Goal: Information Seeking & Learning: Learn about a topic

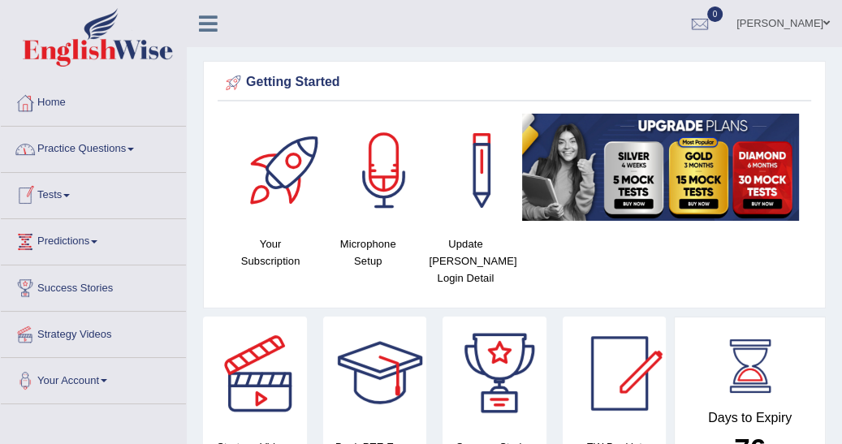
click at [70, 195] on span at bounding box center [66, 195] width 6 height 3
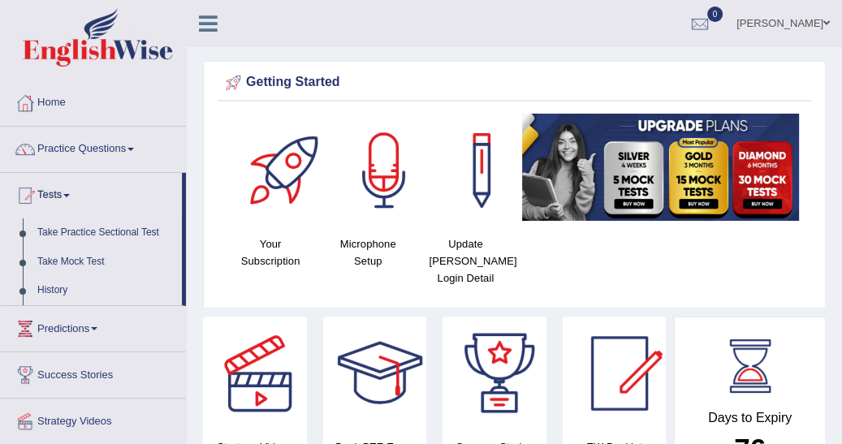
click at [115, 232] on link "Take Practice Sectional Test" at bounding box center [106, 233] width 152 height 29
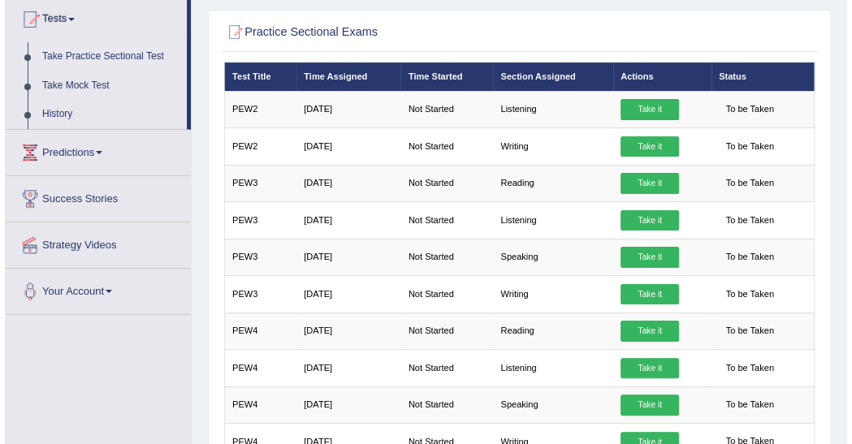
scroll to position [182, 0]
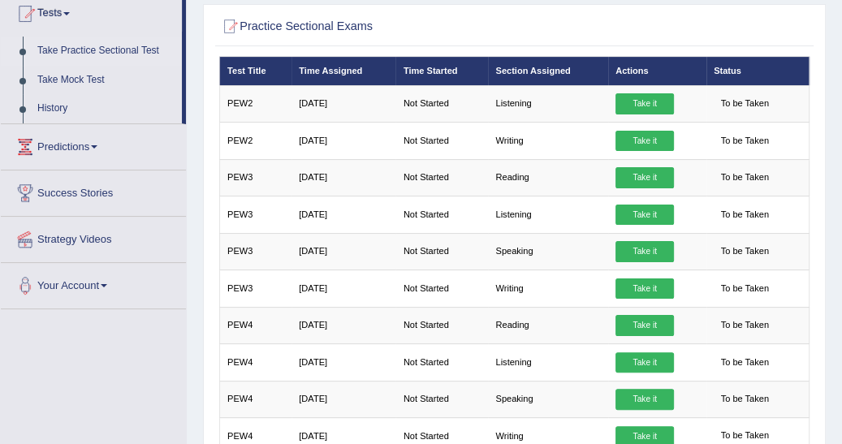
click at [637, 172] on link "Take it" at bounding box center [645, 177] width 58 height 21
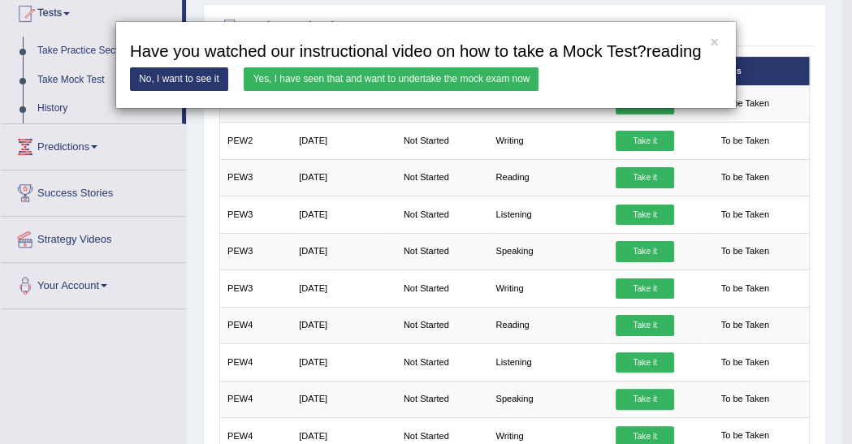
click at [417, 80] on link "Yes, I have seen that and want to undertake the mock exam now" at bounding box center [391, 79] width 295 height 24
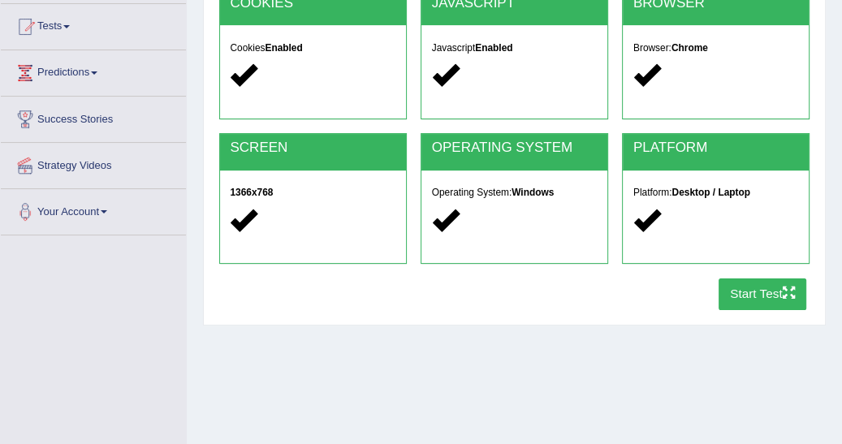
scroll to position [182, 0]
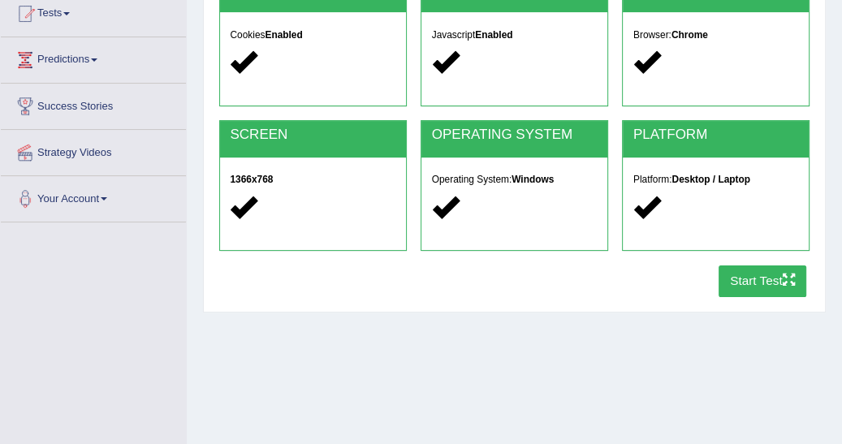
click at [745, 281] on button "Start Test" at bounding box center [763, 282] width 89 height 32
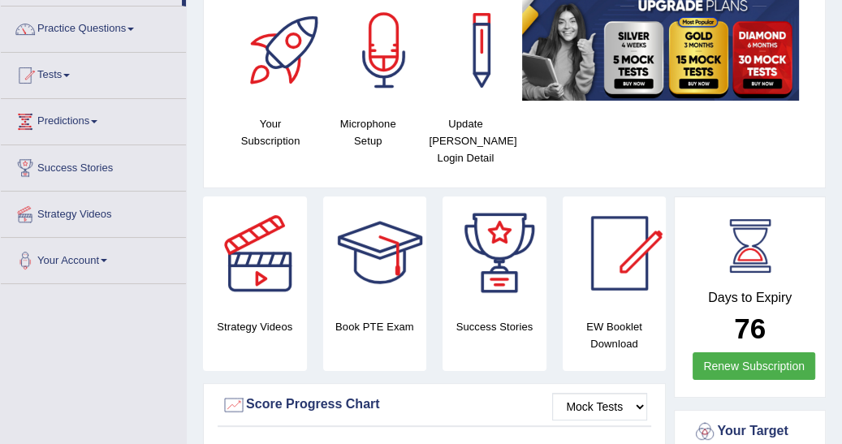
scroll to position [130, 0]
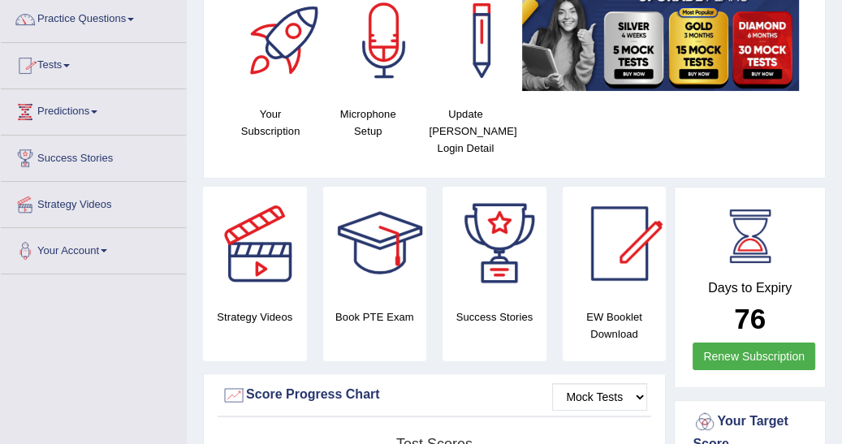
click at [71, 62] on link "Tests" at bounding box center [93, 63] width 185 height 41
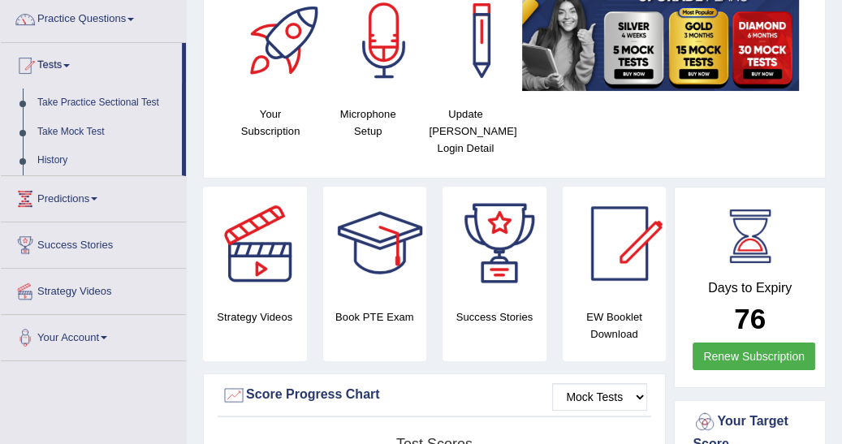
click at [47, 160] on link "History" at bounding box center [106, 160] width 152 height 29
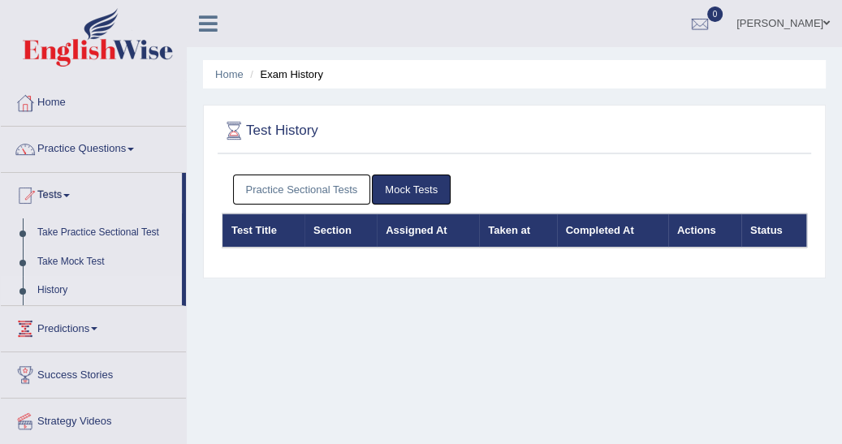
click at [281, 185] on link "Practice Sectional Tests" at bounding box center [302, 190] width 138 height 30
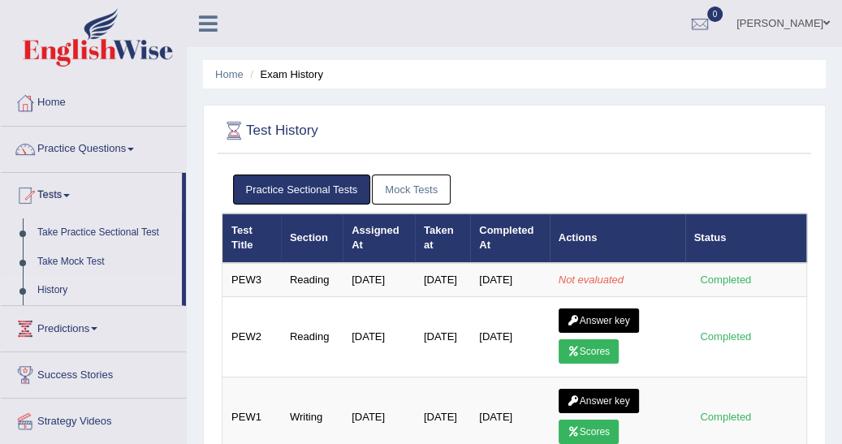
click at [134, 148] on span at bounding box center [131, 149] width 6 height 3
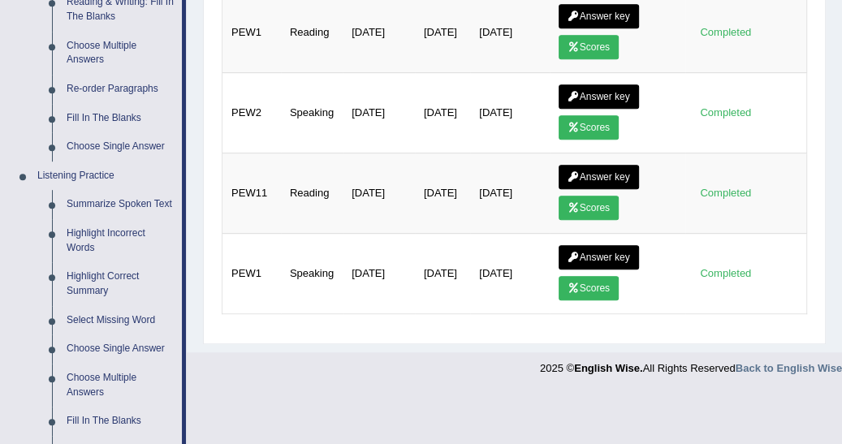
scroll to position [572, 0]
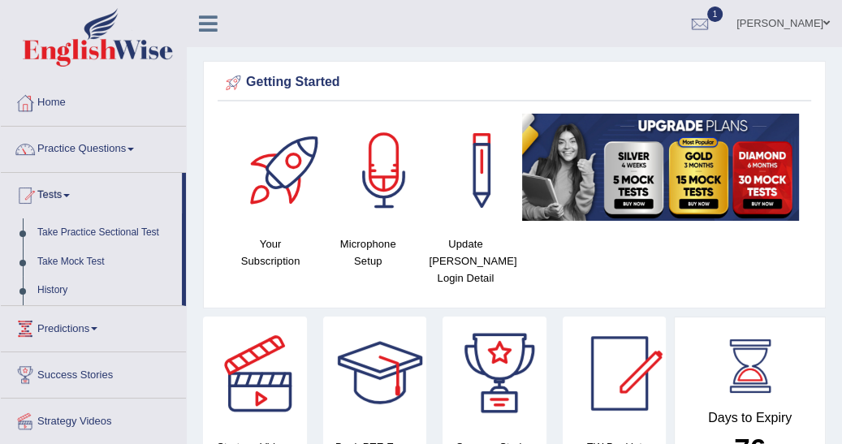
click at [84, 232] on link "Take Practice Sectional Test" at bounding box center [106, 233] width 152 height 29
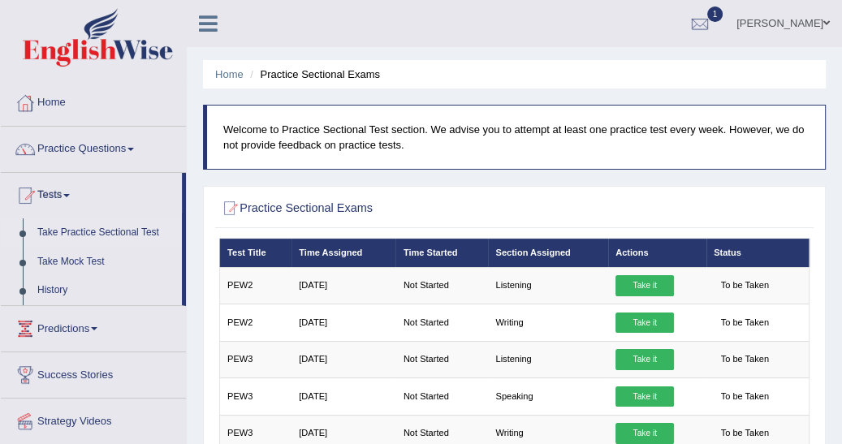
click at [55, 287] on link "History" at bounding box center [106, 290] width 152 height 29
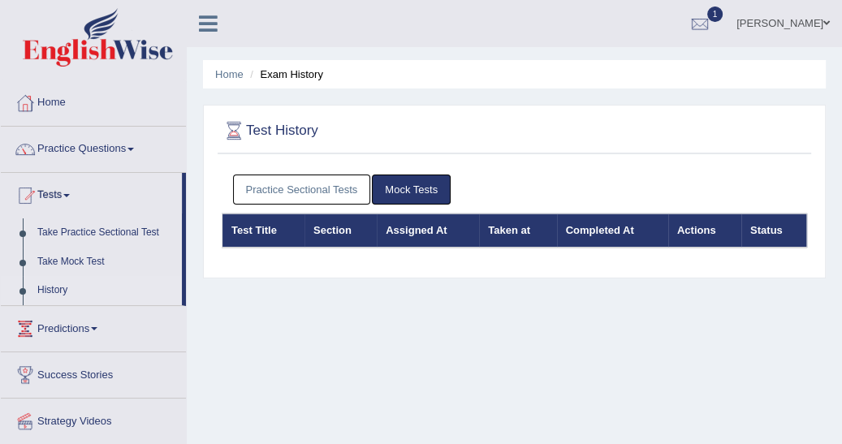
click at [296, 179] on link "Practice Sectional Tests" at bounding box center [302, 190] width 138 height 30
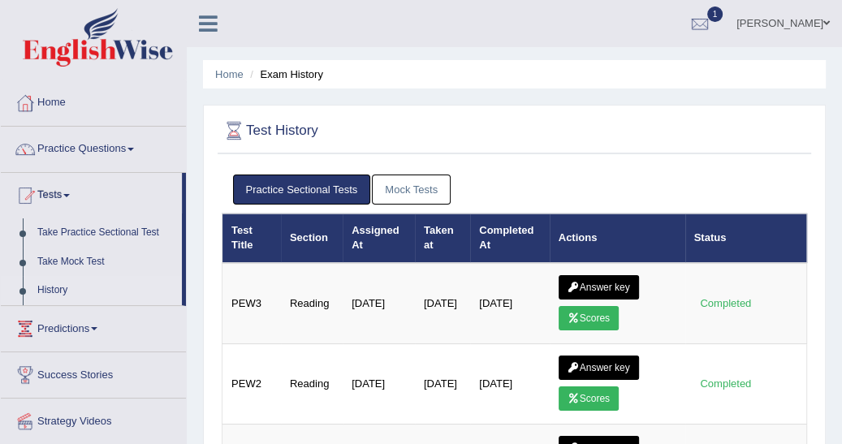
click at [574, 314] on icon at bounding box center [574, 319] width 12 height 10
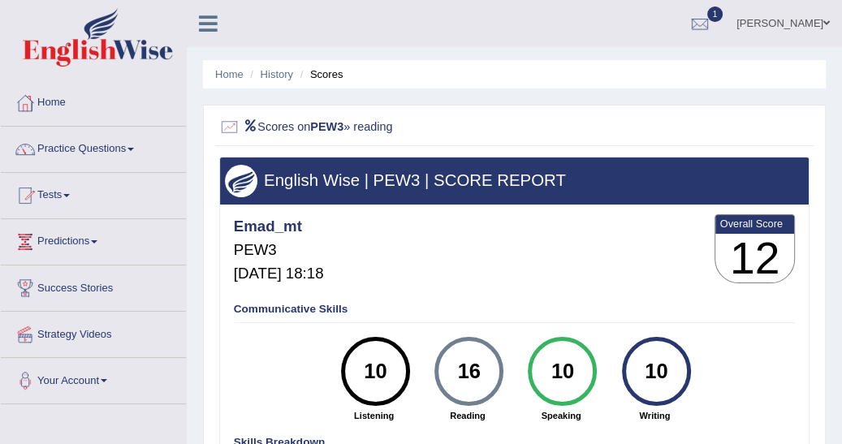
click at [271, 71] on link "History" at bounding box center [277, 74] width 32 height 12
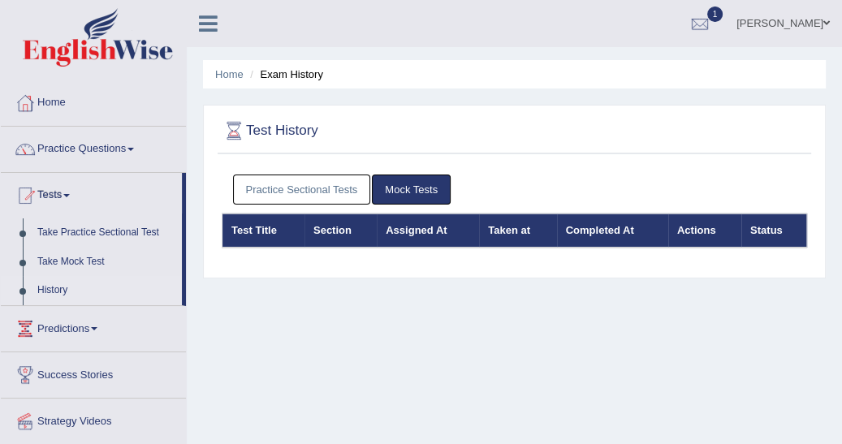
click at [288, 188] on link "Practice Sectional Tests" at bounding box center [302, 190] width 138 height 30
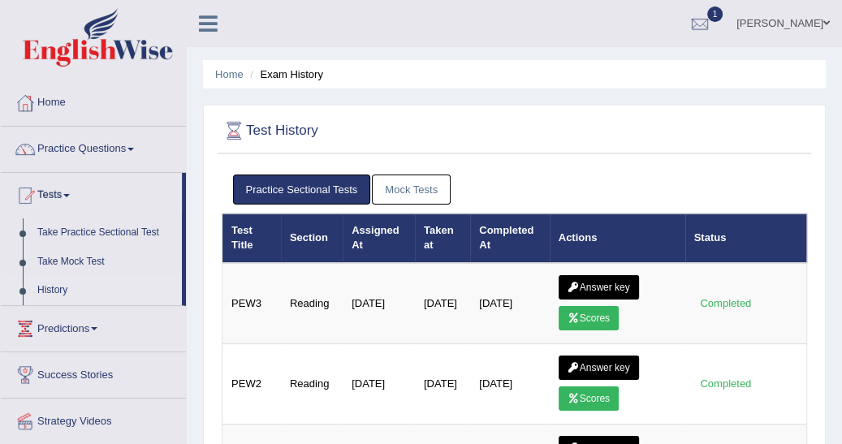
click at [600, 283] on link "Answer key" at bounding box center [599, 287] width 80 height 24
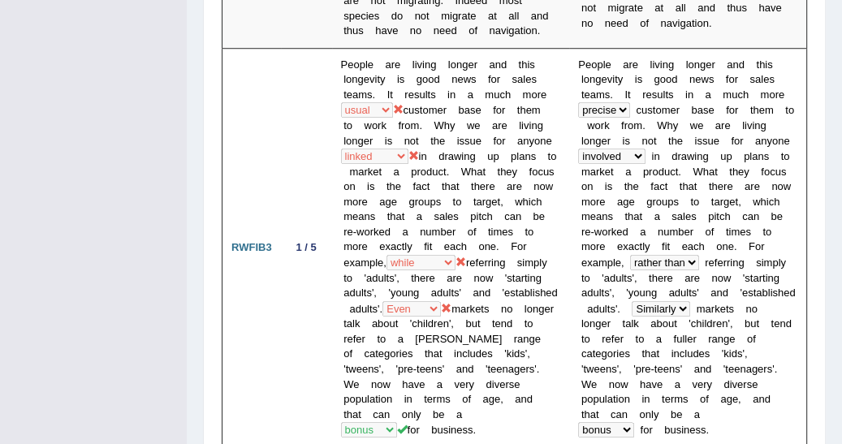
scroll to position [906, 0]
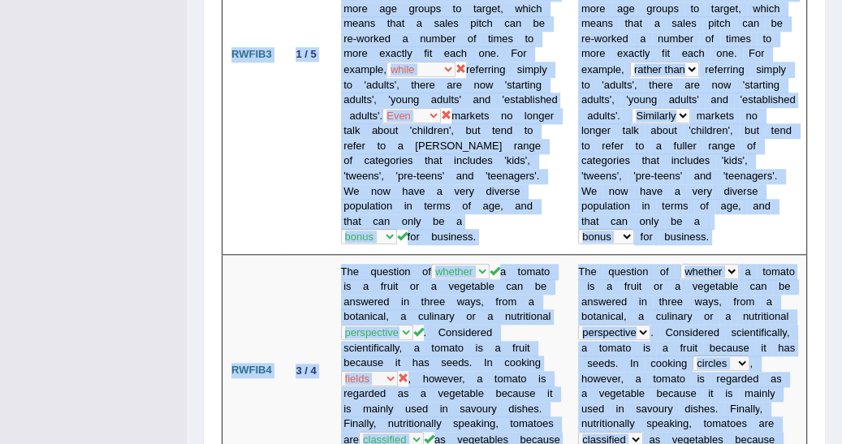
scroll to position [1088, 0]
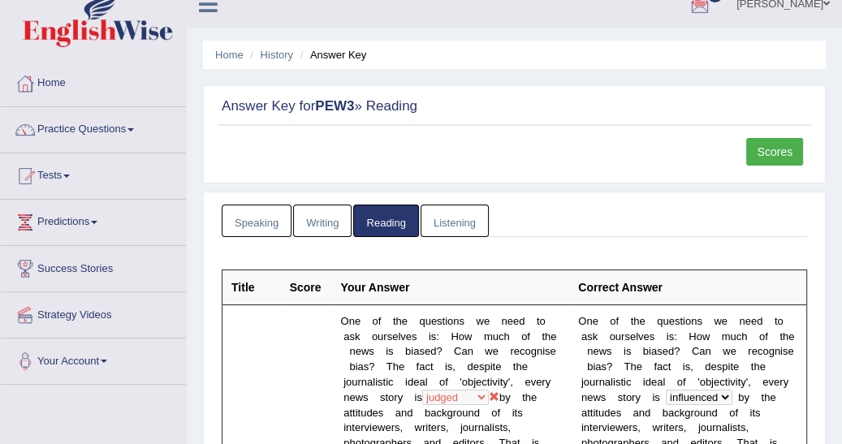
scroll to position [0, 0]
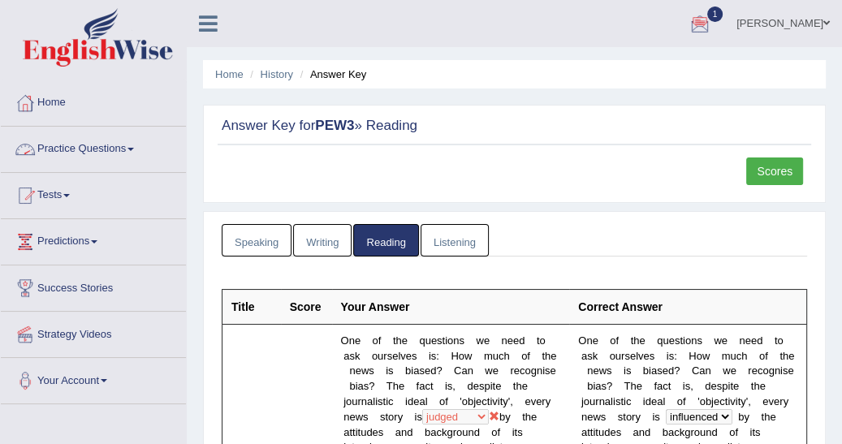
click at [134, 148] on span at bounding box center [131, 149] width 6 height 3
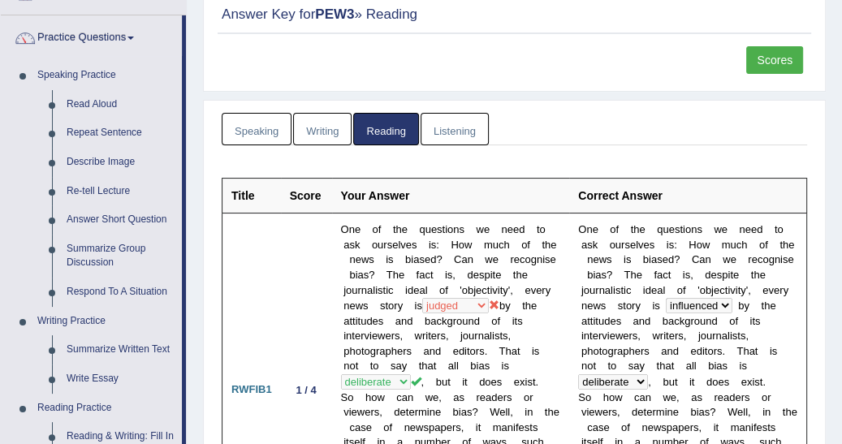
scroll to position [110, 0]
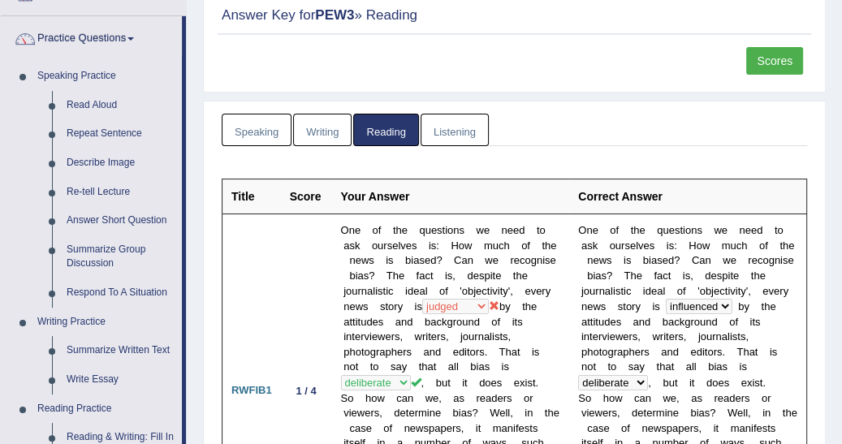
click at [378, 136] on link "Reading" at bounding box center [385, 130] width 65 height 33
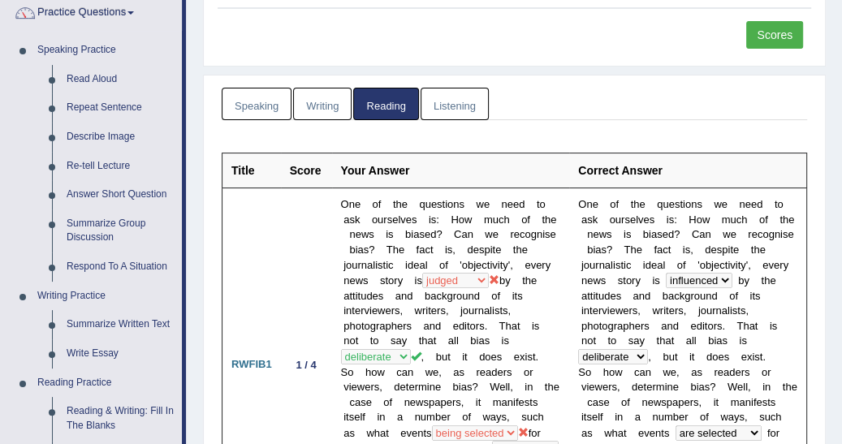
scroll to position [102, 0]
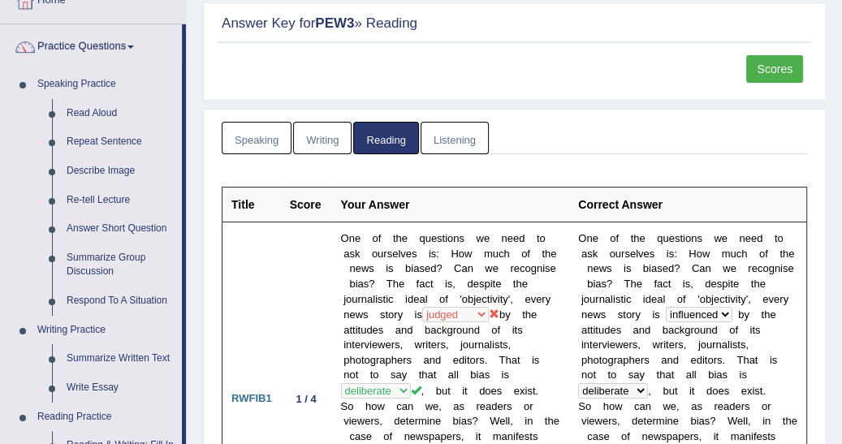
click at [396, 141] on link "Reading" at bounding box center [385, 138] width 65 height 33
click at [290, 205] on th "Score" at bounding box center [306, 205] width 51 height 35
click at [236, 206] on th "Title" at bounding box center [252, 205] width 58 height 35
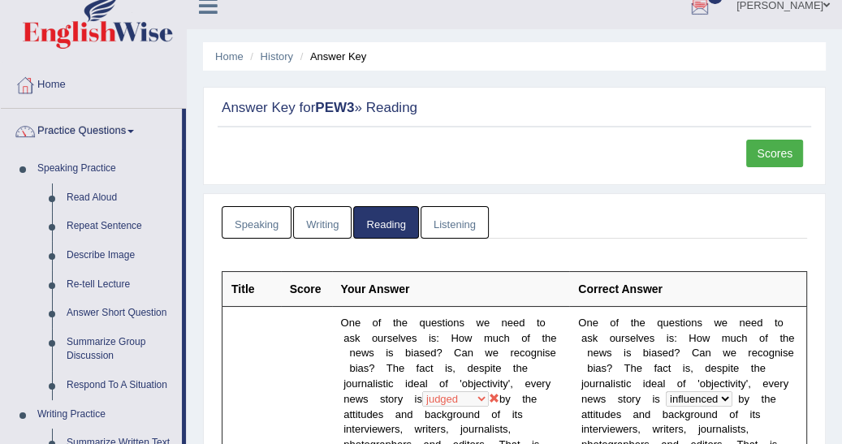
scroll to position [0, 0]
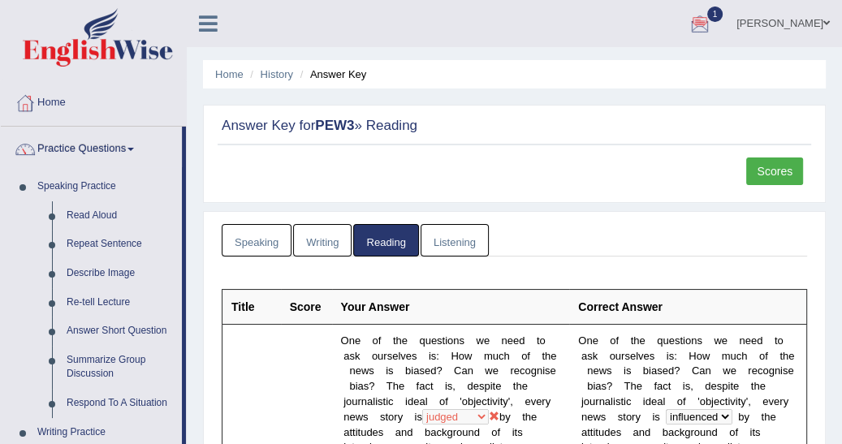
click at [277, 72] on link "History" at bounding box center [277, 74] width 32 height 12
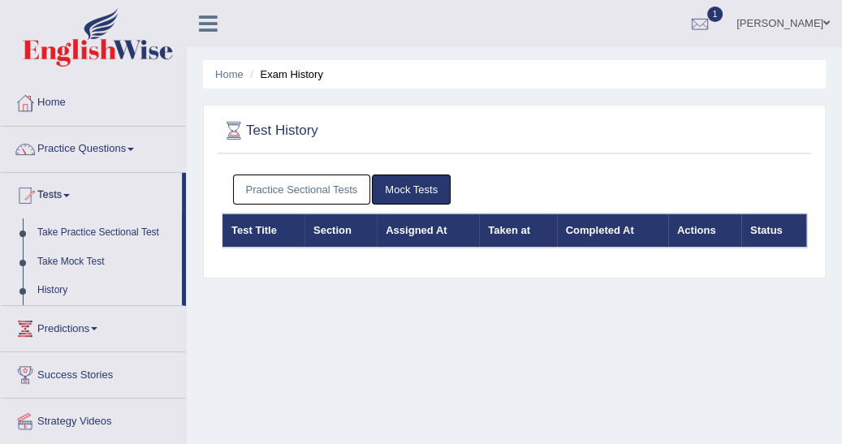
click at [296, 187] on link "Practice Sectional Tests" at bounding box center [302, 190] width 138 height 30
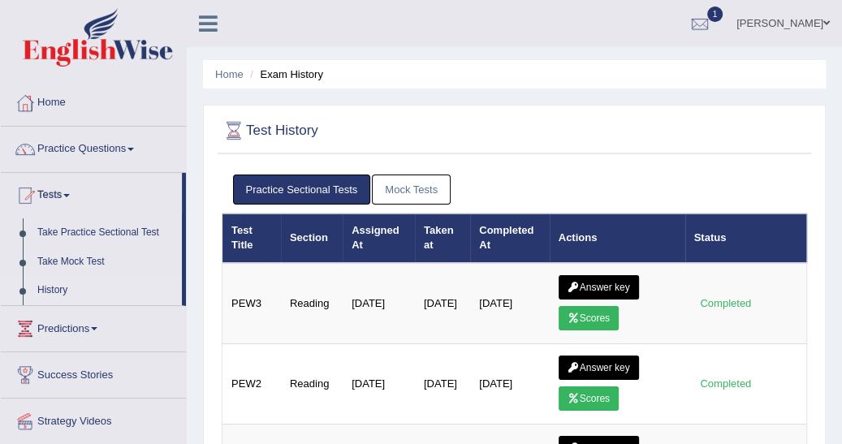
click at [575, 396] on icon at bounding box center [574, 399] width 12 height 10
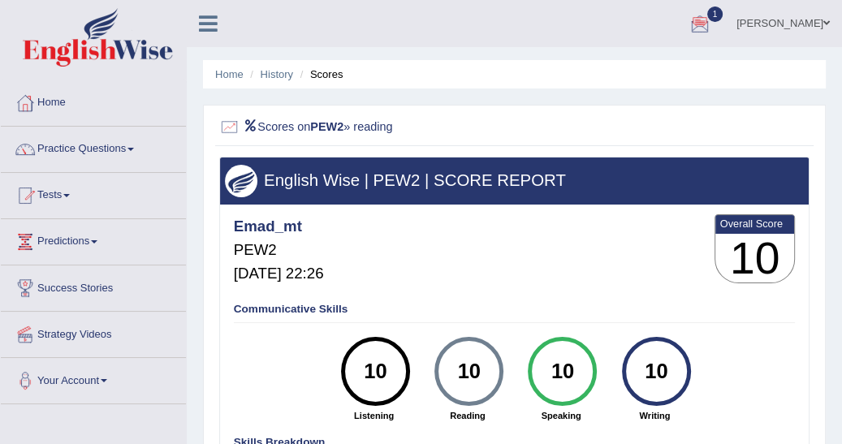
click at [283, 76] on link "History" at bounding box center [277, 74] width 32 height 12
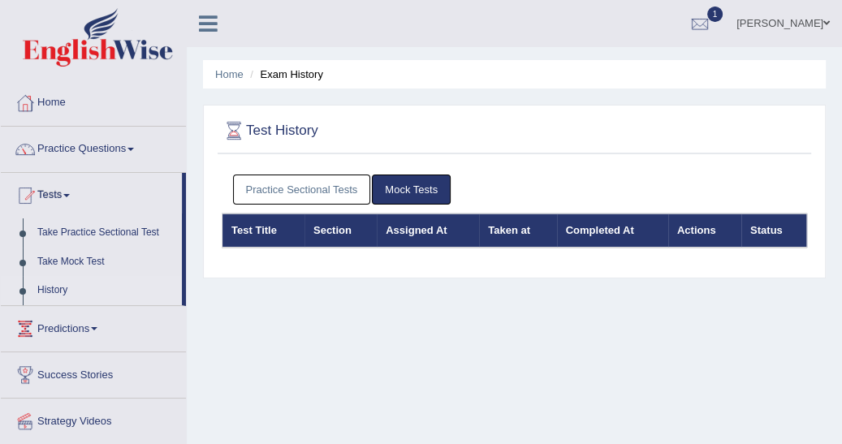
click at [281, 186] on link "Practice Sectional Tests" at bounding box center [302, 190] width 138 height 30
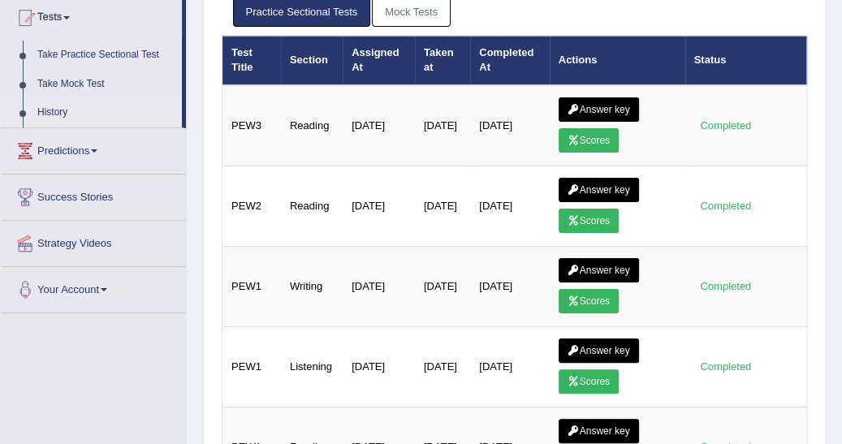
scroll to position [182, 0]
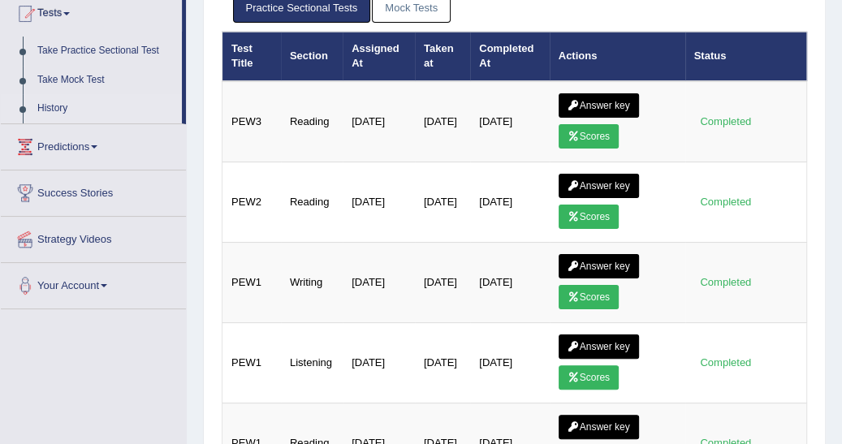
click at [599, 292] on link "Scores" at bounding box center [589, 297] width 60 height 24
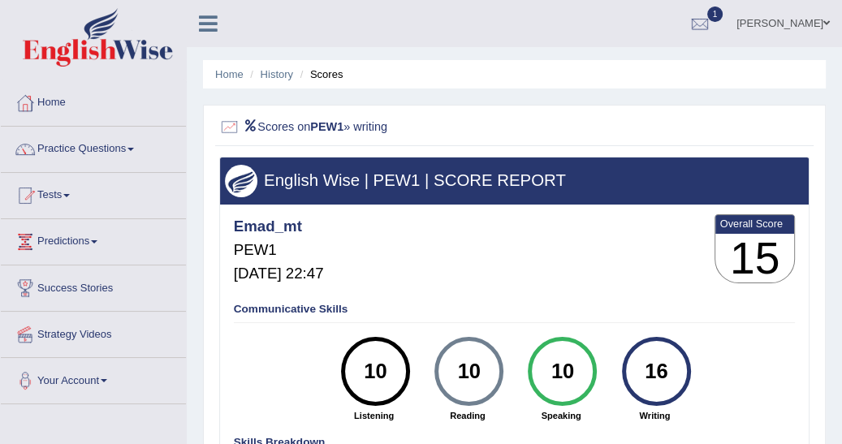
click at [282, 70] on link "History" at bounding box center [277, 74] width 32 height 12
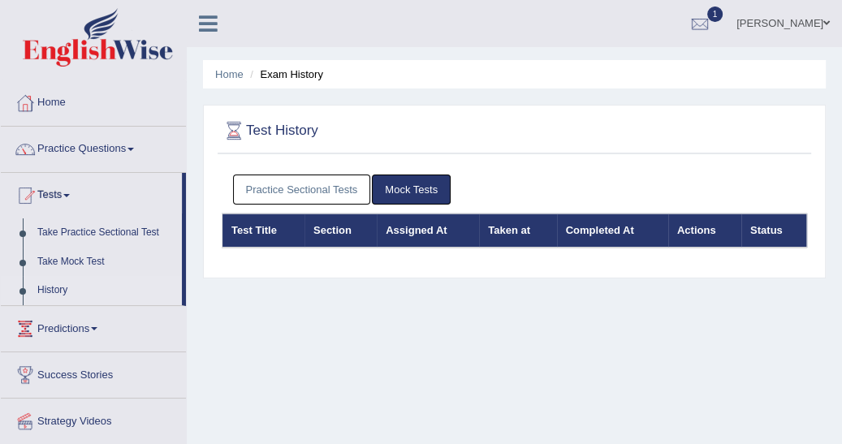
click at [337, 197] on link "Practice Sectional Tests" at bounding box center [302, 190] width 138 height 30
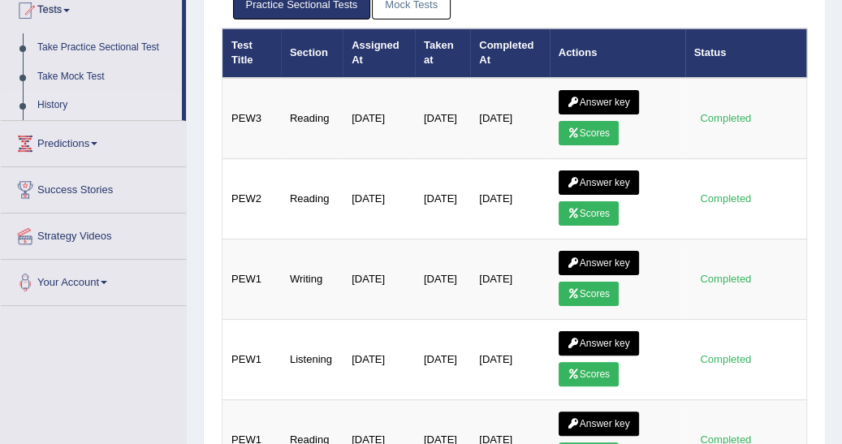
scroll to position [208, 0]
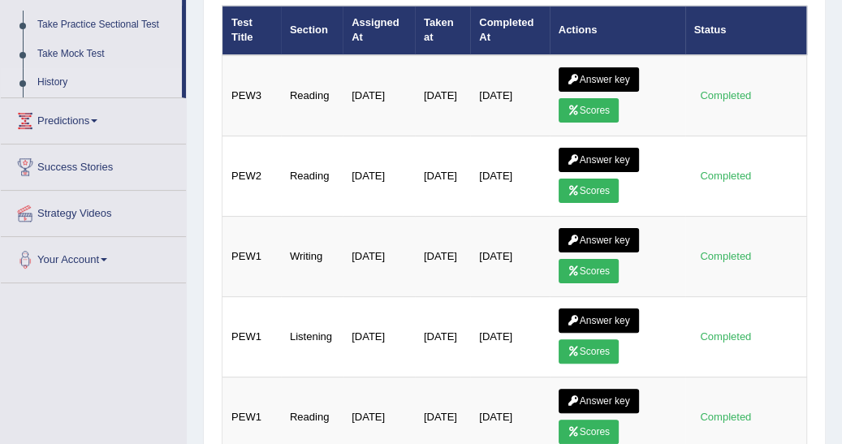
click at [573, 350] on icon at bounding box center [574, 352] width 12 height 10
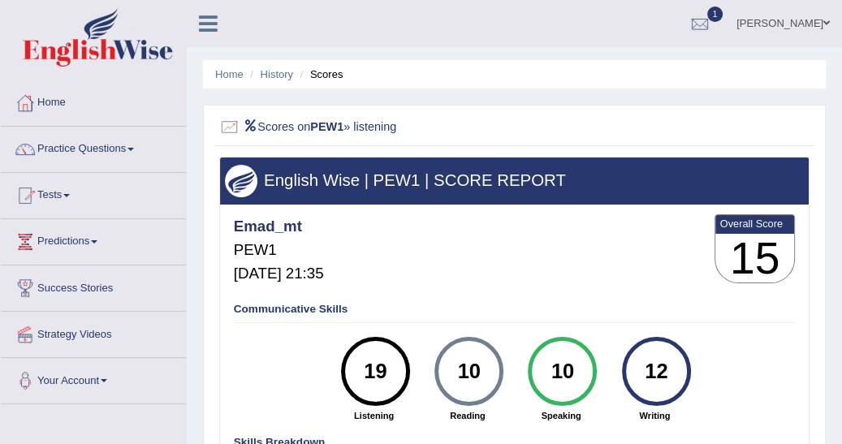
click at [277, 74] on link "History" at bounding box center [277, 74] width 32 height 12
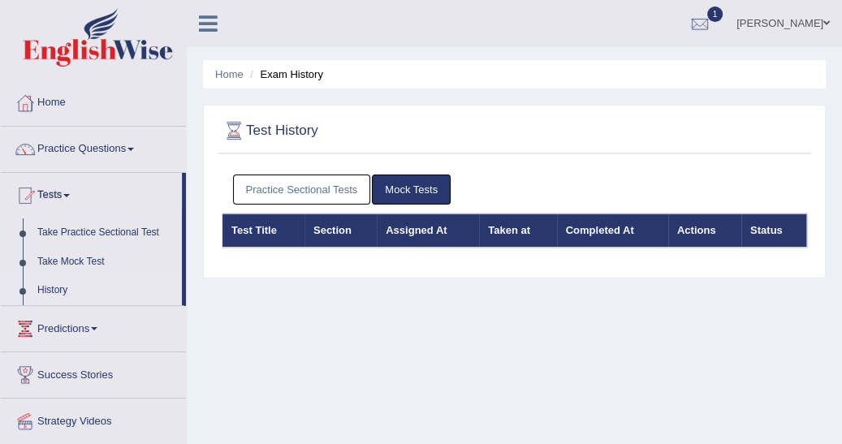
click at [331, 192] on link "Practice Sectional Tests" at bounding box center [302, 190] width 138 height 30
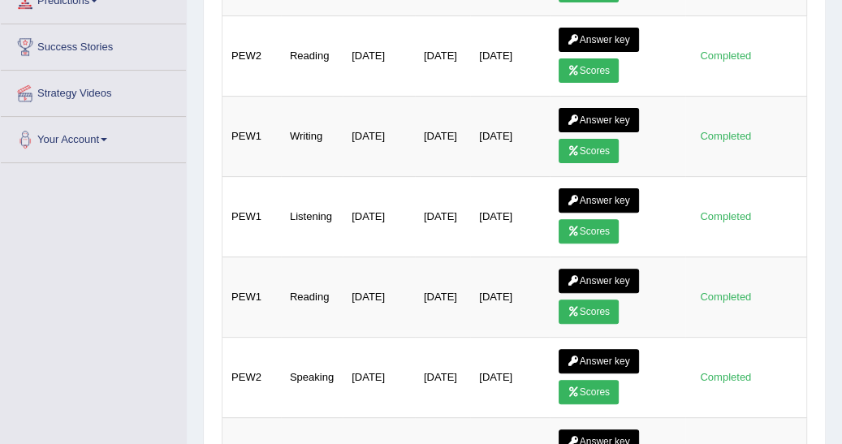
scroll to position [338, 0]
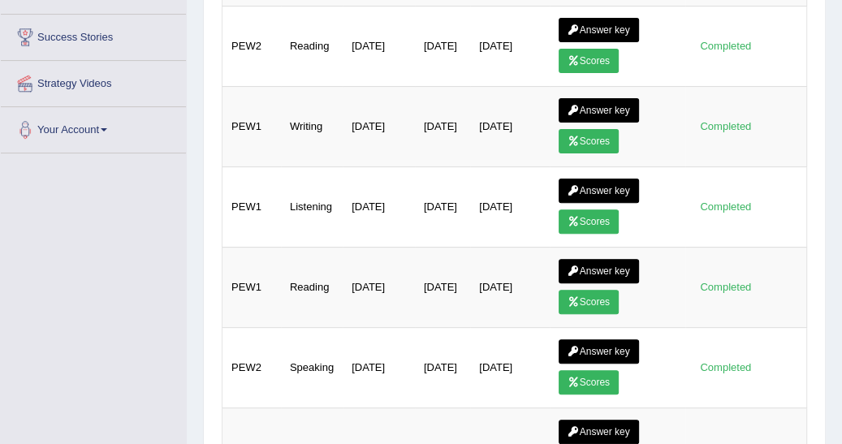
click at [582, 378] on link "Scores" at bounding box center [589, 382] width 60 height 24
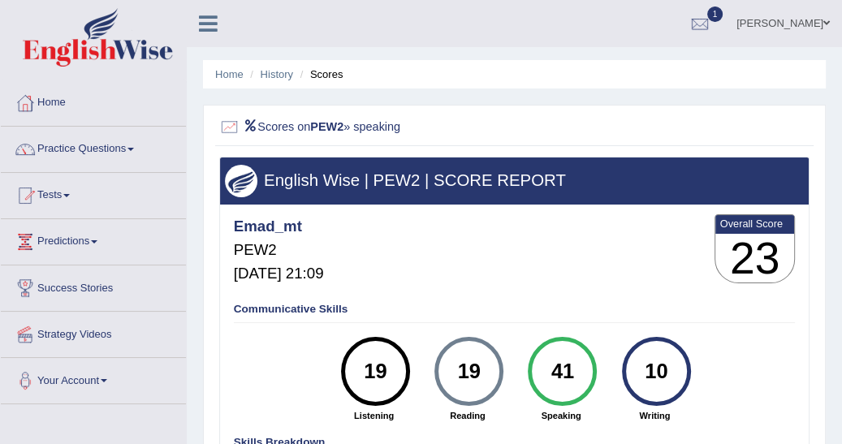
click at [132, 148] on span at bounding box center [131, 149] width 6 height 3
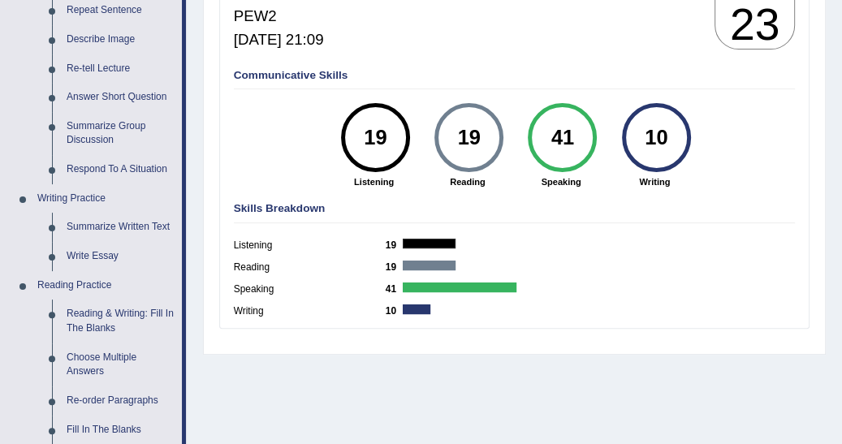
scroll to position [260, 0]
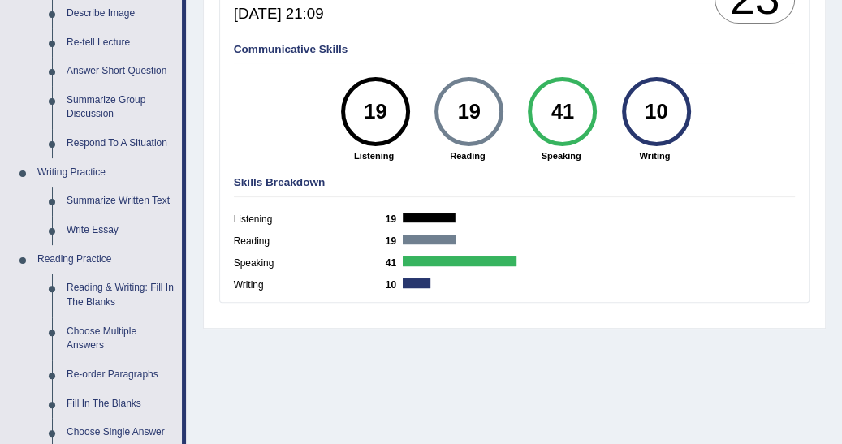
click at [119, 291] on link "Reading & Writing: Fill In The Blanks" at bounding box center [120, 295] width 123 height 43
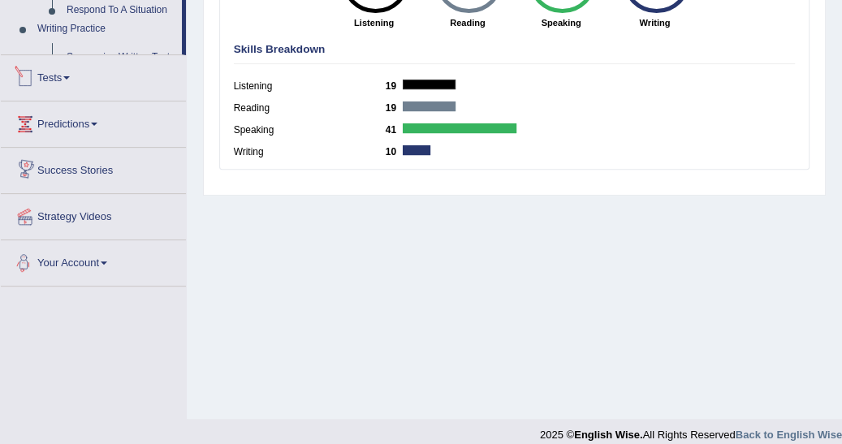
scroll to position [409, 0]
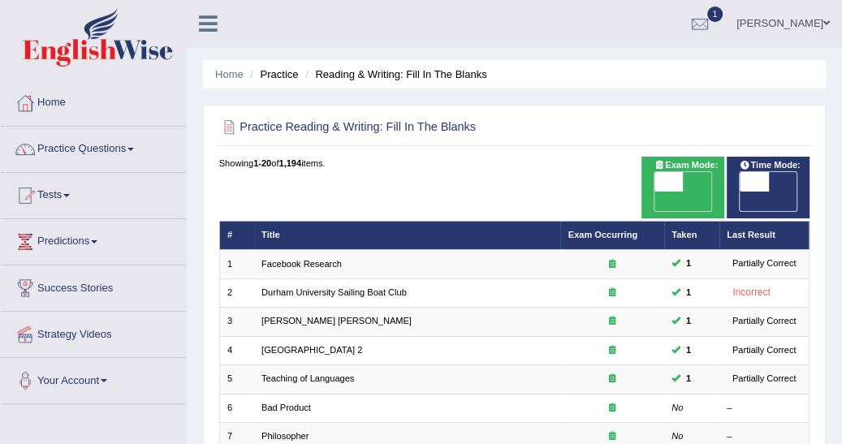
click at [614, 403] on icon at bounding box center [612, 407] width 6 height 9
click at [297, 403] on link "Bad Product" at bounding box center [287, 408] width 50 height 10
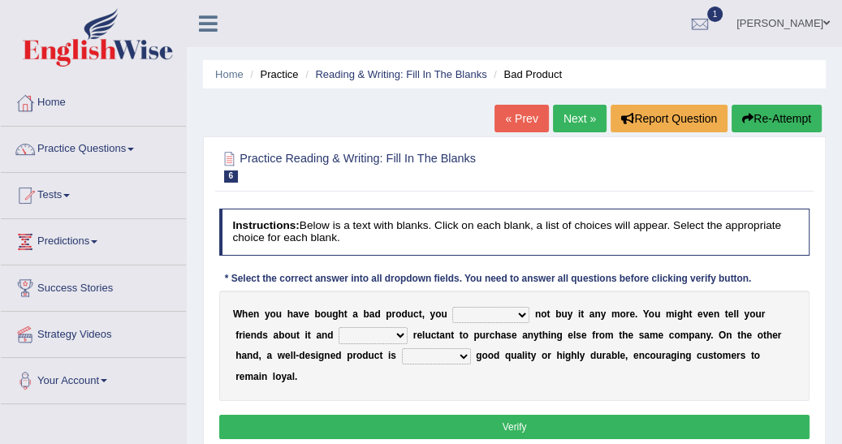
click at [499, 313] on select "would have should have should" at bounding box center [490, 315] width 77 height 16
select select "should"
click at [452, 307] on select "would have should have should" at bounding box center [490, 315] width 77 height 16
click at [339, 333] on select "is are be being" at bounding box center [373, 335] width 69 height 16
select select "be"
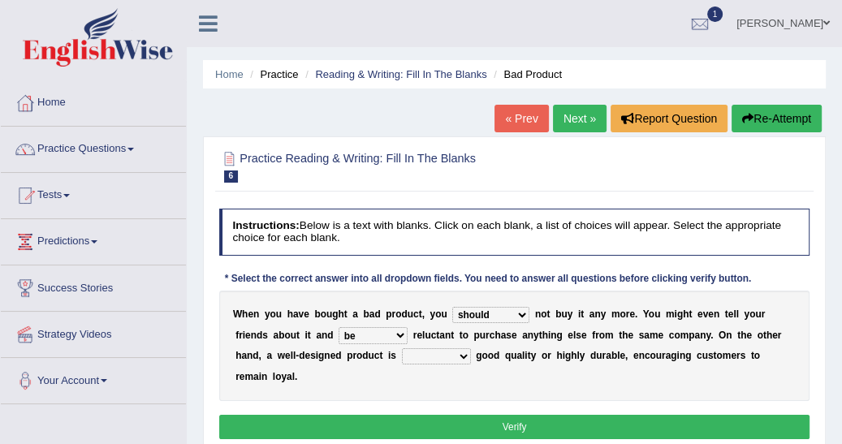
click at [339, 327] on select "is are be being" at bounding box center [373, 335] width 69 height 16
click at [402, 355] on select "both also neither either" at bounding box center [436, 357] width 69 height 16
select select "either"
click at [402, 349] on select "both also neither either" at bounding box center [436, 357] width 69 height 16
click at [494, 415] on button "Verify" at bounding box center [514, 427] width 591 height 24
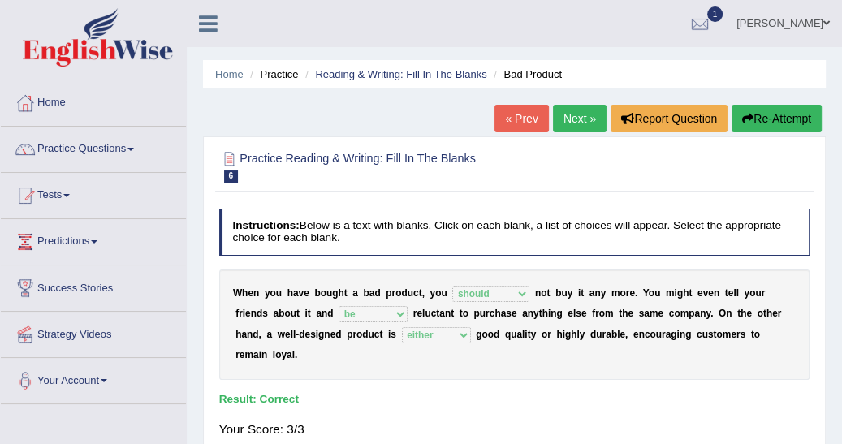
click at [583, 115] on link "Next »" at bounding box center [580, 119] width 54 height 28
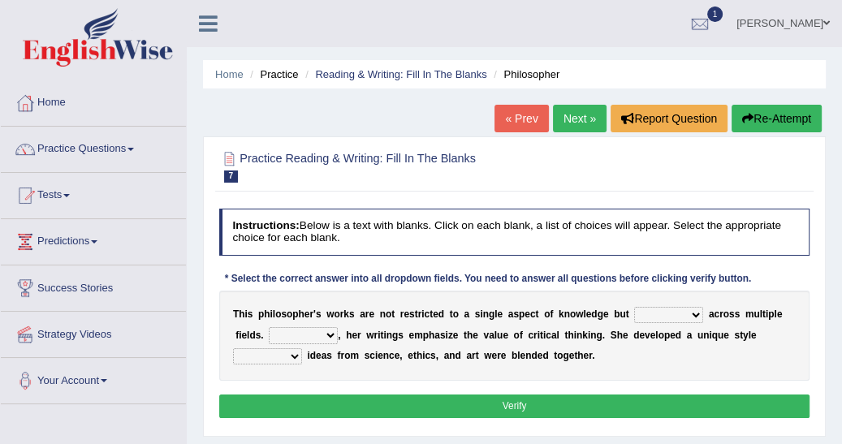
click at [668, 312] on select "constrain contain assemble extend" at bounding box center [668, 315] width 69 height 16
select select "assemble"
click at [634, 307] on select "constrain contain assemble extend" at bounding box center [668, 315] width 69 height 16
click at [292, 334] on select "Rather So Moreover Likely" at bounding box center [303, 335] width 69 height 16
select select "Moreover"
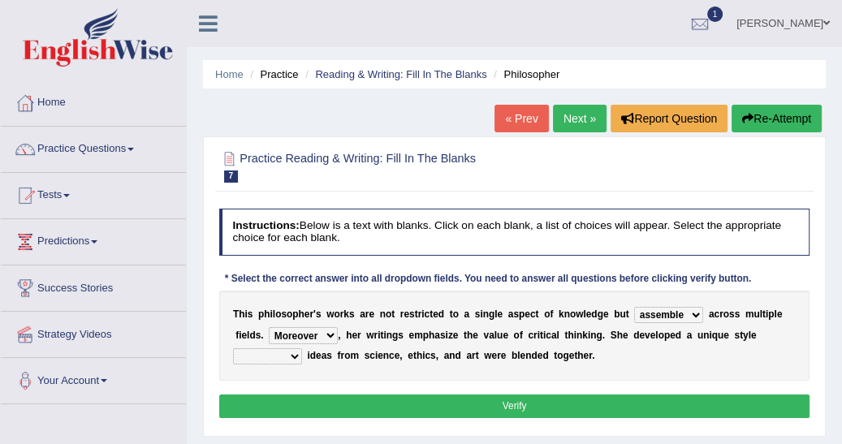
click at [269, 327] on select "Rather So Moreover Likely" at bounding box center [303, 335] width 69 height 16
click at [302, 349] on select "in that that which in which" at bounding box center [267, 357] width 69 height 16
select select "in that"
click at [302, 349] on select "in that that which in which" at bounding box center [267, 357] width 69 height 16
click at [517, 400] on button "Verify" at bounding box center [514, 407] width 591 height 24
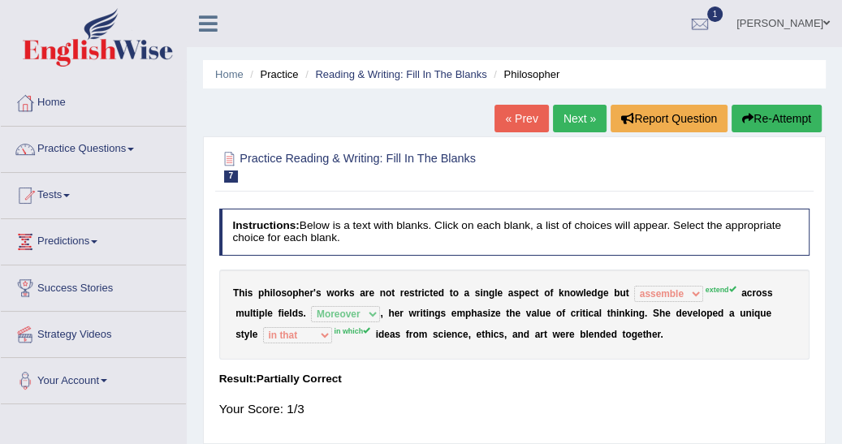
click at [581, 111] on link "Next »" at bounding box center [580, 119] width 54 height 28
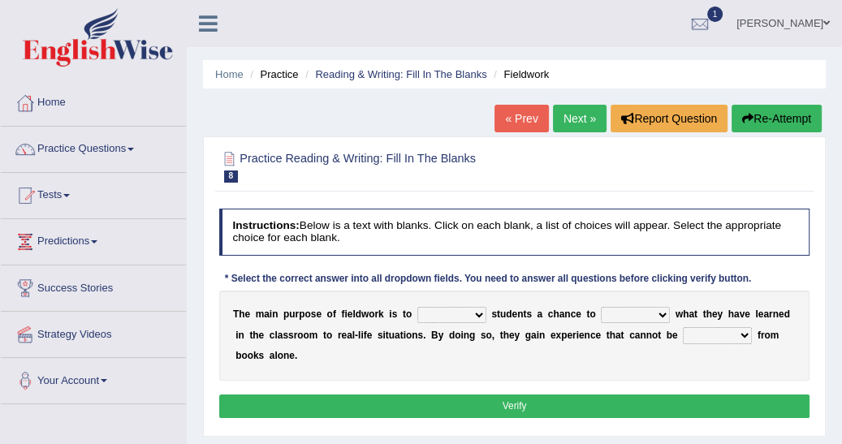
click at [467, 312] on select "resemble stow rave offer" at bounding box center [452, 315] width 69 height 16
select select "offer"
click at [418, 307] on select "resemble stow rave offer" at bounding box center [452, 315] width 69 height 16
click at [643, 312] on select "compare align apply dismount" at bounding box center [635, 315] width 69 height 16
select select "apply"
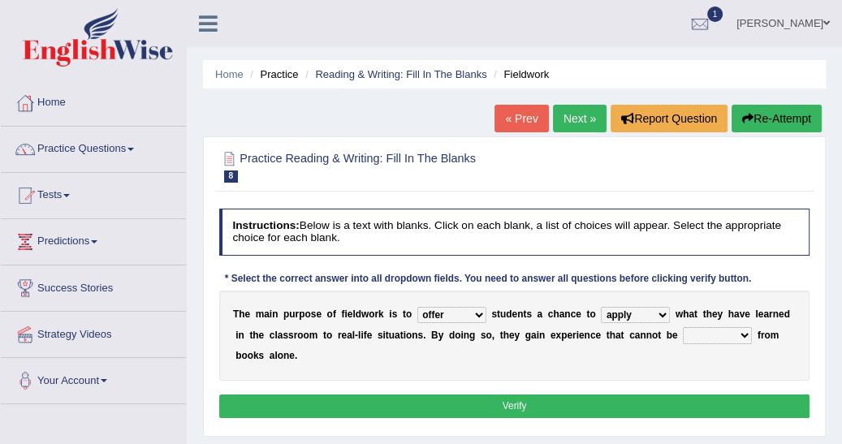
click at [601, 307] on select "compare align apply dismount" at bounding box center [635, 315] width 69 height 16
click at [683, 335] on select "originated prepared obtained touted" at bounding box center [717, 335] width 69 height 16
select select "obtained"
click at [683, 327] on select "originated prepared obtained touted" at bounding box center [717, 335] width 69 height 16
click at [561, 395] on button "Verify" at bounding box center [514, 407] width 591 height 24
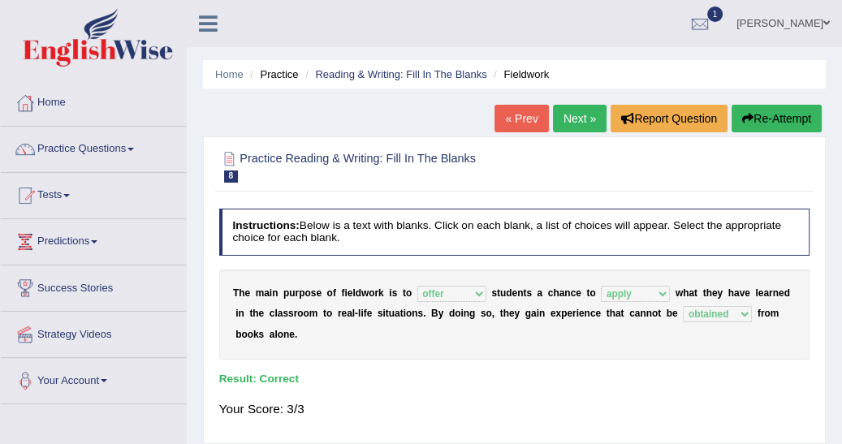
click at [569, 111] on link "Next »" at bounding box center [580, 119] width 54 height 28
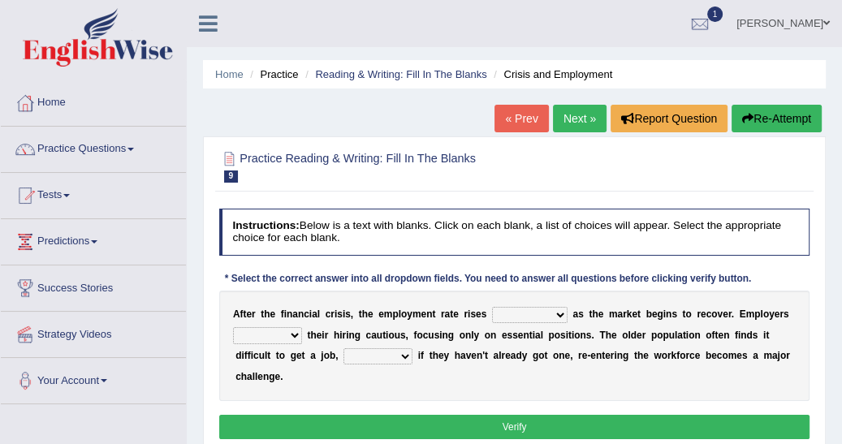
click at [536, 318] on select "normally conversely strenuously sharply" at bounding box center [530, 315] width 76 height 16
click at [492, 307] on select "normally conversely strenuously sharply" at bounding box center [530, 315] width 76 height 16
click at [539, 313] on select "normally conversely strenuously sharply" at bounding box center [530, 315] width 76 height 16
select select "conversely"
click at [492, 307] on select "normally conversely strenuously sharply" at bounding box center [530, 315] width 76 height 16
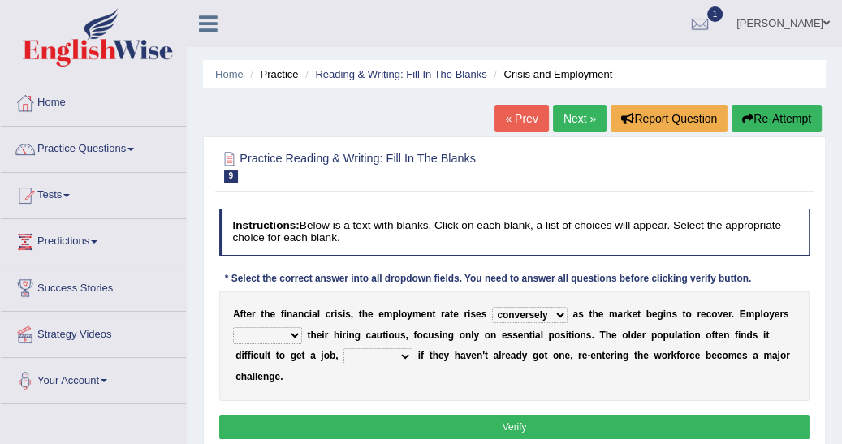
click at [295, 332] on select "keeping kept keep are kept" at bounding box center [267, 335] width 69 height 16
select select "keeping"
click at [233, 327] on select "keeping kept keep are kept" at bounding box center [267, 335] width 69 height 16
click at [344, 354] on select "although while then because" at bounding box center [378, 357] width 69 height 16
select select "although"
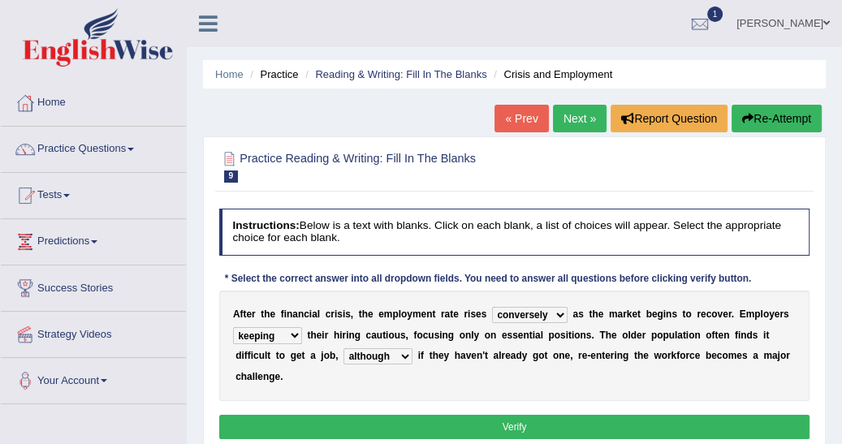
click at [344, 349] on select "although while then because" at bounding box center [378, 357] width 69 height 16
click at [513, 415] on button "Verify" at bounding box center [514, 427] width 591 height 24
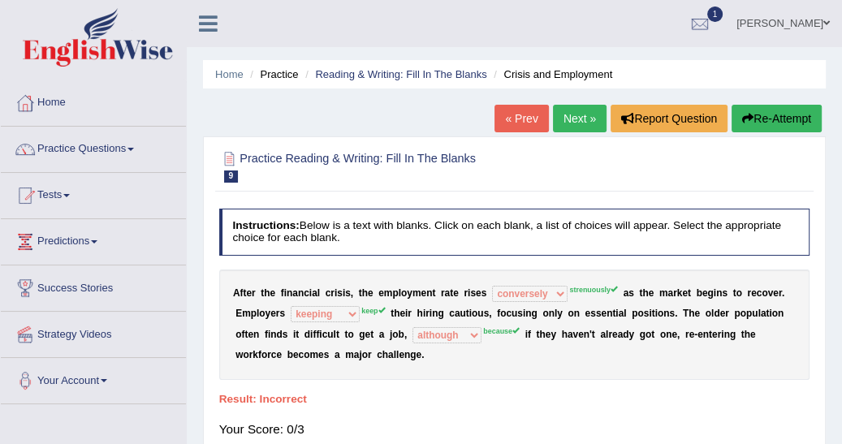
click at [767, 123] on button "Re-Attempt" at bounding box center [777, 119] width 90 height 28
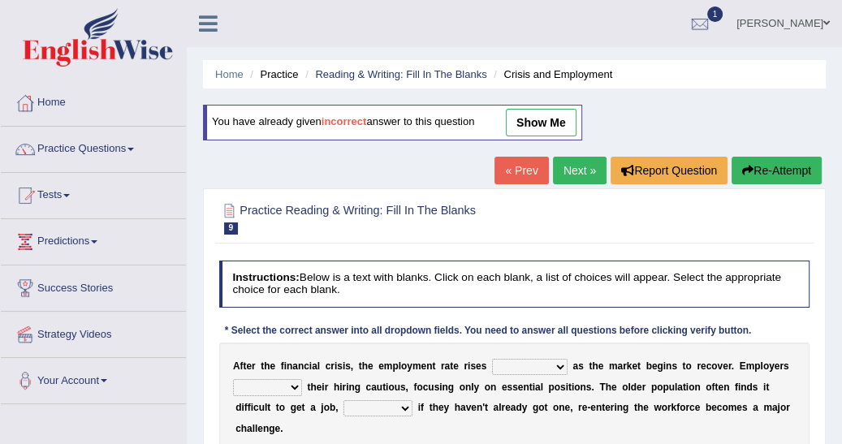
click at [539, 364] on select "normally conversely strenuously sharply" at bounding box center [530, 367] width 76 height 16
select select "strenuously"
click at [492, 359] on select "normally conversely strenuously sharply" at bounding box center [530, 367] width 76 height 16
click at [294, 385] on select "keeping kept keep are kept" at bounding box center [267, 387] width 69 height 16
select select "keep"
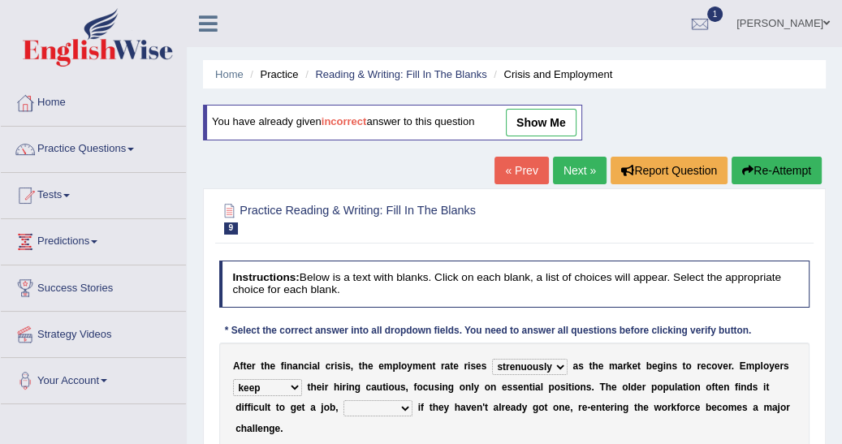
click at [233, 379] on select "keeping kept keep are kept" at bounding box center [267, 387] width 69 height 16
click at [346, 404] on select "although while then because" at bounding box center [378, 408] width 69 height 16
select select "because"
click at [344, 400] on select "although while then because" at bounding box center [378, 408] width 69 height 16
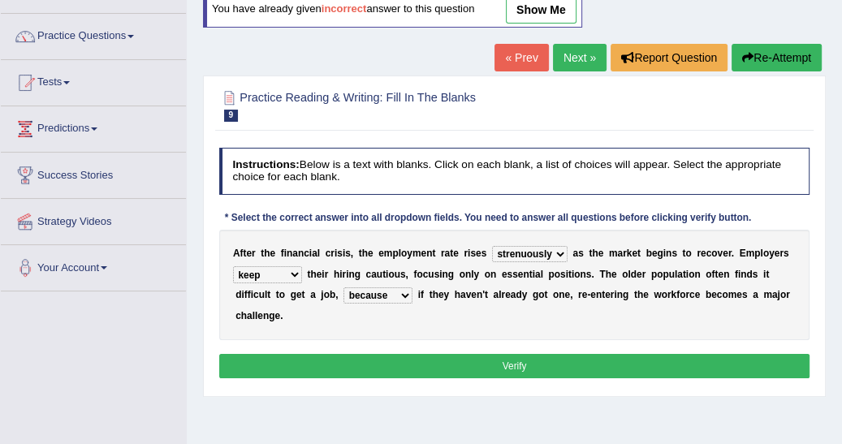
scroll to position [130, 0]
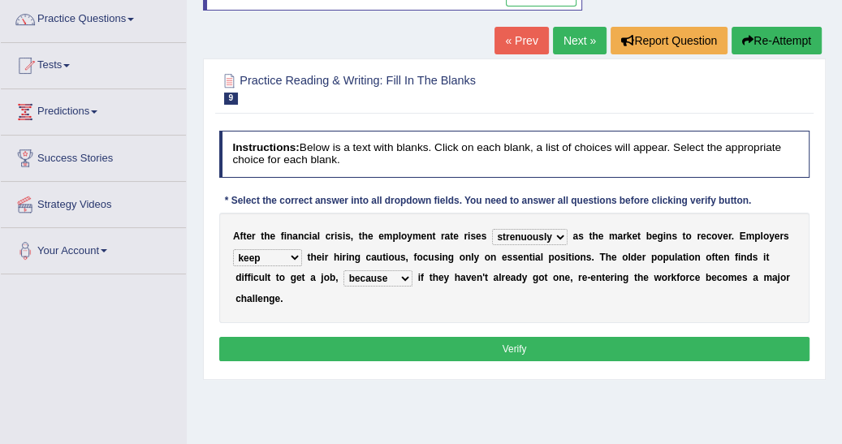
click at [530, 337] on button "Verify" at bounding box center [514, 349] width 591 height 24
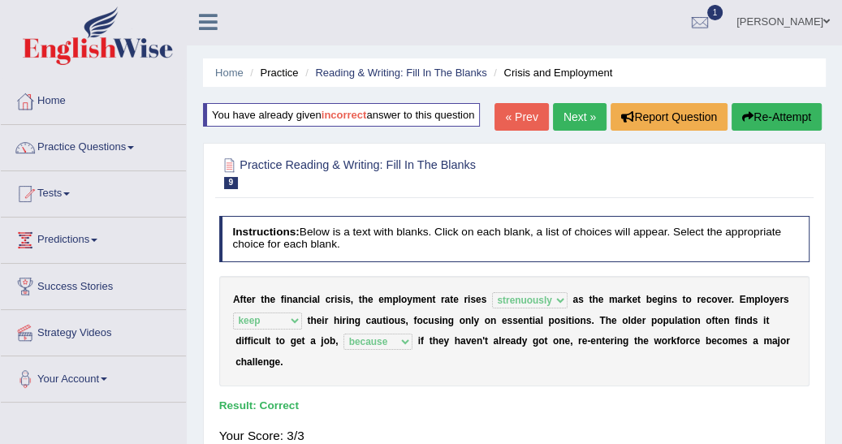
scroll to position [0, 0]
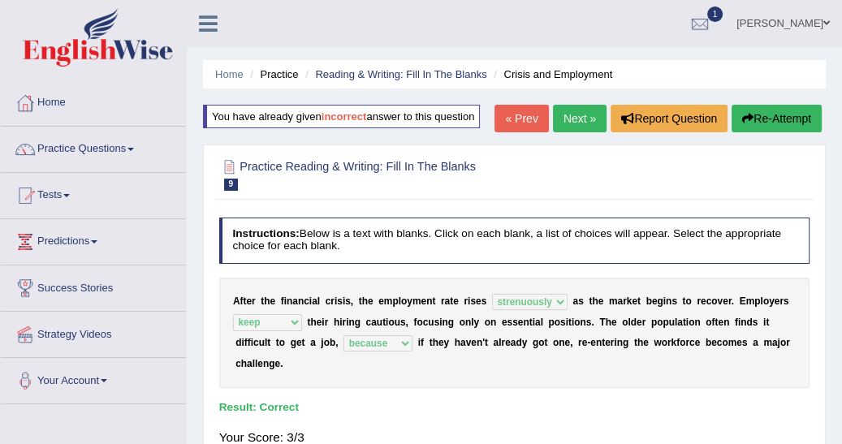
click at [583, 114] on link "Next »" at bounding box center [580, 119] width 54 height 28
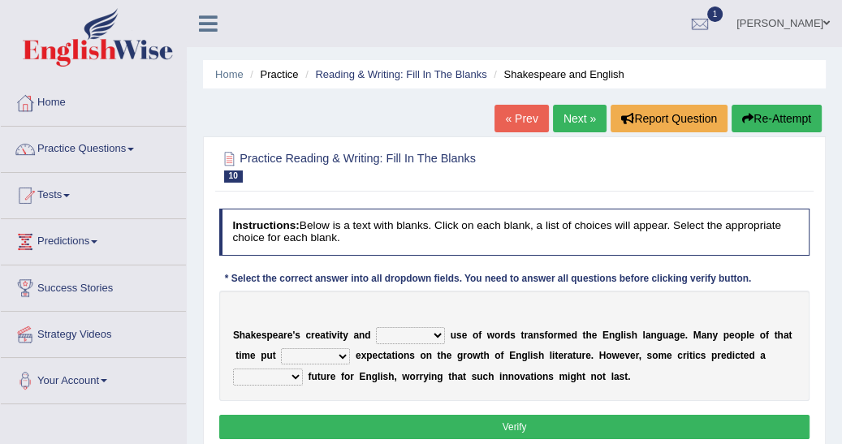
click at [426, 335] on select "idealized intensive fancied inventive" at bounding box center [410, 335] width 69 height 16
select select "intensive"
click at [376, 327] on select "idealized intensive fancied inventive" at bounding box center [410, 335] width 69 height 16
click at [316, 354] on select "wide much high more" at bounding box center [315, 357] width 69 height 16
click at [530, 161] on h2 "Practice Reading & Writing: Fill In The Blanks 10 Shakespeare and English" at bounding box center [402, 166] width 366 height 34
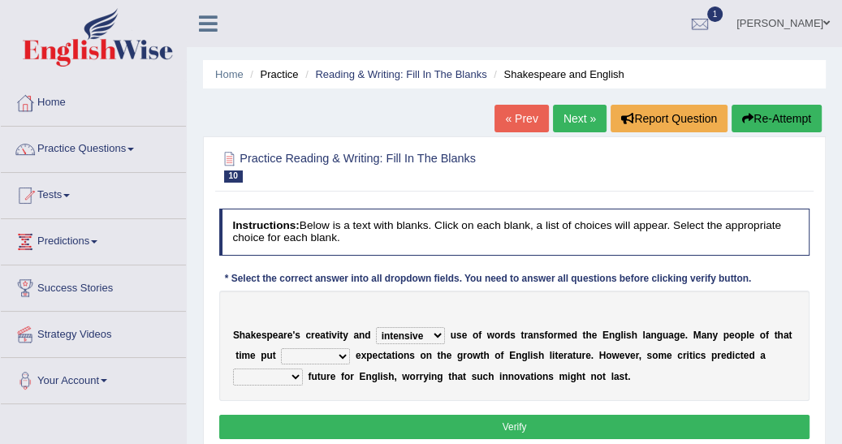
click at [318, 353] on select "wide much high more" at bounding box center [315, 357] width 69 height 16
select select "wide"
click at [281, 349] on select "wide much high more" at bounding box center [315, 357] width 69 height 16
click at [303, 369] on select "monetary promising irresistible daunting" at bounding box center [268, 377] width 70 height 16
select select "irresistible"
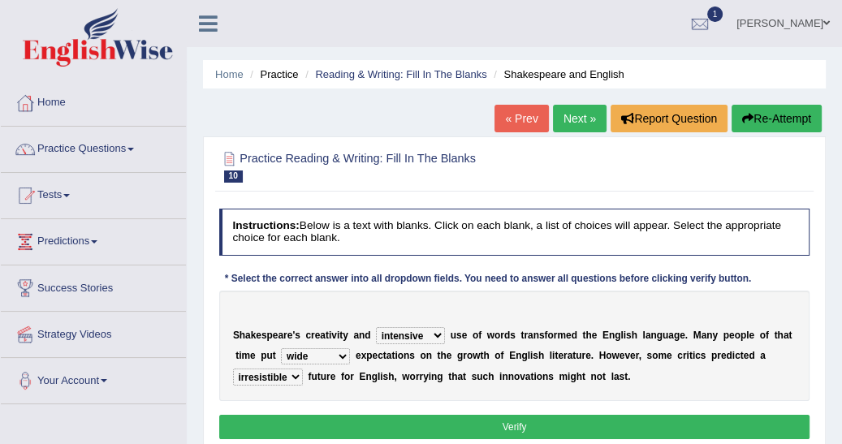
click at [303, 369] on select "monetary promising irresistible daunting" at bounding box center [268, 377] width 70 height 16
click at [609, 419] on button "Verify" at bounding box center [514, 427] width 591 height 24
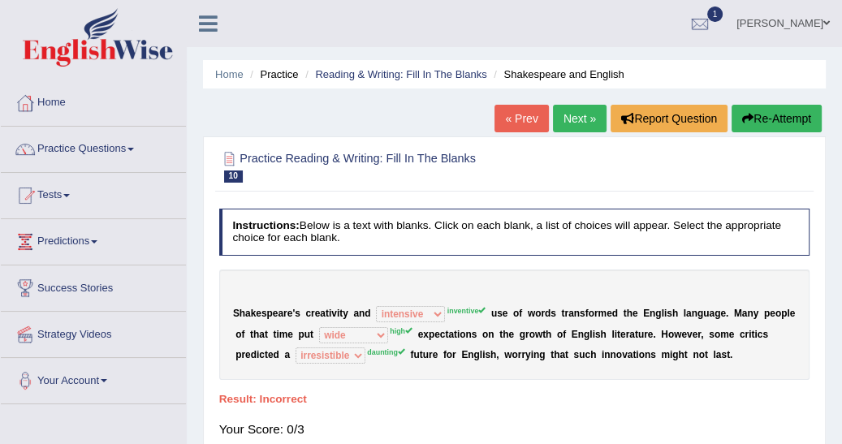
click at [786, 110] on button "Re-Attempt" at bounding box center [777, 119] width 90 height 28
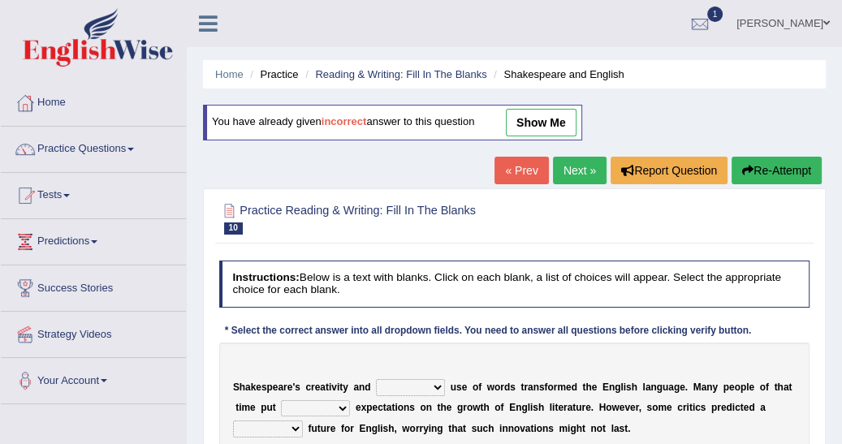
drag, startPoint x: 0, startPoint y: 0, endPoint x: 429, endPoint y: 385, distance: 576.4
click at [429, 385] on select "idealized intensive fancied inventive" at bounding box center [410, 387] width 69 height 16
select select "inventive"
click at [376, 379] on select "idealized intensive fancied inventive" at bounding box center [410, 387] width 69 height 16
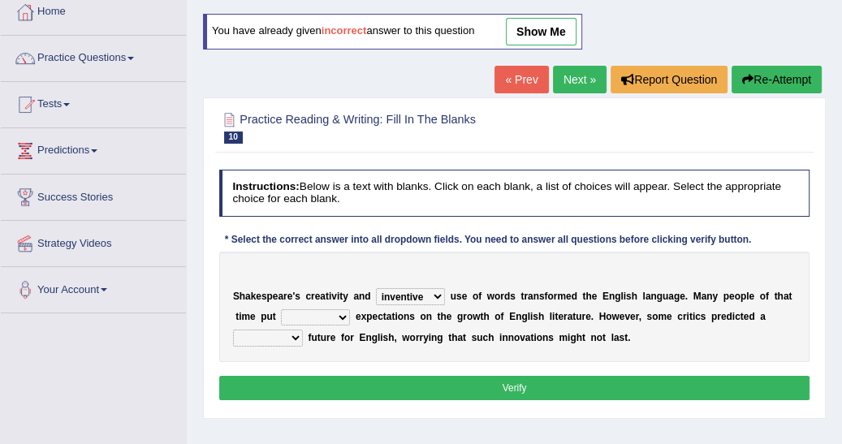
scroll to position [104, 0]
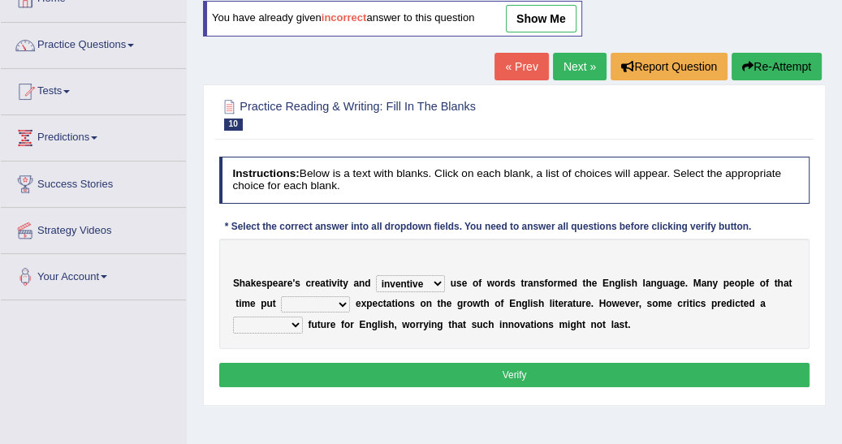
click at [315, 303] on select "wide much high more" at bounding box center [315, 305] width 69 height 16
select select "high"
click at [281, 297] on select "wide much high more" at bounding box center [315, 305] width 69 height 16
click at [303, 317] on select "monetary promising irresistible daunting" at bounding box center [268, 325] width 70 height 16
select select "daunting"
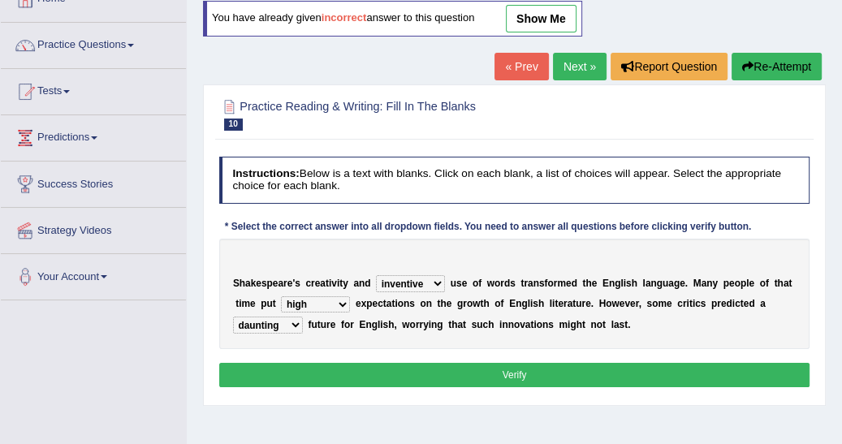
click at [303, 317] on select "monetary promising irresistible daunting" at bounding box center [268, 325] width 70 height 16
click at [702, 372] on button "Verify" at bounding box center [514, 375] width 591 height 24
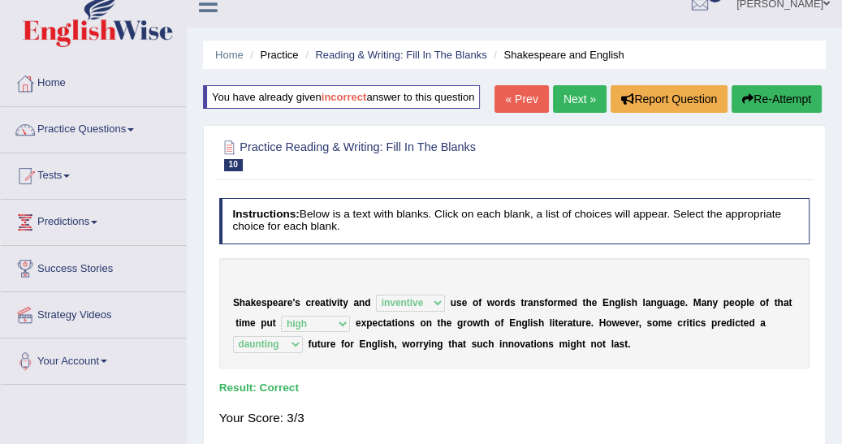
scroll to position [0, 0]
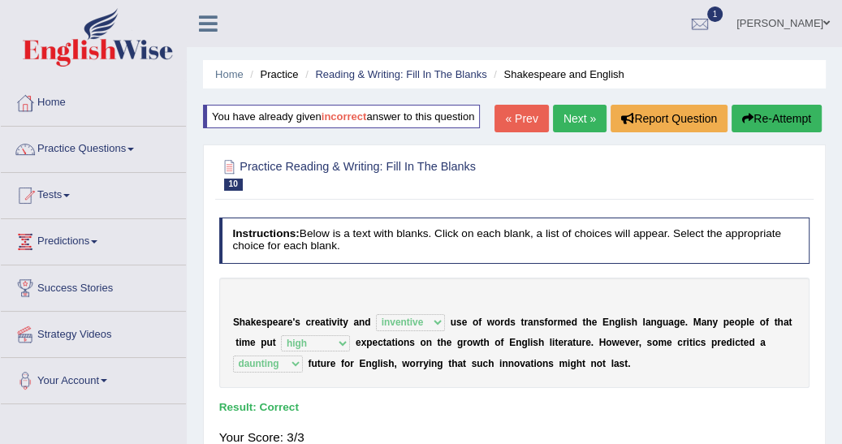
click at [573, 121] on link "Next »" at bounding box center [580, 119] width 54 height 28
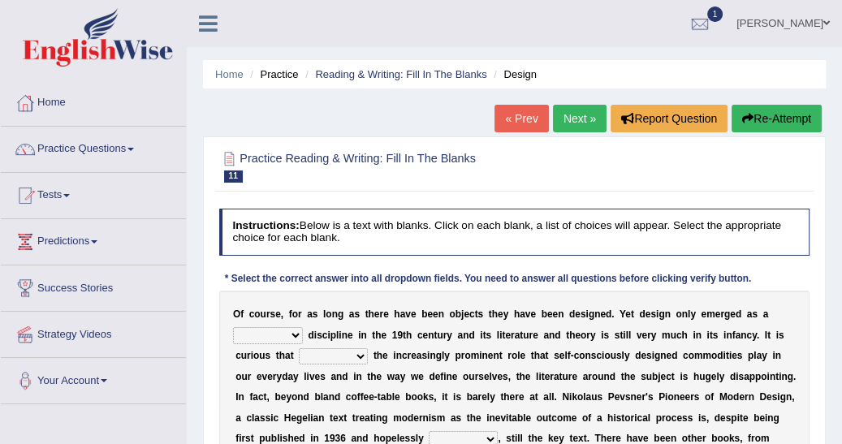
click at [297, 333] on select "bilateral ubiquitous foremost dedicated" at bounding box center [268, 335] width 70 height 16
select select "bilateral"
click at [233, 327] on select "bilateral ubiquitous foremost dedicated" at bounding box center [268, 335] width 70 height 16
click at [317, 356] on select "since despite within through" at bounding box center [333, 357] width 69 height 16
select select "since"
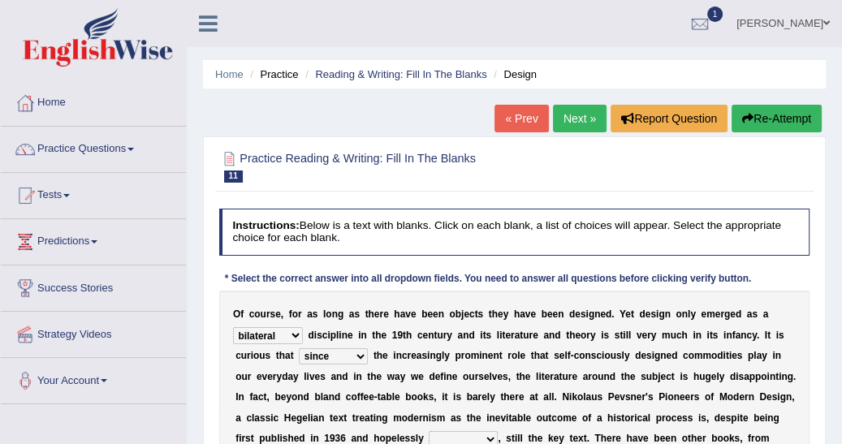
click at [299, 349] on select "since despite within through" at bounding box center [333, 357] width 69 height 16
click at [839, 432] on div "Home Practice Reading & Writing: Fill In The Blanks Design « Prev Next » Report…" at bounding box center [515, 406] width 656 height 812
click at [842, 434] on html "Toggle navigation Home Practice Questions Speaking Practice Read Aloud Repeat S…" at bounding box center [421, 222] width 842 height 444
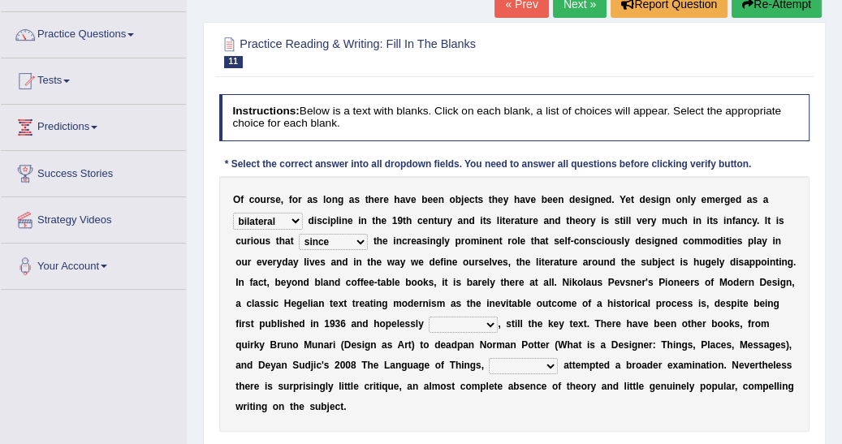
scroll to position [130, 0]
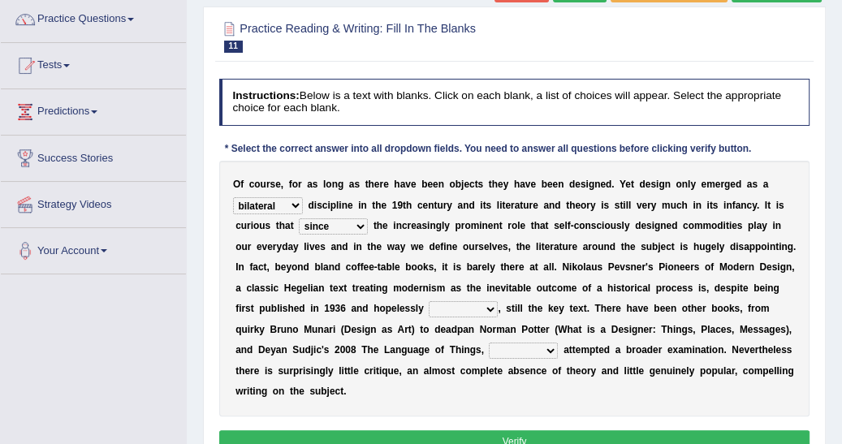
click at [429, 310] on select "dates dating date dated" at bounding box center [463, 309] width 69 height 16
select select "dates"
click at [429, 301] on select "dates dating date dated" at bounding box center [463, 309] width 69 height 16
click at [489, 346] on select "which then however as" at bounding box center [523, 351] width 69 height 16
select select "which"
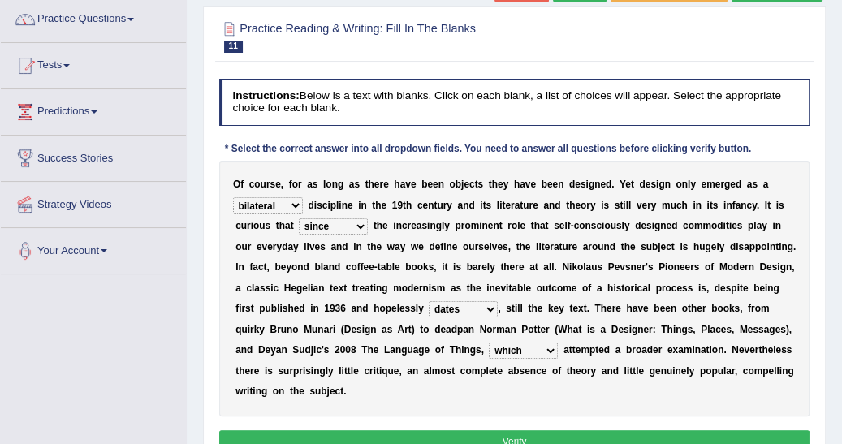
click at [489, 343] on select "which then however as" at bounding box center [523, 351] width 69 height 16
click at [471, 431] on button "Verify" at bounding box center [514, 443] width 591 height 24
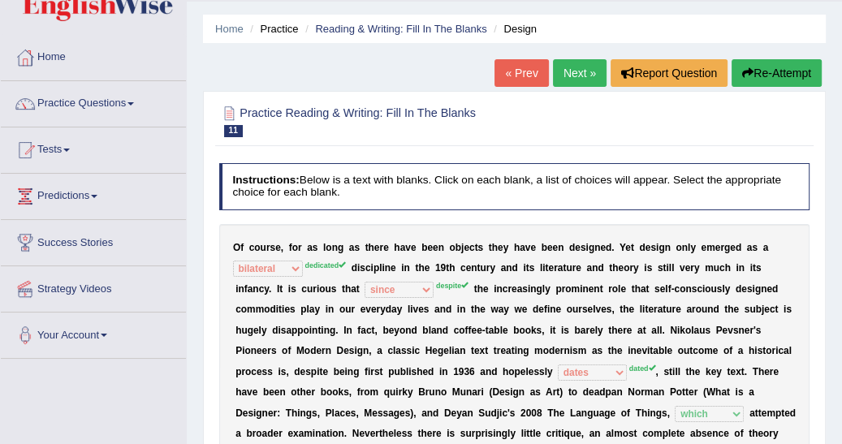
scroll to position [26, 0]
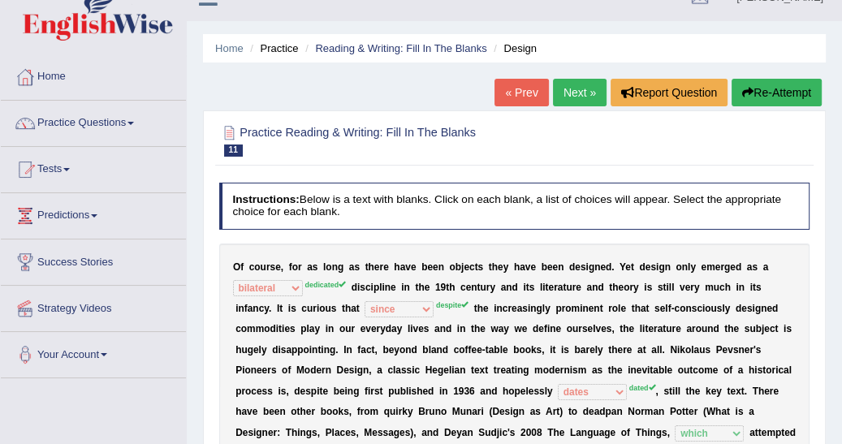
click at [790, 84] on button "Re-Attempt" at bounding box center [777, 93] width 90 height 28
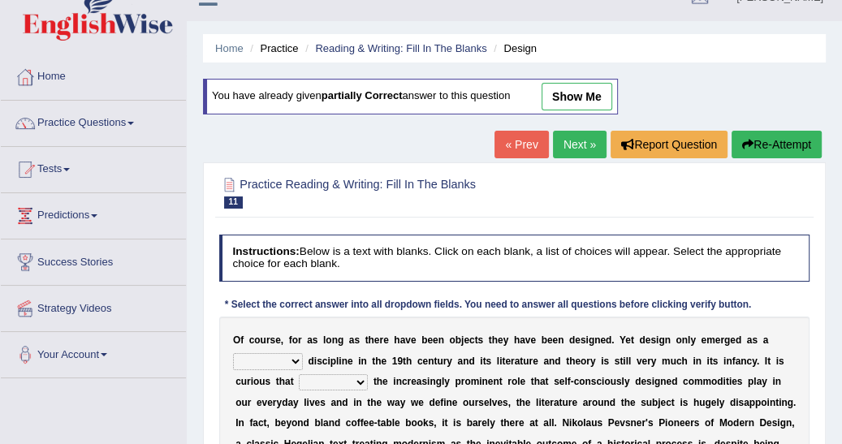
scroll to position [26, 0]
click at [293, 361] on select "bilateral ubiquitous foremost dedicated" at bounding box center [268, 361] width 70 height 16
select select "dedicated"
click at [233, 353] on select "bilateral ubiquitous foremost dedicated" at bounding box center [268, 361] width 70 height 16
click at [288, 364] on select "bilateral ubiquitous foremost dedicated" at bounding box center [268, 361] width 70 height 16
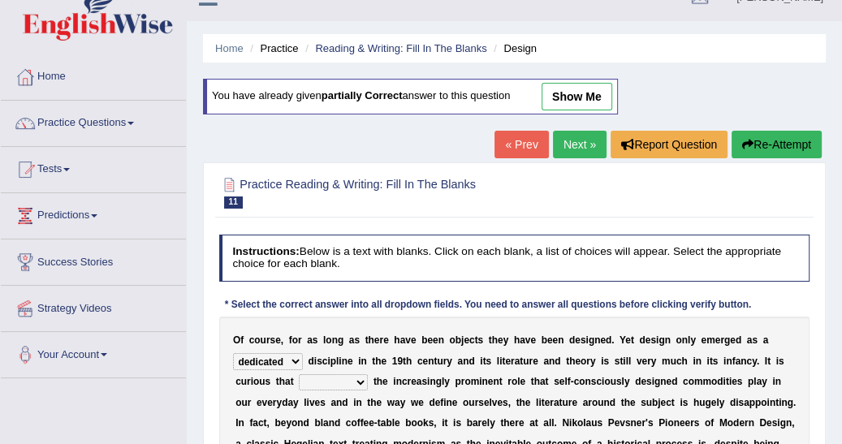
click at [318, 380] on select "since despite within through" at bounding box center [333, 383] width 69 height 16
select select "through"
click at [299, 375] on select "since despite within through" at bounding box center [333, 383] width 69 height 16
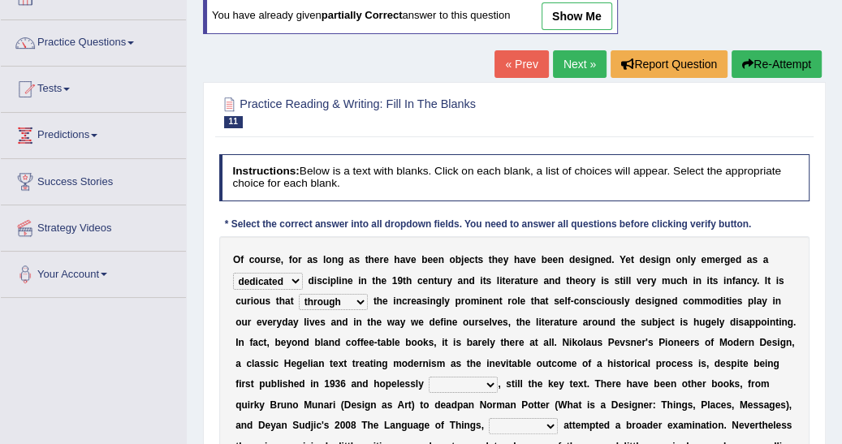
scroll to position [130, 0]
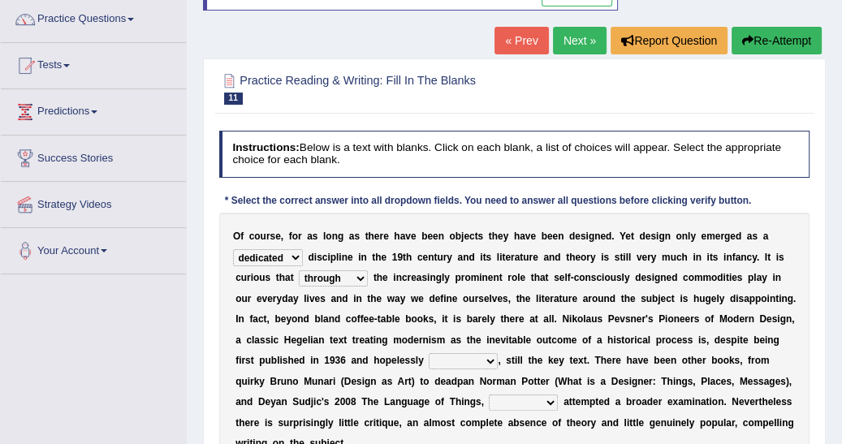
click at [429, 359] on select "dates dating date dated" at bounding box center [463, 361] width 69 height 16
select select "dated"
click at [429, 353] on select "dates dating date dated" at bounding box center [463, 361] width 69 height 16
click at [489, 400] on select "which then however as" at bounding box center [523, 403] width 69 height 16
click at [489, 395] on select "which then however as" at bounding box center [523, 403] width 69 height 16
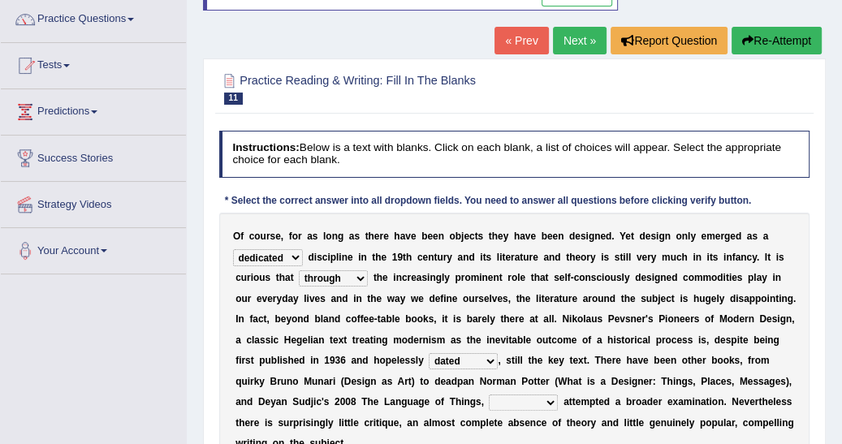
click at [489, 404] on select "which then however as" at bounding box center [523, 403] width 69 height 16
select select "which"
click at [489, 395] on select "which then however as" at bounding box center [523, 403] width 69 height 16
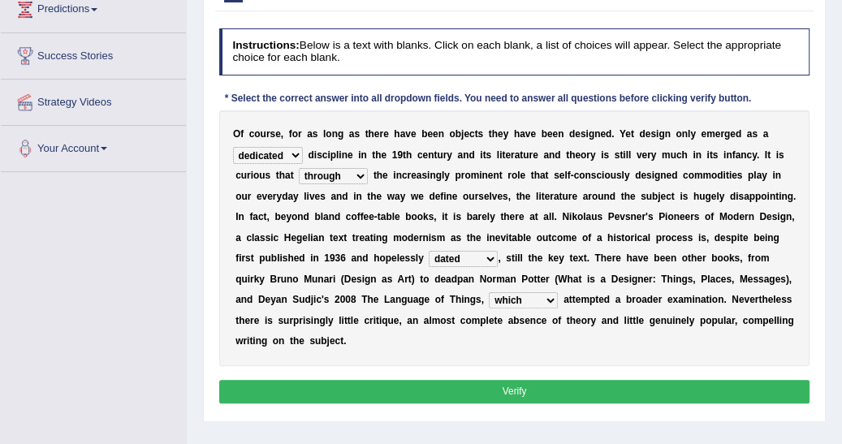
scroll to position [234, 0]
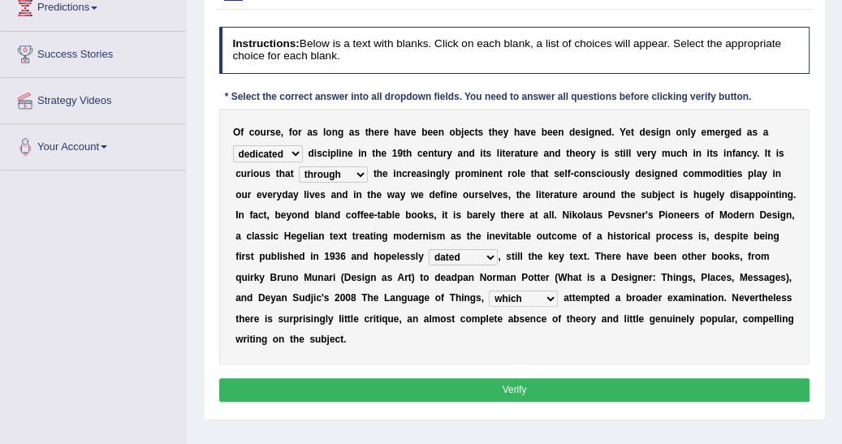
click at [533, 379] on button "Verify" at bounding box center [514, 391] width 591 height 24
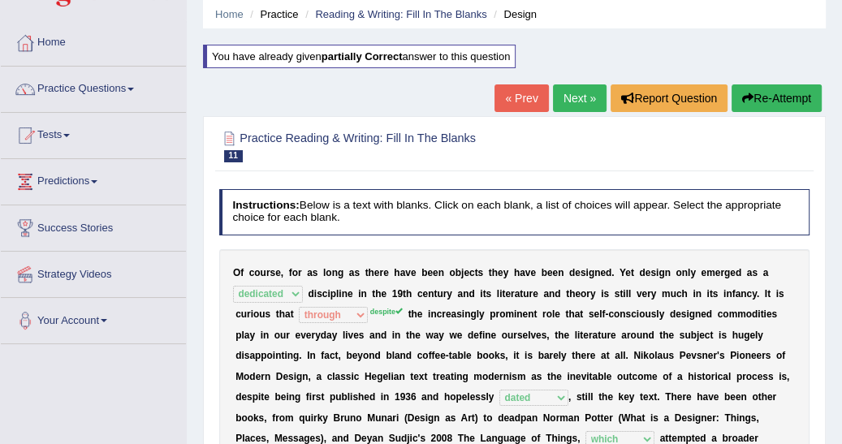
scroll to position [52, 0]
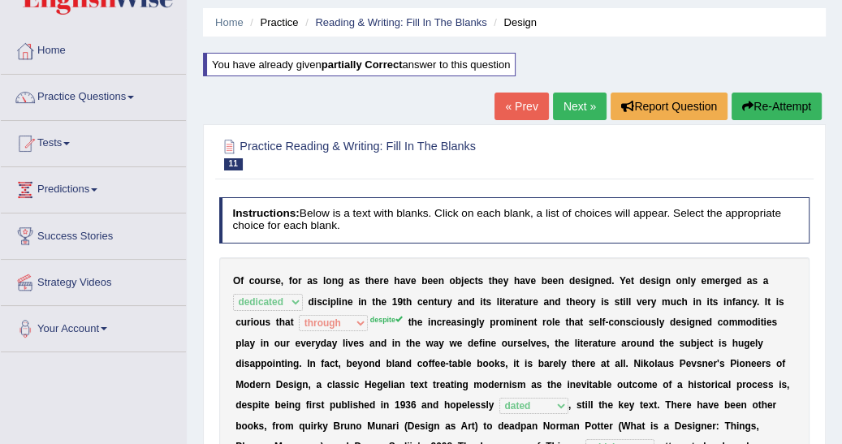
click at [573, 113] on link "Next »" at bounding box center [580, 107] width 54 height 28
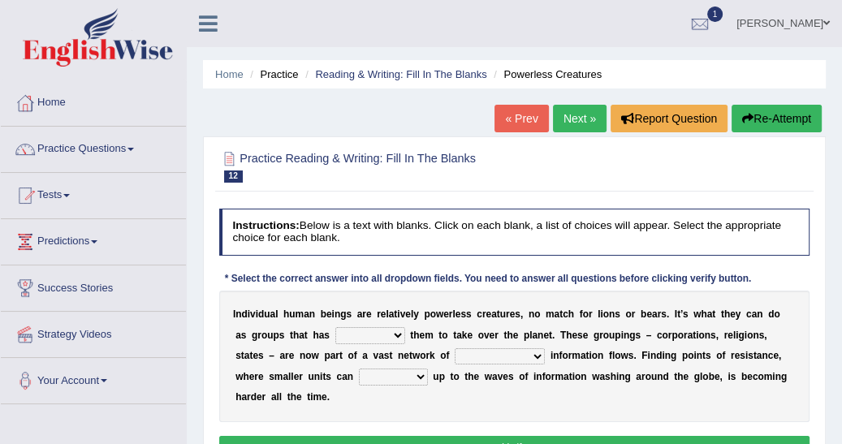
click at [337, 337] on select "enabled contended embodied conjured" at bounding box center [371, 335] width 70 height 16
select select "conjured"
click at [336, 327] on select "enabled contended embodied conjured" at bounding box center [371, 335] width 70 height 16
click at [455, 355] on select "interconnected overlapping fastened exploited" at bounding box center [500, 357] width 90 height 16
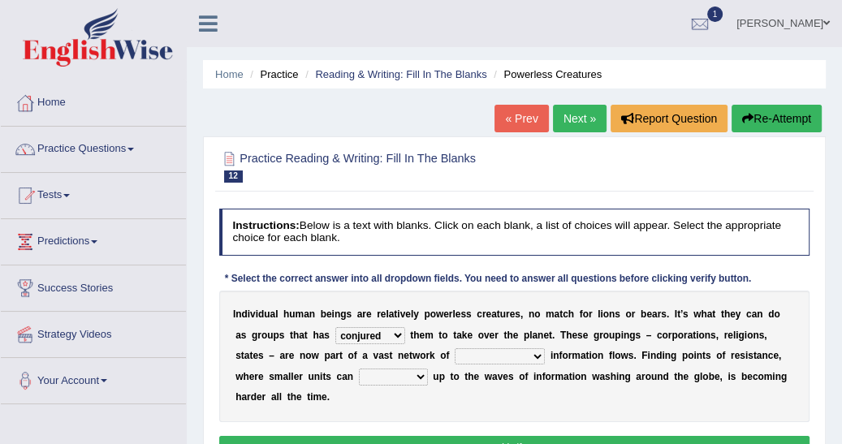
select select "exploited"
click at [455, 349] on select "interconnected overlapping fastened exploited" at bounding box center [500, 357] width 90 height 16
click at [359, 373] on select "stand raise hail pump" at bounding box center [393, 377] width 69 height 16
select select "raise"
click at [359, 369] on select "stand raise hail pump" at bounding box center [393, 377] width 69 height 16
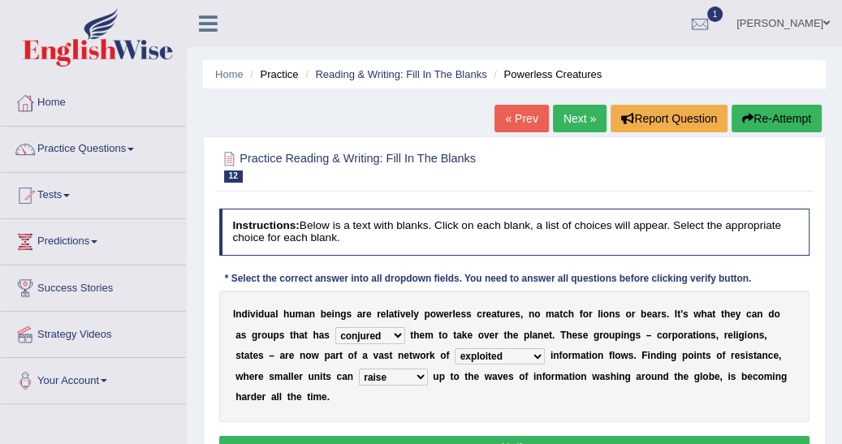
click at [505, 436] on button "Verify" at bounding box center [514, 448] width 591 height 24
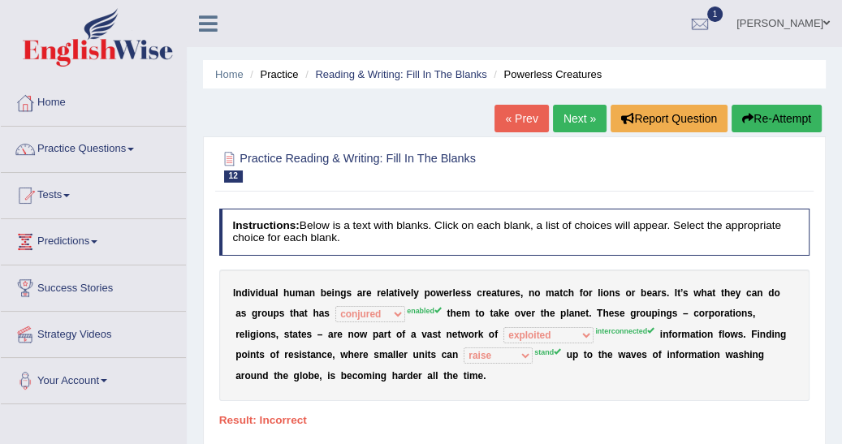
click at [769, 124] on button "Re-Attempt" at bounding box center [777, 119] width 90 height 28
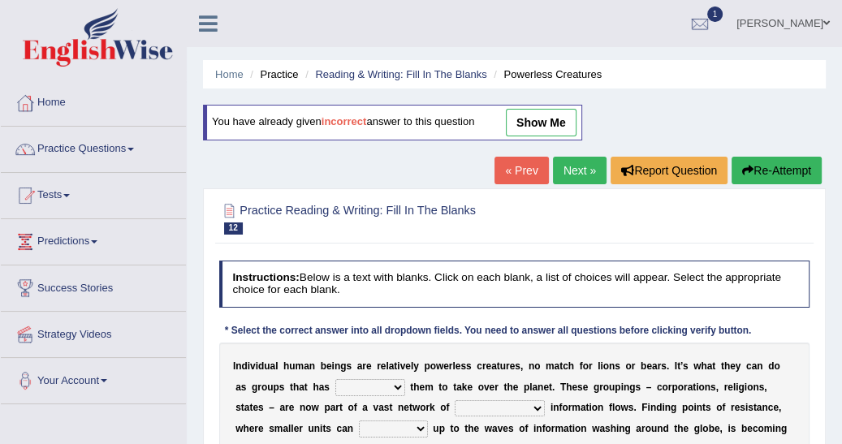
click at [338, 385] on select "enabled contended embodied conjured" at bounding box center [371, 387] width 70 height 16
select select "enabled"
click at [336, 379] on select "enabled contended embodied conjured" at bounding box center [371, 387] width 70 height 16
click at [455, 405] on select "interconnected overlapping fastened exploited" at bounding box center [500, 408] width 90 height 16
select select "interconnected"
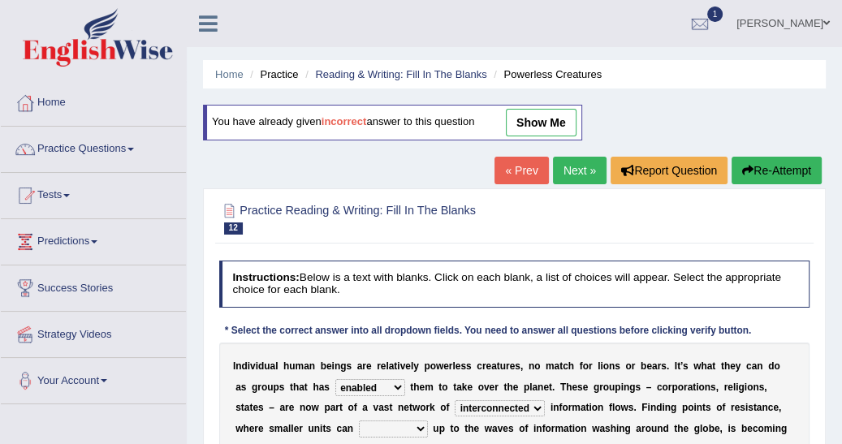
click at [455, 400] on select "interconnected overlapping fastened exploited" at bounding box center [500, 408] width 90 height 16
click at [359, 425] on select "stand raise hail pump" at bounding box center [393, 429] width 69 height 16
select select "stand"
click at [359, 421] on select "stand raise hail pump" at bounding box center [393, 429] width 69 height 16
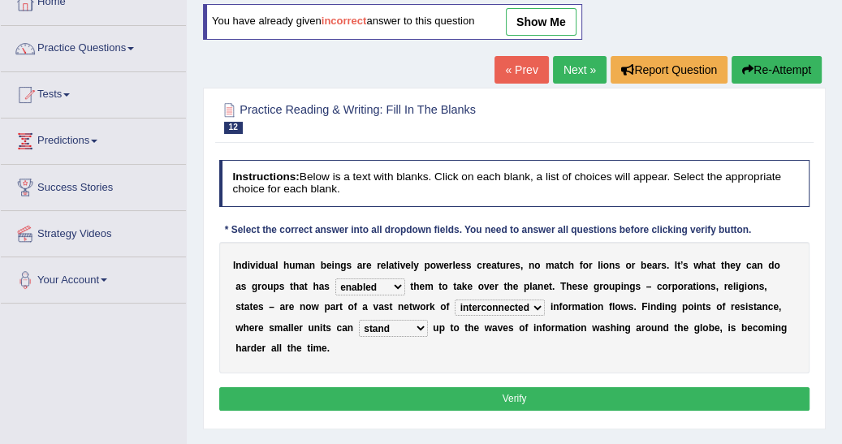
scroll to position [104, 0]
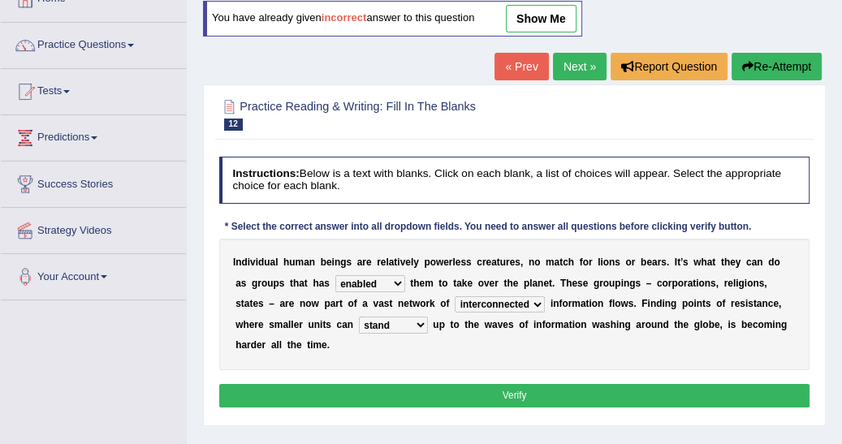
click at [512, 384] on button "Verify" at bounding box center [514, 396] width 591 height 24
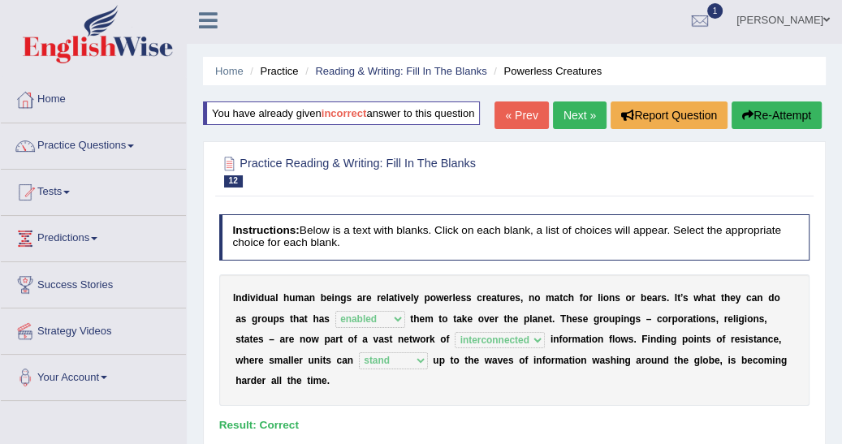
scroll to position [0, 0]
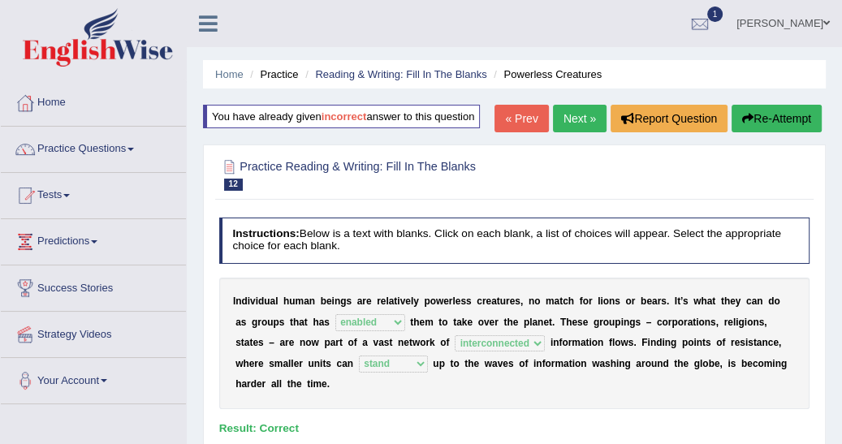
click at [565, 115] on link "Next »" at bounding box center [580, 119] width 54 height 28
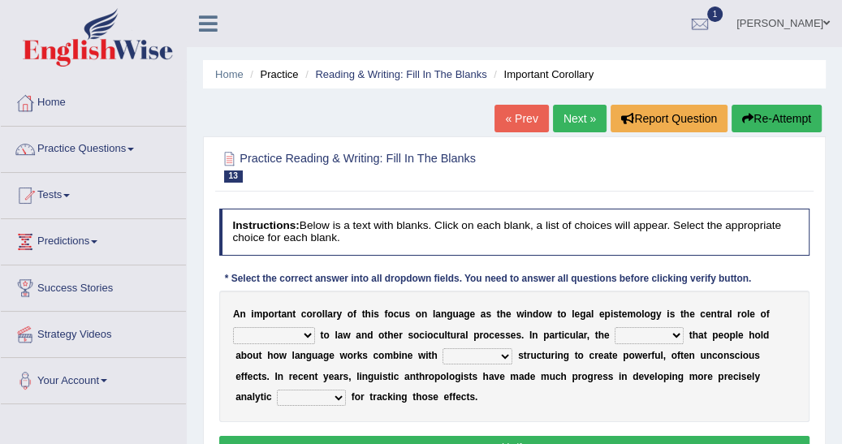
click at [303, 331] on select "discourse epoch dialect acquaintance" at bounding box center [274, 335] width 82 height 16
select select "acquaintance"
click at [233, 327] on select "discourse epoch dialect acquaintance" at bounding box center [274, 335] width 82 height 16
click at [650, 333] on select "deviation besmirch consent ideas" at bounding box center [649, 335] width 69 height 16
select select "ideas"
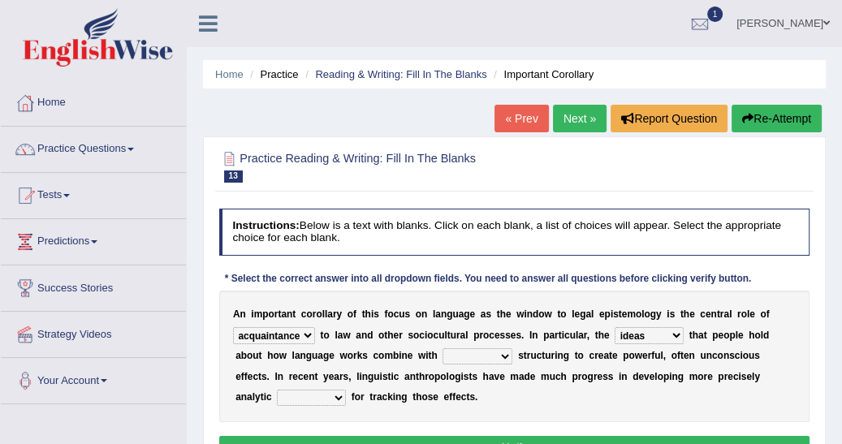
click at [615, 327] on select "deviation besmirch consent ideas" at bounding box center [649, 335] width 69 height 16
click at [443, 354] on select "mandatory linguistic legitimate customary" at bounding box center [478, 357] width 70 height 16
select select "linguistic"
click at [443, 349] on select "mandatory linguistic legitimate customary" at bounding box center [478, 357] width 70 height 16
click at [346, 390] on select "tools appetite albums stroke" at bounding box center [311, 398] width 69 height 16
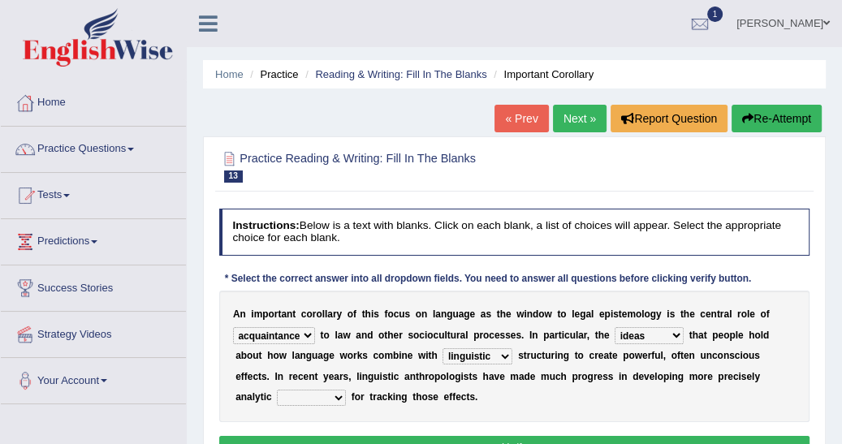
select select "tools"
click at [346, 390] on select "tools appetite albums stroke" at bounding box center [311, 398] width 69 height 16
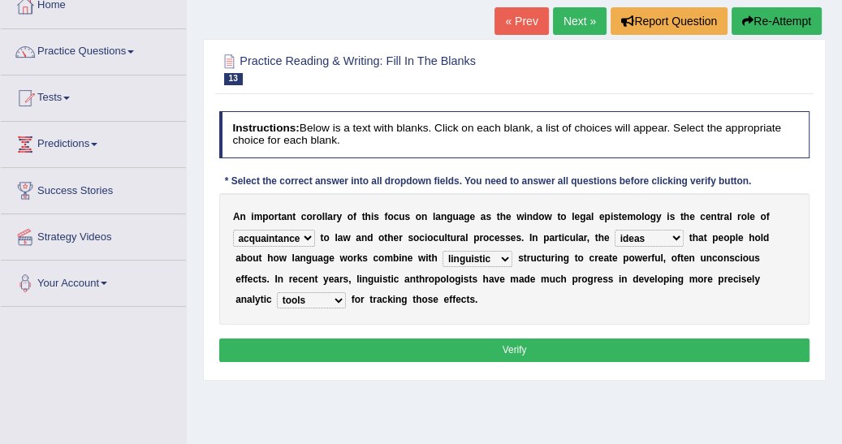
scroll to position [104, 0]
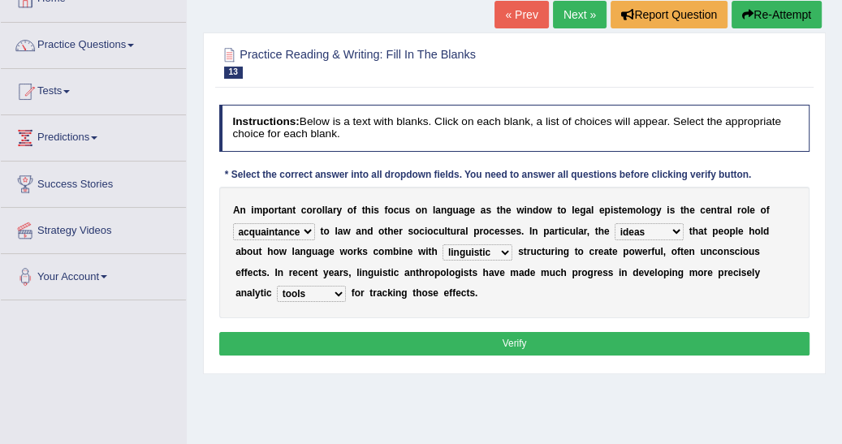
click at [509, 351] on button "Verify" at bounding box center [514, 344] width 591 height 24
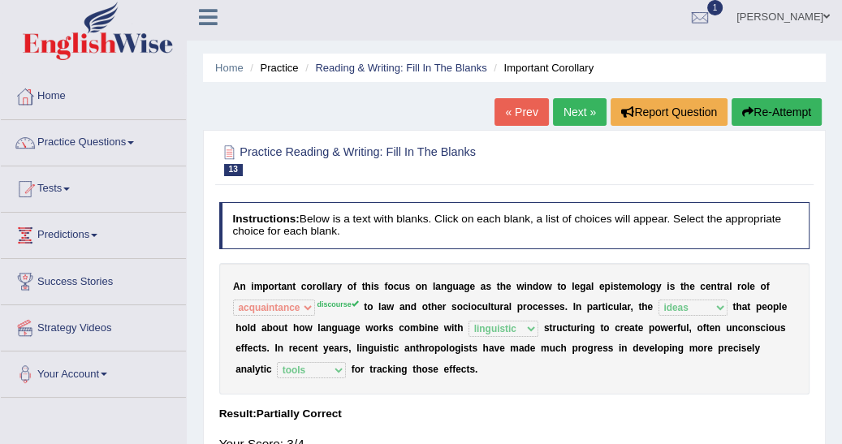
scroll to position [0, 0]
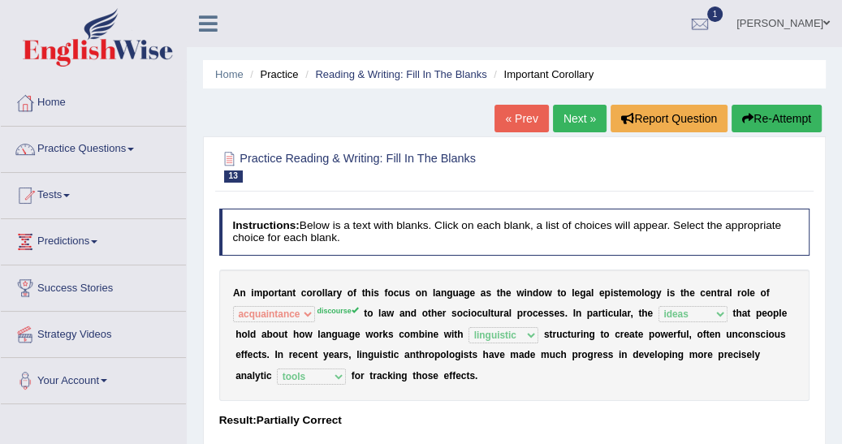
click at [572, 111] on link "Next »" at bounding box center [580, 119] width 54 height 28
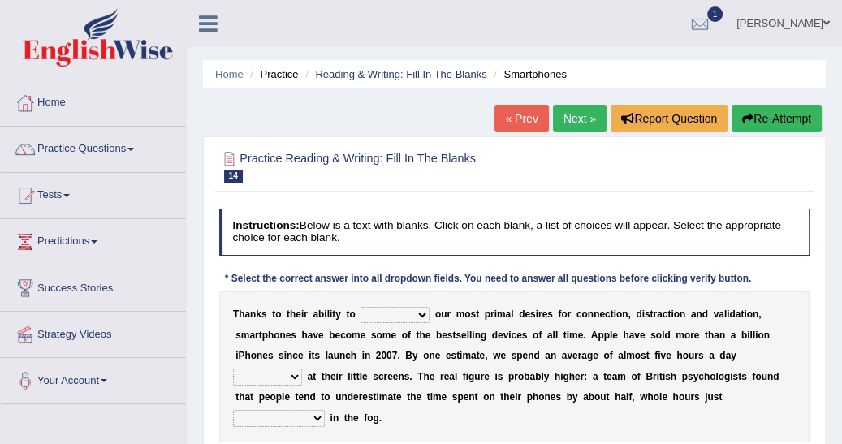
click at [416, 314] on select "hijack describe sharpen conserve" at bounding box center [395, 315] width 69 height 16
select select "conserve"
click at [361, 307] on select "hijack describe sharpen conserve" at bounding box center [395, 315] width 69 height 16
click at [302, 369] on select "watching waggling snoring staring" at bounding box center [267, 377] width 69 height 16
select select "watching"
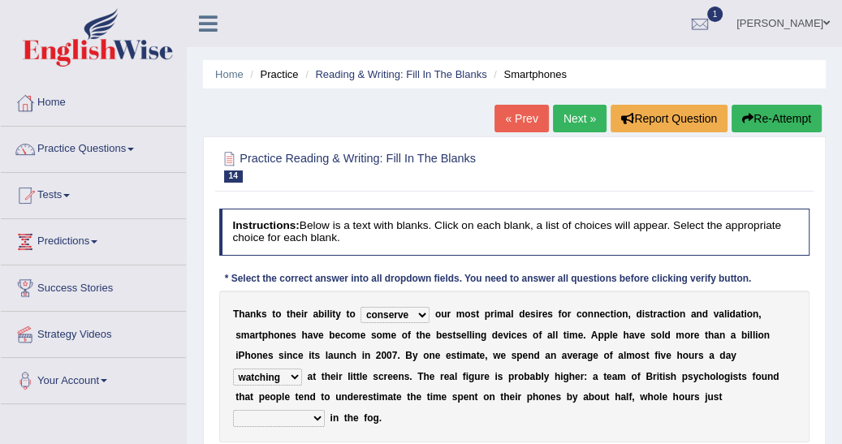
click at [302, 369] on select "watching waggling snoring staring" at bounding box center [267, 377] width 69 height 16
click at [325, 410] on select "has evaporated evaporating evaporate evaporates" at bounding box center [279, 418] width 92 height 16
select select "evaporate"
click at [325, 410] on select "has evaporated evaporating evaporate evaporates" at bounding box center [279, 418] width 92 height 16
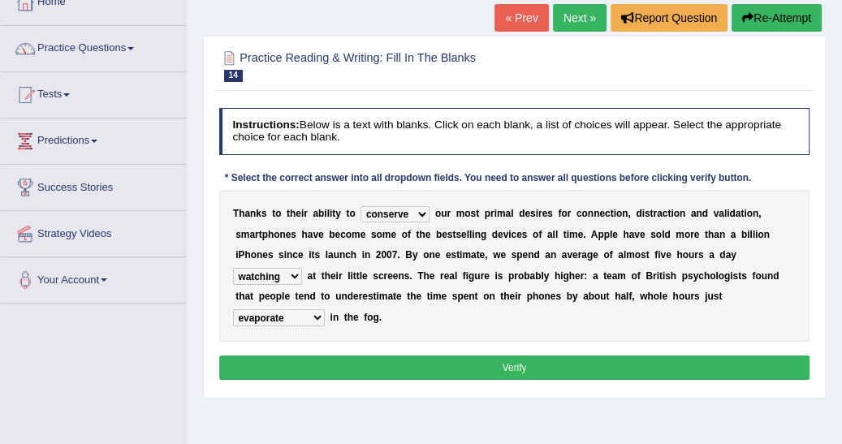
scroll to position [104, 0]
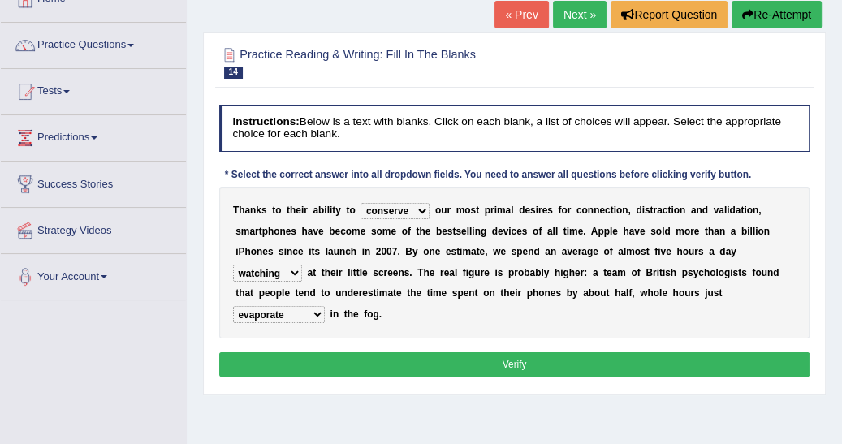
click at [511, 353] on button "Verify" at bounding box center [514, 365] width 591 height 24
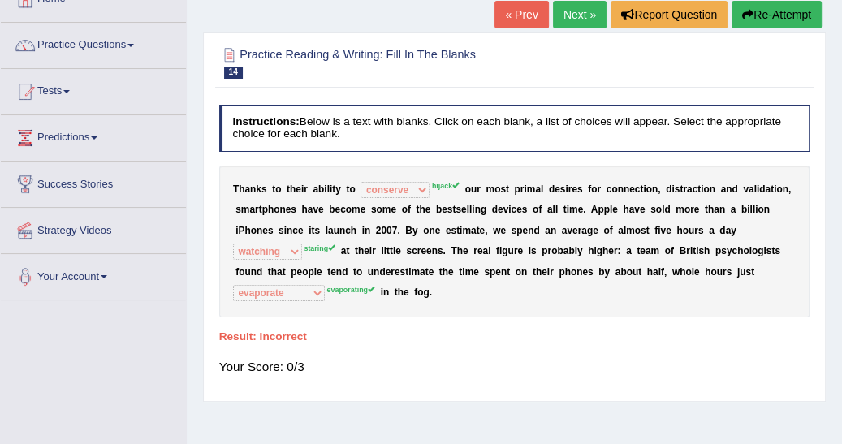
click at [760, 11] on button "Re-Attempt" at bounding box center [777, 15] width 90 height 28
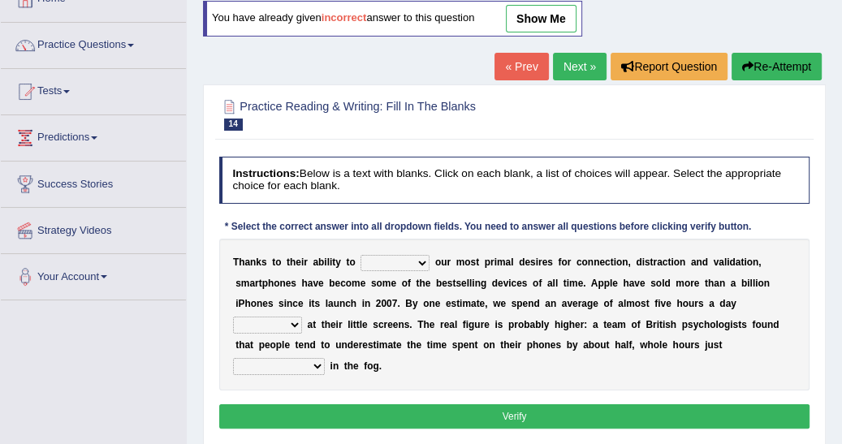
click at [414, 261] on select "hijack describe sharpen conserve" at bounding box center [395, 263] width 69 height 16
select select "hijack"
click at [361, 255] on select "hijack describe sharpen conserve" at bounding box center [395, 263] width 69 height 16
click at [302, 317] on select "watching waggling snoring staring" at bounding box center [267, 325] width 69 height 16
select select "staring"
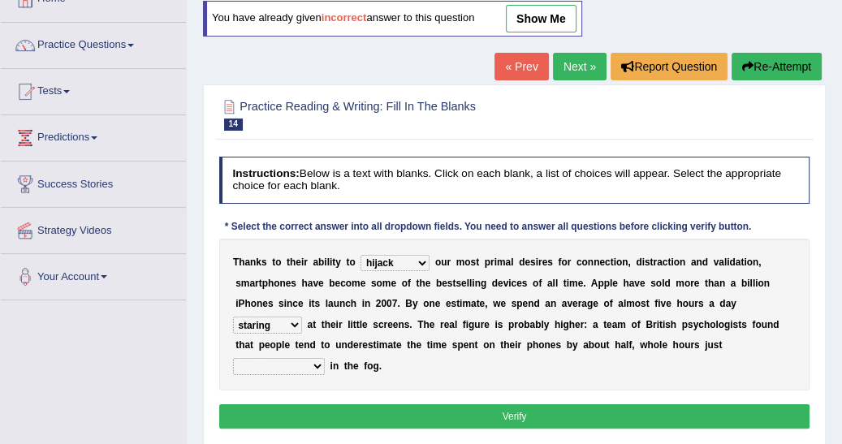
click at [302, 317] on select "watching waggling snoring staring" at bounding box center [267, 325] width 69 height 16
click at [325, 358] on select "has evaporated evaporating evaporate evaporates" at bounding box center [279, 366] width 92 height 16
select select "evaporating"
click at [325, 358] on select "has evaporated evaporating evaporate evaporates" at bounding box center [279, 366] width 92 height 16
click at [507, 405] on button "Verify" at bounding box center [514, 417] width 591 height 24
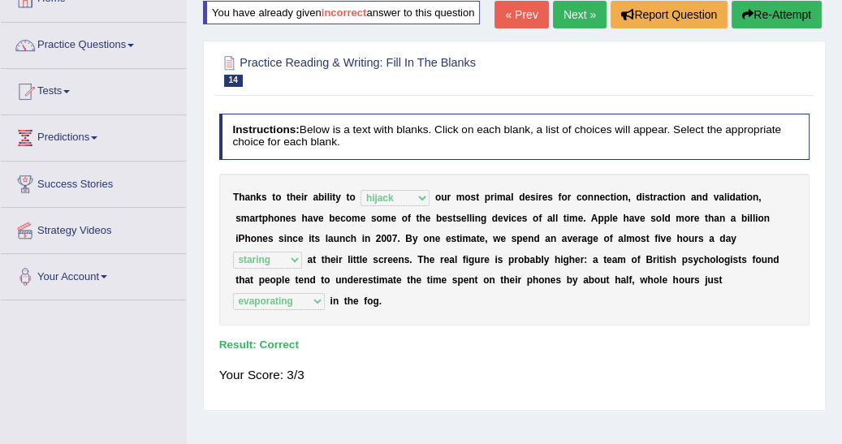
click at [565, 15] on link "Next »" at bounding box center [580, 15] width 54 height 28
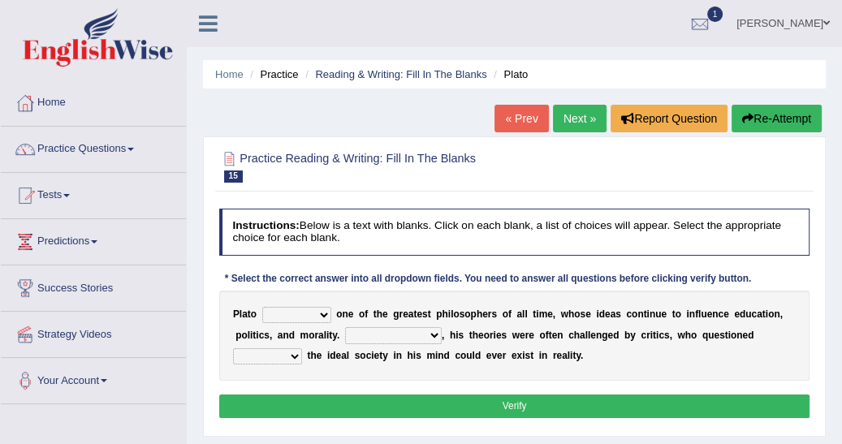
click at [320, 314] on select "keeps comes claims remains" at bounding box center [296, 315] width 69 height 16
select select "keeps"
click at [262, 307] on select "keeps comes claims remains" at bounding box center [296, 315] width 69 height 16
click at [383, 335] on select "Notwithstanding So However Whatever" at bounding box center [393, 335] width 97 height 16
select select "However"
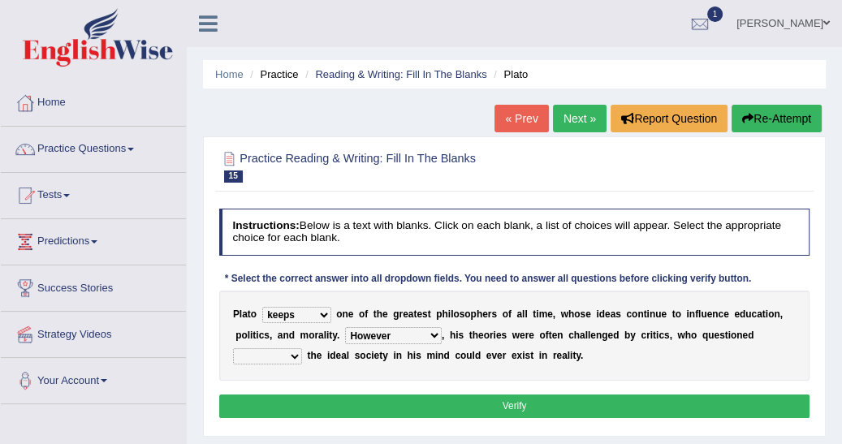
click at [345, 327] on select "Notwithstanding So However Whatever" at bounding box center [393, 335] width 97 height 16
click at [302, 349] on select "which what that whether" at bounding box center [267, 357] width 69 height 16
select select "whether"
click at [302, 349] on select "which what that whether" at bounding box center [267, 357] width 69 height 16
click at [659, 408] on button "Verify" at bounding box center [514, 407] width 591 height 24
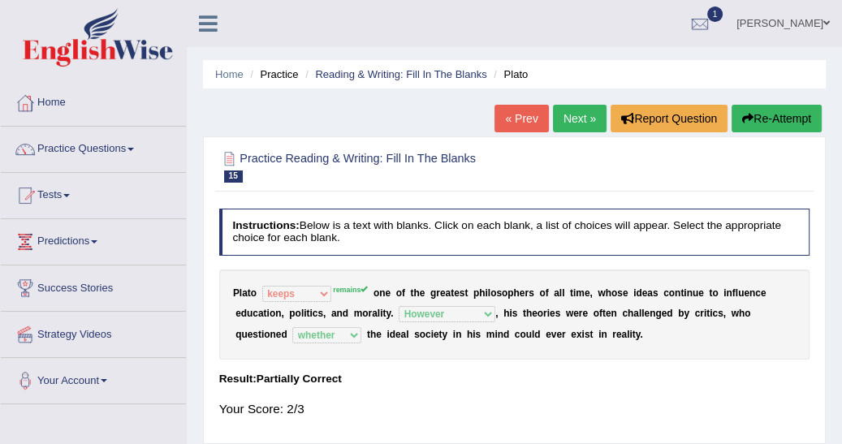
click at [571, 117] on link "Next »" at bounding box center [580, 119] width 54 height 28
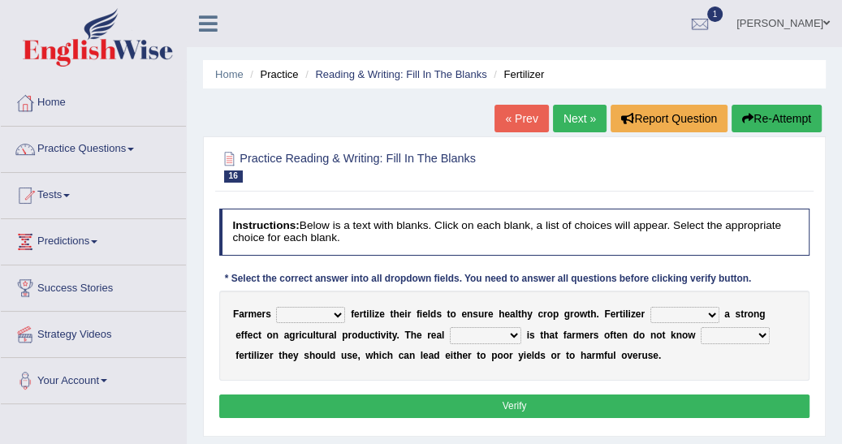
click at [331, 315] on select "must should need can" at bounding box center [310, 315] width 69 height 16
select select "must"
click at [276, 307] on select "must should need can" at bounding box center [310, 315] width 69 height 16
click at [695, 310] on select "has had have having" at bounding box center [685, 315] width 69 height 16
select select "has"
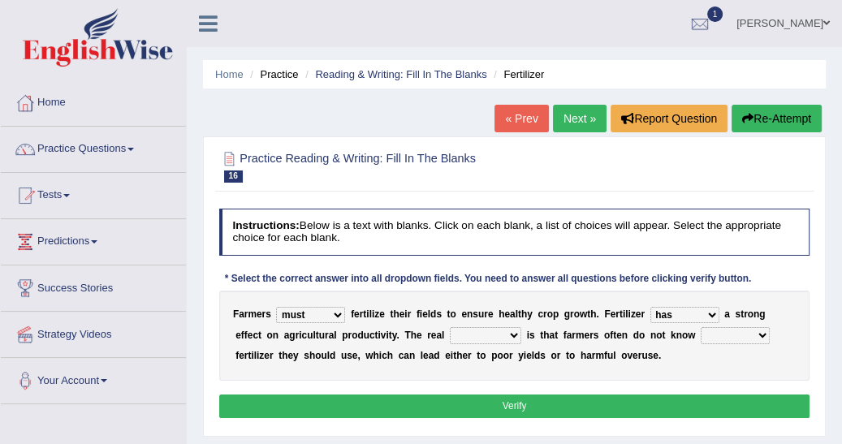
click at [651, 307] on select "has had have having" at bounding box center [685, 315] width 69 height 16
click at [451, 334] on select "problem question conclusion answer" at bounding box center [485, 335] width 71 height 16
select select "question"
click at [450, 327] on select "problem question conclusion answer" at bounding box center [485, 335] width 71 height 16
click at [701, 335] on select "how much how many however so much" at bounding box center [735, 335] width 69 height 16
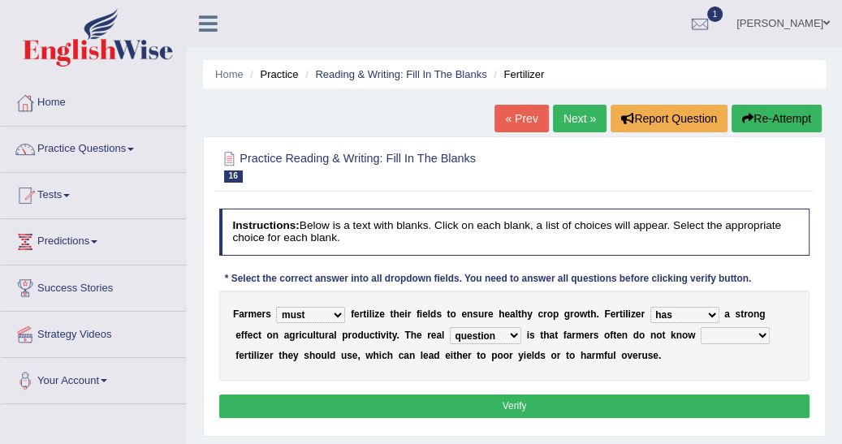
select select "how much"
click at [701, 327] on select "how much how many however so much" at bounding box center [735, 335] width 69 height 16
click at [526, 399] on button "Verify" at bounding box center [514, 407] width 591 height 24
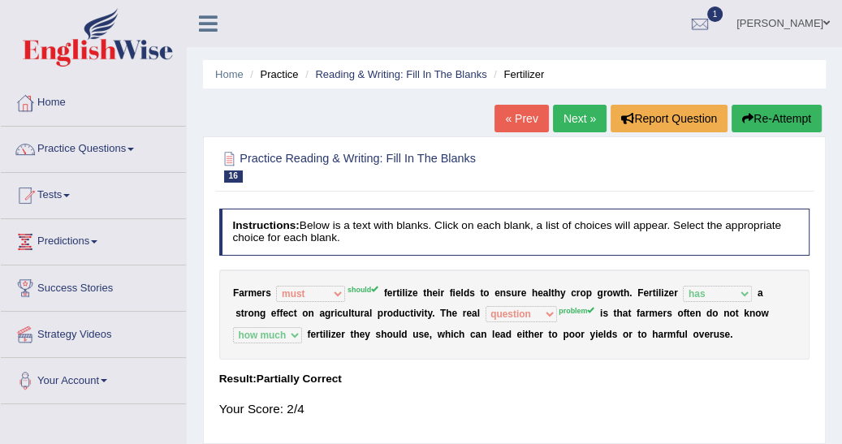
click at [568, 123] on link "Next »" at bounding box center [580, 119] width 54 height 28
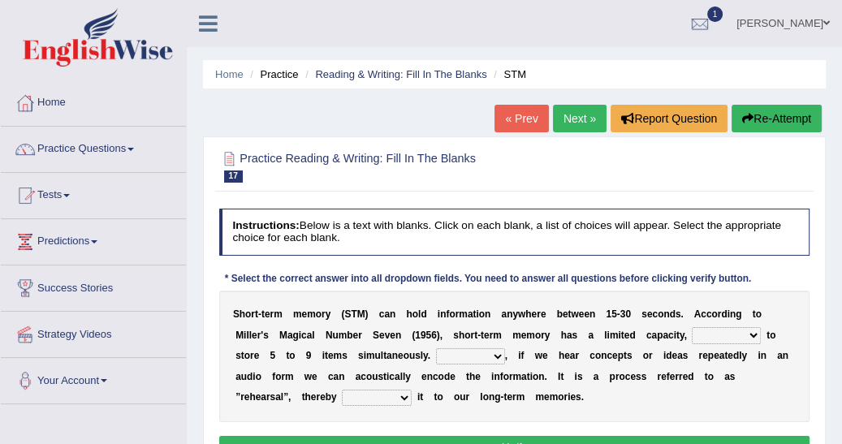
click at [692, 335] on select "being able is able be able unable" at bounding box center [726, 335] width 69 height 16
select select "unable"
click at [692, 327] on select "being able is able be able unable" at bounding box center [726, 335] width 69 height 16
click at [436, 356] on select "However So Moreover Therefore" at bounding box center [470, 357] width 69 height 16
select select "However"
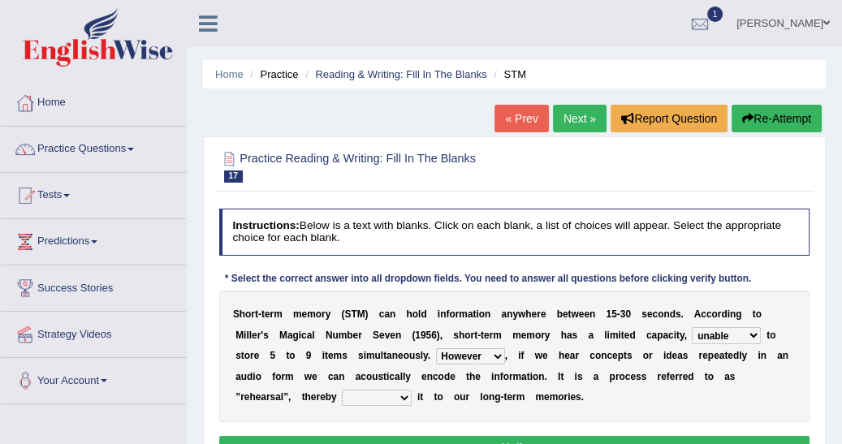
click at [436, 349] on select "However So Moreover Therefore" at bounding box center [470, 357] width 69 height 16
click at [412, 390] on select "commit commits commiting commited" at bounding box center [377, 398] width 70 height 16
select select "commits"
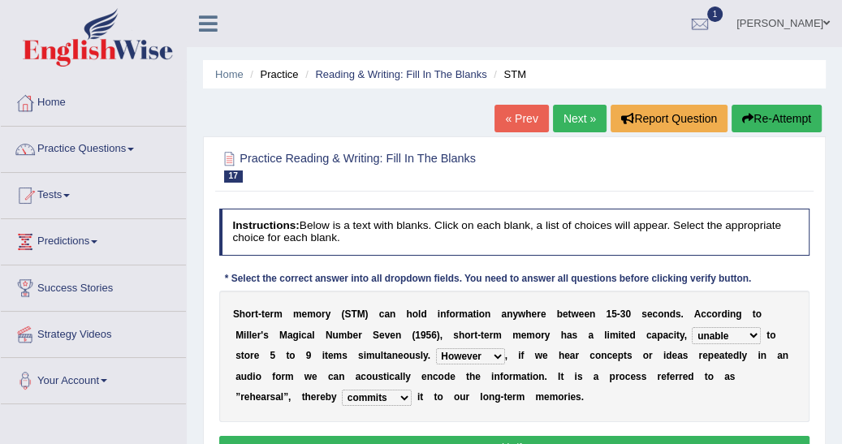
click at [412, 390] on select "commit commits commiting commited" at bounding box center [377, 398] width 70 height 16
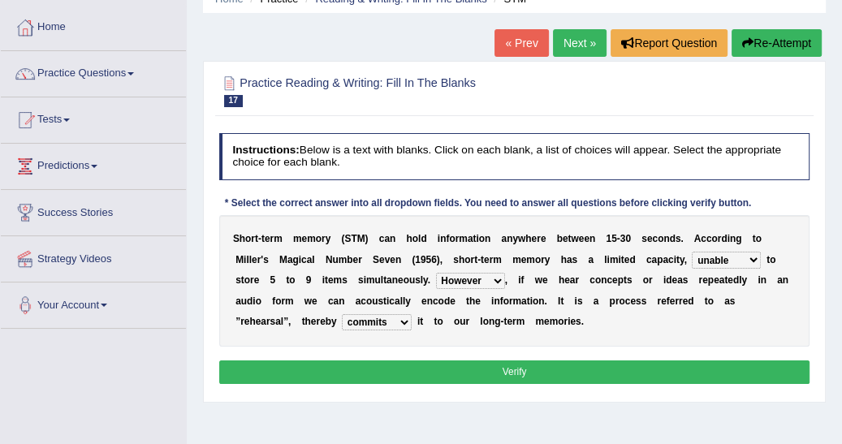
scroll to position [78, 0]
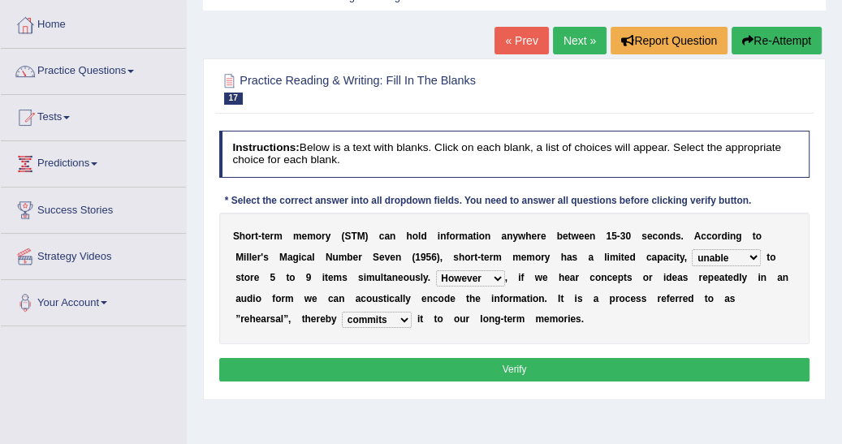
click at [530, 374] on button "Verify" at bounding box center [514, 370] width 591 height 24
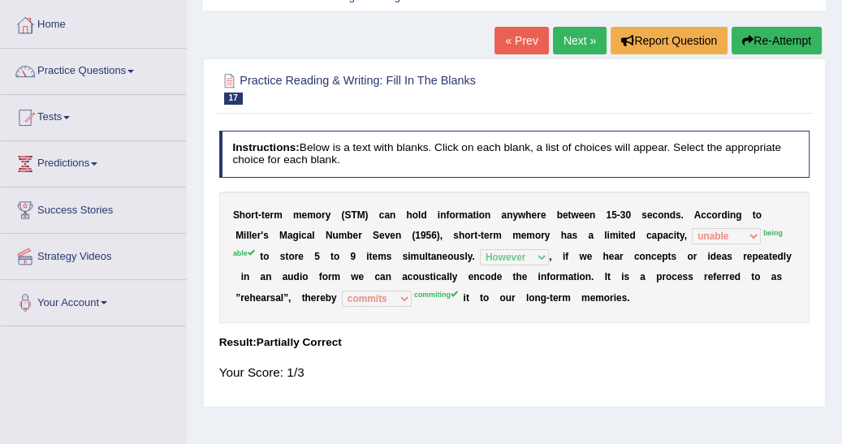
click at [760, 45] on button "Re-Attempt" at bounding box center [777, 41] width 90 height 28
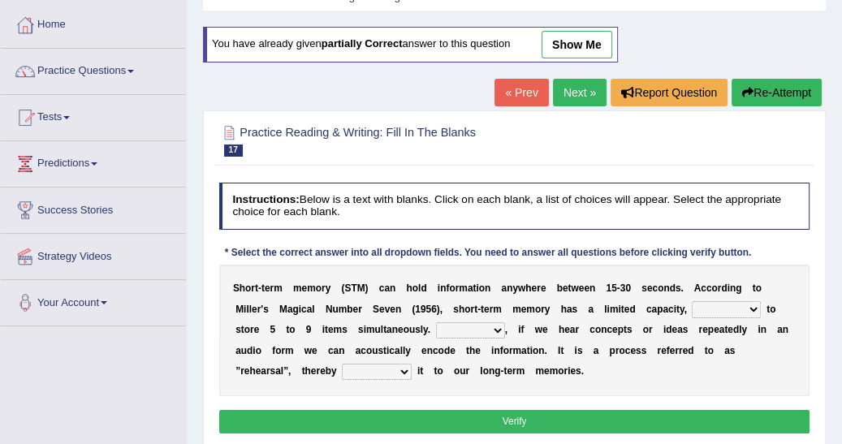
click at [692, 305] on select "being able is able be able unable" at bounding box center [726, 309] width 69 height 16
select select "being able"
click at [692, 301] on select "being able is able be able unable" at bounding box center [726, 309] width 69 height 16
click at [436, 328] on select "However So Moreover Therefore" at bounding box center [470, 331] width 69 height 16
select select "However"
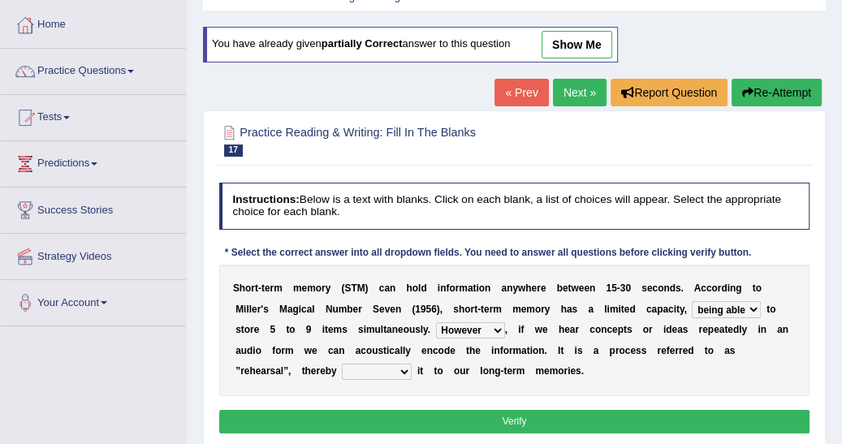
click at [436, 323] on select "However So Moreover Therefore" at bounding box center [470, 331] width 69 height 16
click at [412, 364] on select "commit commits commiting commited" at bounding box center [377, 372] width 70 height 16
select select "commiting"
click at [412, 364] on select "commit commits commiting commited" at bounding box center [377, 372] width 70 height 16
click at [673, 416] on button "Verify" at bounding box center [514, 422] width 591 height 24
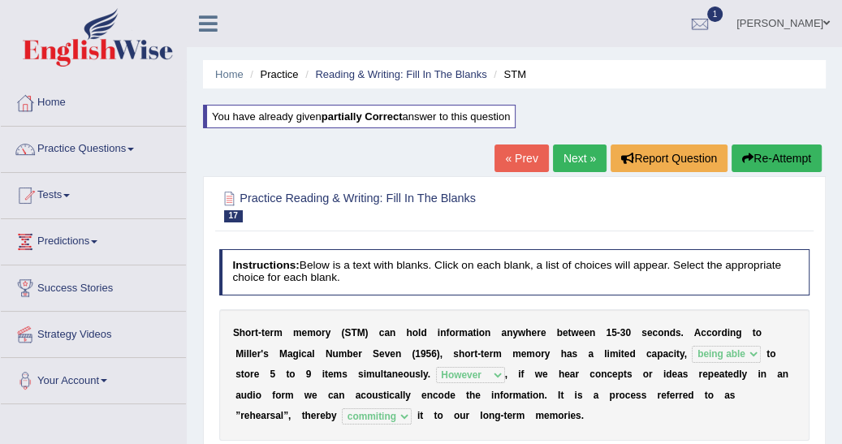
click at [585, 155] on link "Next »" at bounding box center [580, 159] width 54 height 28
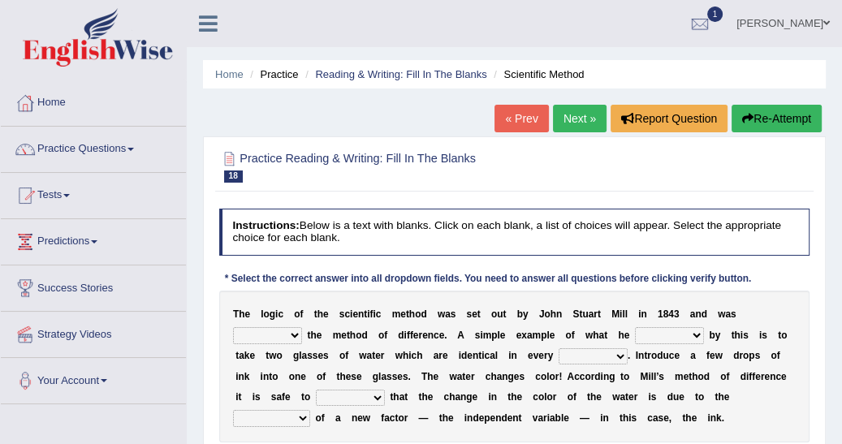
click at [302, 327] on select "pointed claimed demanded named" at bounding box center [267, 335] width 69 height 16
select select "named"
click at [302, 327] on select "pointed claimed demanded named" at bounding box center [267, 335] width 69 height 16
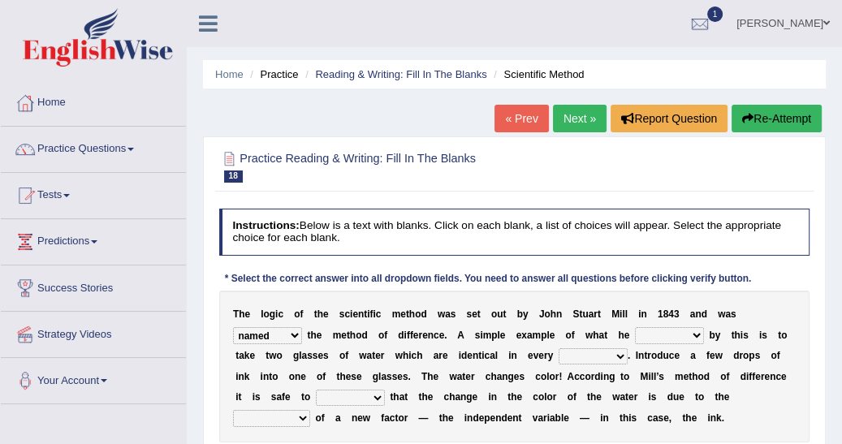
click at [635, 335] on select "capped charged found meant" at bounding box center [669, 335] width 69 height 16
select select "meant"
click at [635, 327] on select "capped charged found meant" at bounding box center [669, 335] width 69 height 16
click at [635, 333] on select "capped charged found meant" at bounding box center [669, 335] width 69 height 16
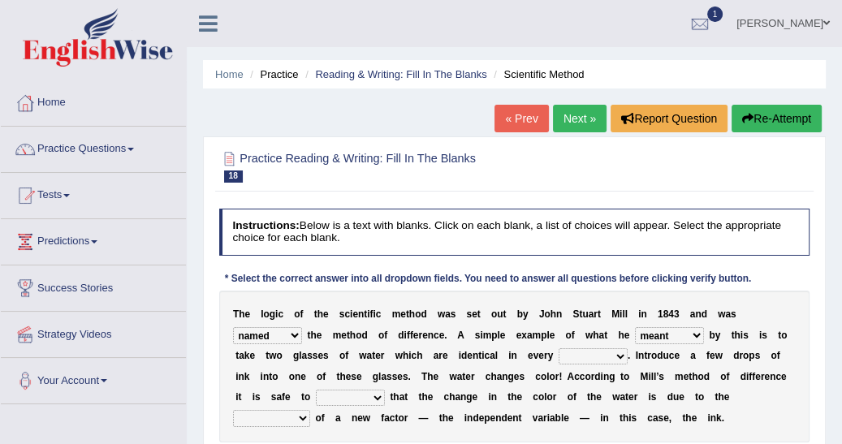
click at [559, 354] on select "thought identity measure respect" at bounding box center [593, 357] width 69 height 16
select select "identity"
click at [559, 349] on select "thought identity measure respect" at bounding box center [593, 357] width 69 height 16
click at [385, 390] on select "assume discuss prefer acclaim" at bounding box center [350, 398] width 69 height 16
select select "assume"
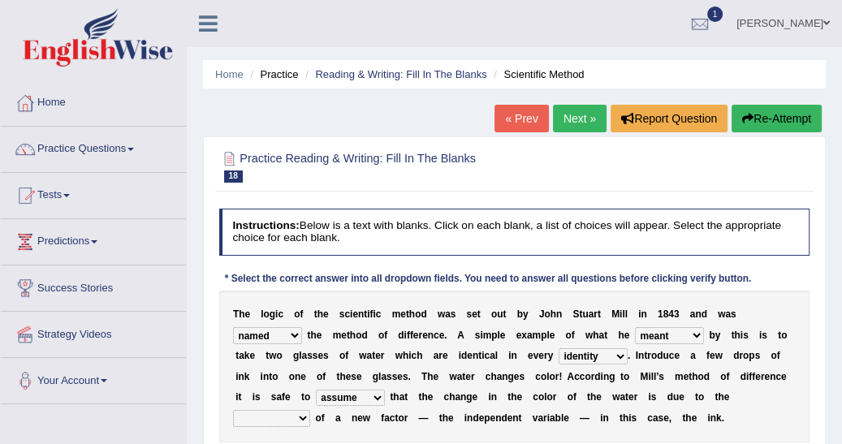
click at [385, 390] on select "assume discuss prefer acclaim" at bounding box center [350, 398] width 69 height 16
click at [310, 410] on select "introduction magnitude preparation purification" at bounding box center [271, 418] width 77 height 16
select select "introduction"
click at [310, 410] on select "introduction magnitude preparation purification" at bounding box center [271, 418] width 77 height 16
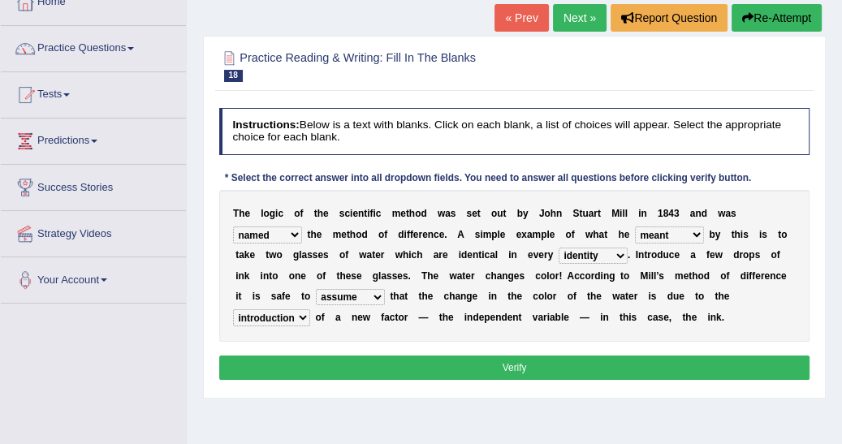
scroll to position [104, 0]
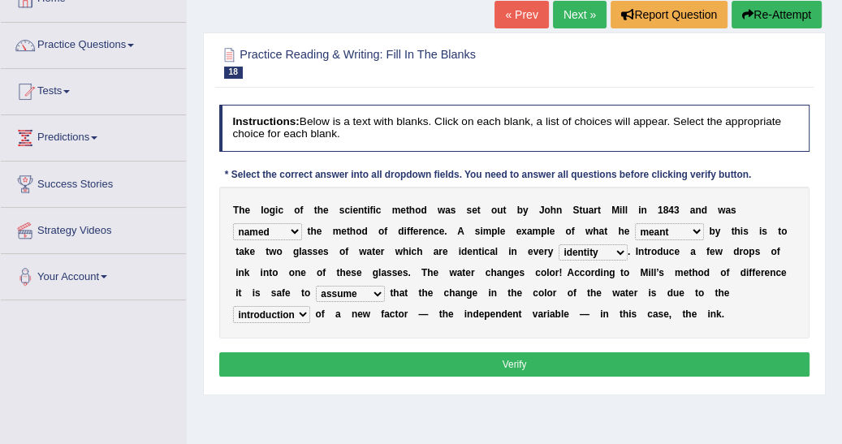
click at [523, 367] on button "Verify" at bounding box center [514, 365] width 591 height 24
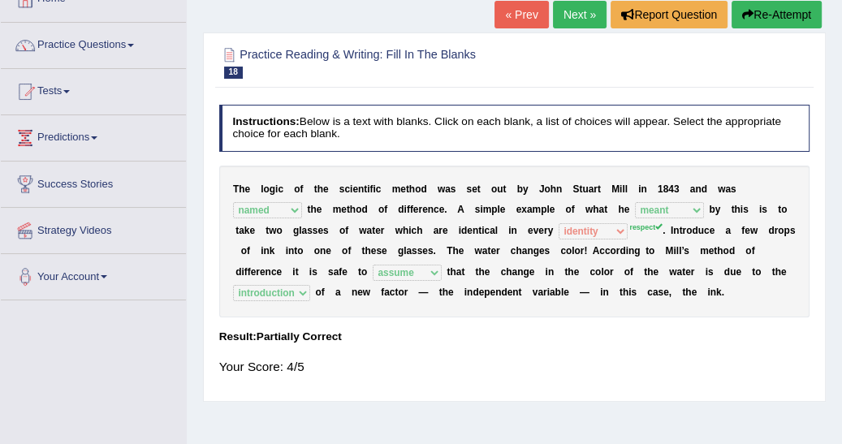
click at [583, 23] on link "Next »" at bounding box center [580, 15] width 54 height 28
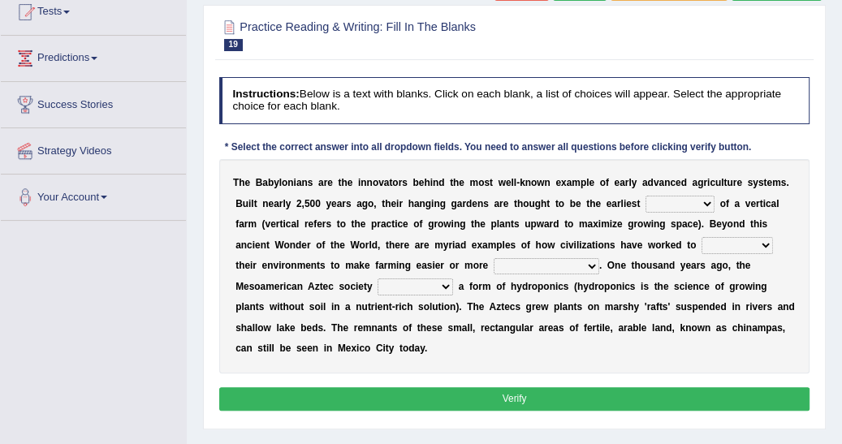
scroll to position [208, 0]
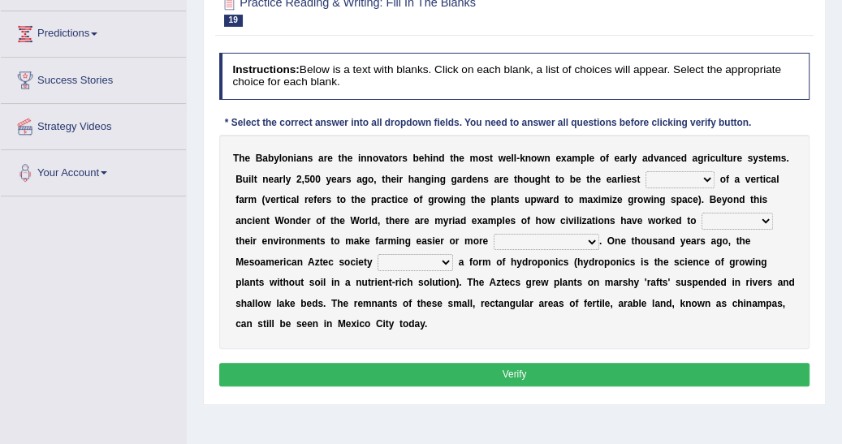
click at [656, 179] on select "prototype failure discredit protocol" at bounding box center [680, 179] width 69 height 16
select select "prototype"
click at [646, 171] on select "prototype failure discredit protocol" at bounding box center [680, 179] width 69 height 16
click at [702, 218] on select "manipulate escape respect disarrange" at bounding box center [737, 221] width 71 height 16
select select "manipulate"
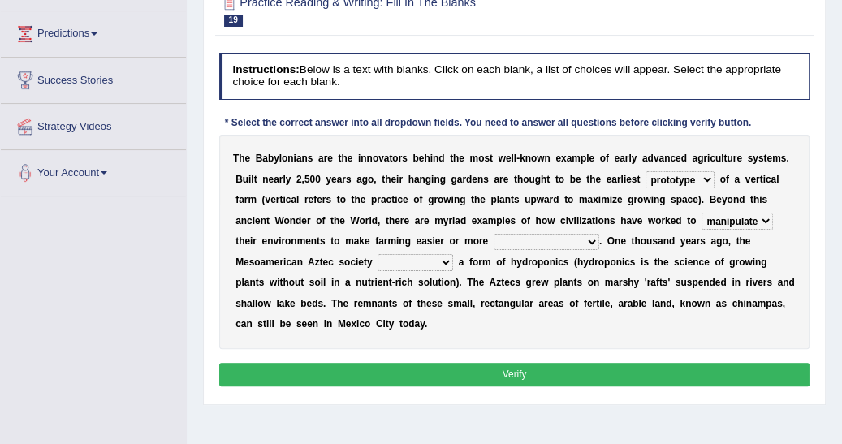
click at [702, 213] on select "manipulate escape respect disarrange" at bounding box center [737, 221] width 71 height 16
click at [494, 240] on select "productive constructive connective counterproductive" at bounding box center [547, 242] width 106 height 16
select select "productive"
click at [494, 234] on select "productive constructive connective counterproductive" at bounding box center [547, 242] width 106 height 16
click at [378, 264] on select "domineered volunteered pioneered engineered" at bounding box center [416, 262] width 76 height 16
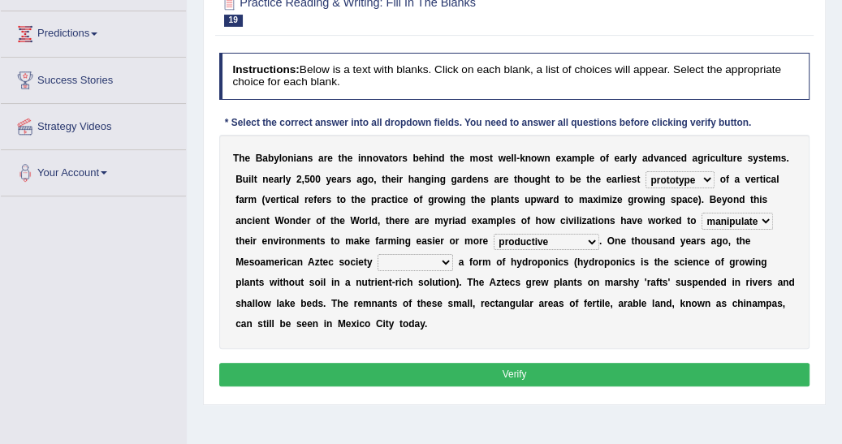
click at [378, 264] on select "domineered volunteered pioneered engineered" at bounding box center [416, 262] width 76 height 16
select select "engineered"
click at [378, 254] on select "domineered volunteered pioneered engineered" at bounding box center [416, 262] width 76 height 16
click at [511, 363] on button "Verify" at bounding box center [514, 375] width 591 height 24
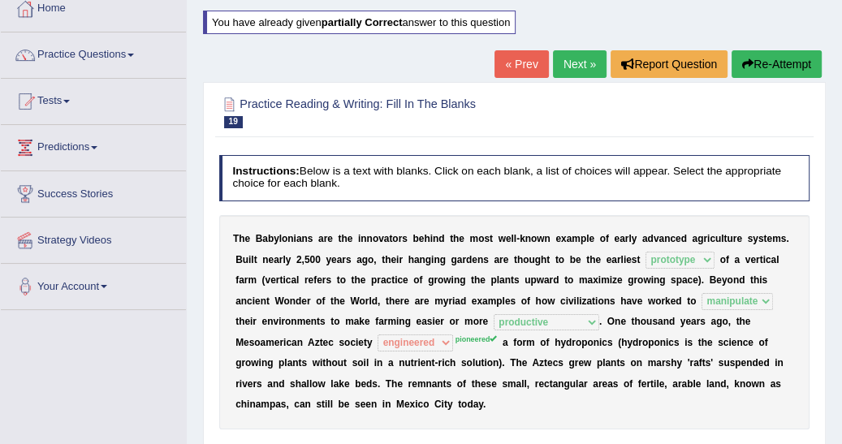
scroll to position [78, 0]
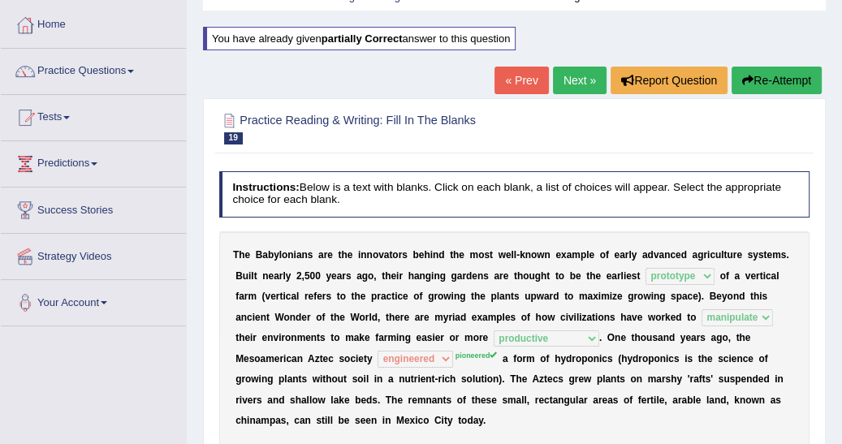
click at [574, 75] on link "Next »" at bounding box center [580, 81] width 54 height 28
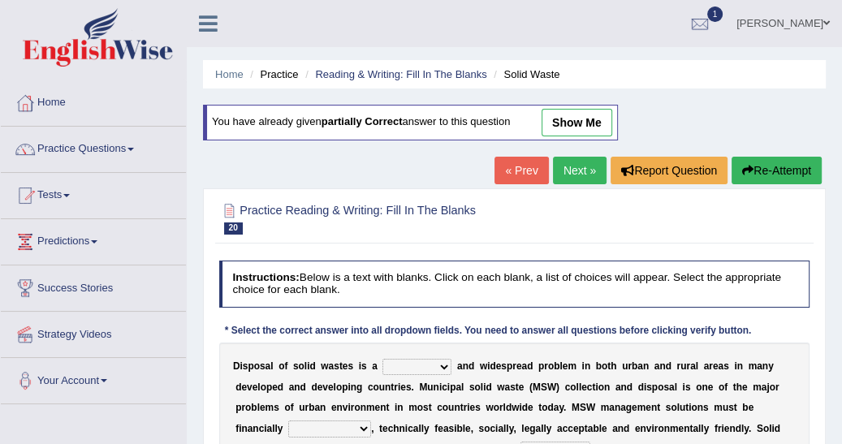
click at [435, 364] on select "slanting stinging stalling shafting" at bounding box center [417, 367] width 69 height 16
select select "stinging"
click at [383, 359] on select "slanting stinging stalling shafting" at bounding box center [417, 367] width 69 height 16
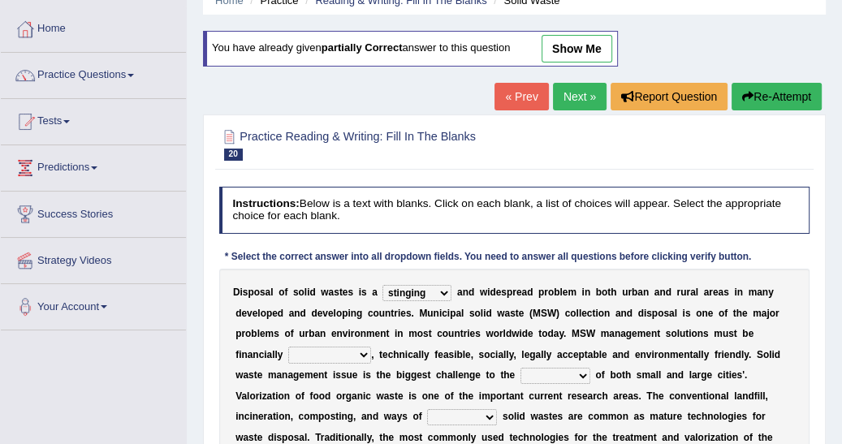
scroll to position [104, 0]
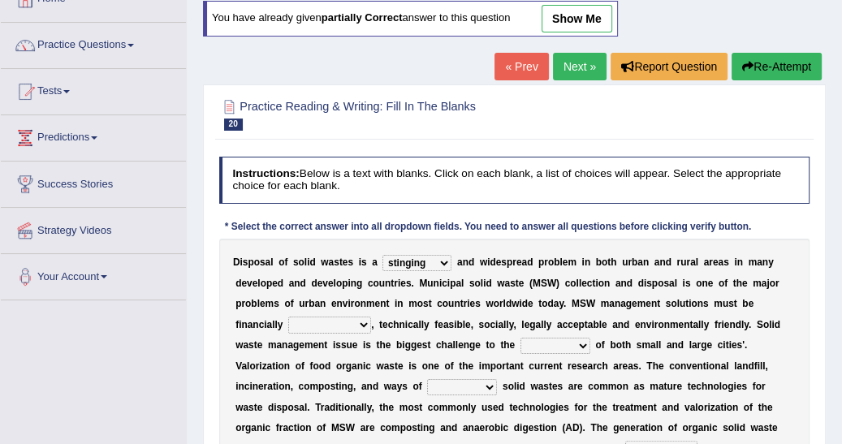
click at [371, 317] on select "unattainable sustainable objectionable treasonable" at bounding box center [329, 325] width 83 height 16
select select "sustainable"
click at [371, 317] on select "unattainable sustainable objectionable treasonable" at bounding box center [329, 325] width 83 height 16
click at [521, 339] on select "plants culture authorities history" at bounding box center [556, 346] width 70 height 16
select select "authorities"
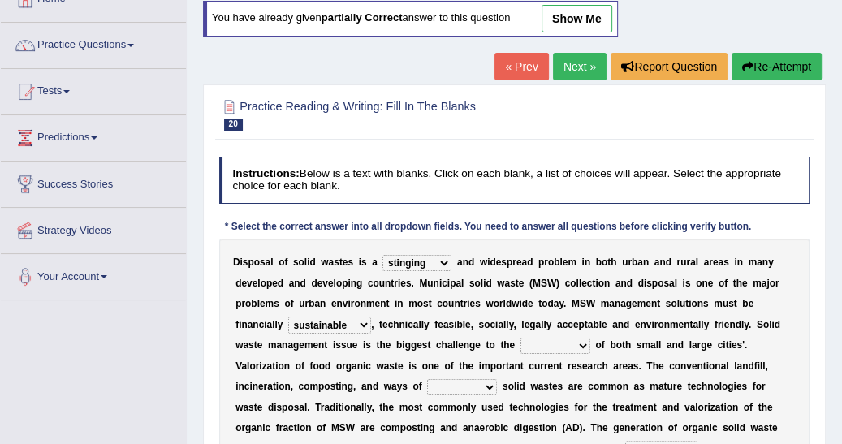
click at [521, 338] on select "plants culture authorities history" at bounding box center [556, 346] width 70 height 16
click at [497, 379] on select "reserving preserving deserving handling" at bounding box center [462, 387] width 70 height 16
select select "handling"
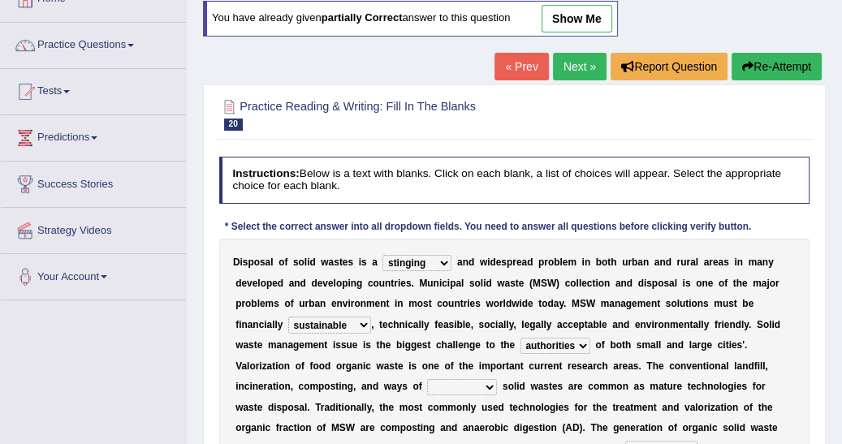
click at [497, 379] on select "reserving preserving deserving handling" at bounding box center [462, 387] width 70 height 16
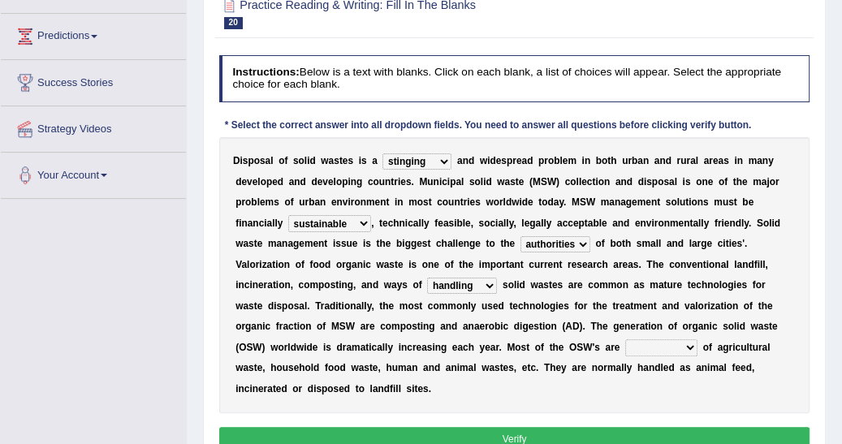
scroll to position [208, 0]
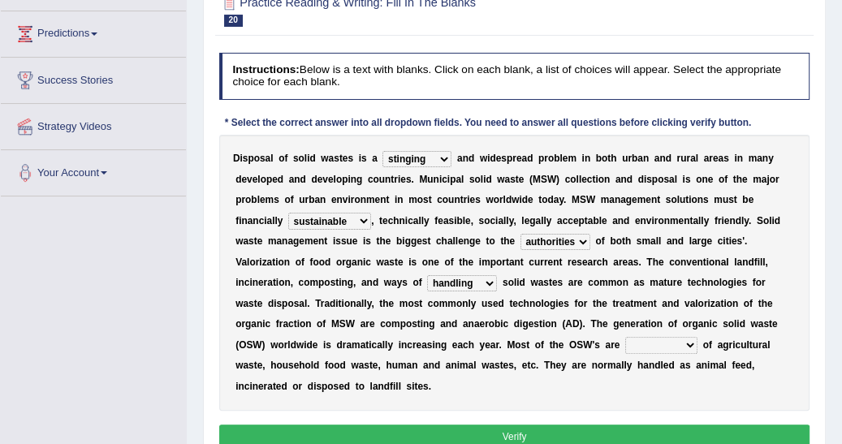
click at [626, 344] on select "composed disposed composing disposing" at bounding box center [662, 345] width 72 height 16
select select "composed"
click at [626, 337] on select "composed disposed composing disposing" at bounding box center [662, 345] width 72 height 16
click at [492, 425] on button "Verify" at bounding box center [514, 437] width 591 height 24
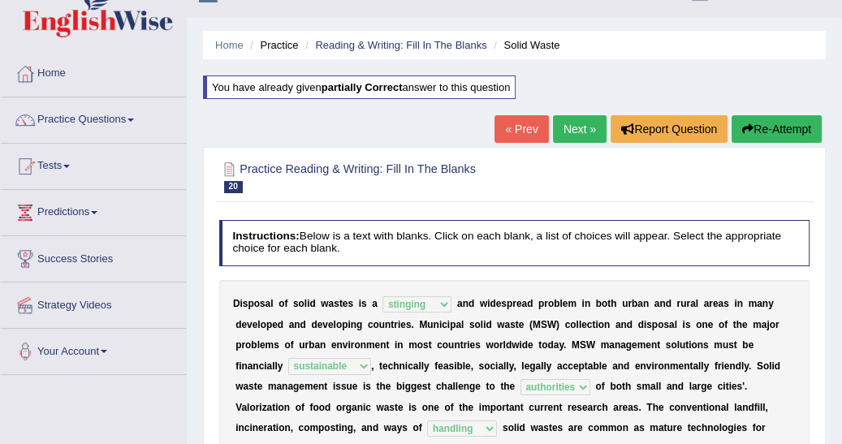
scroll to position [26, 0]
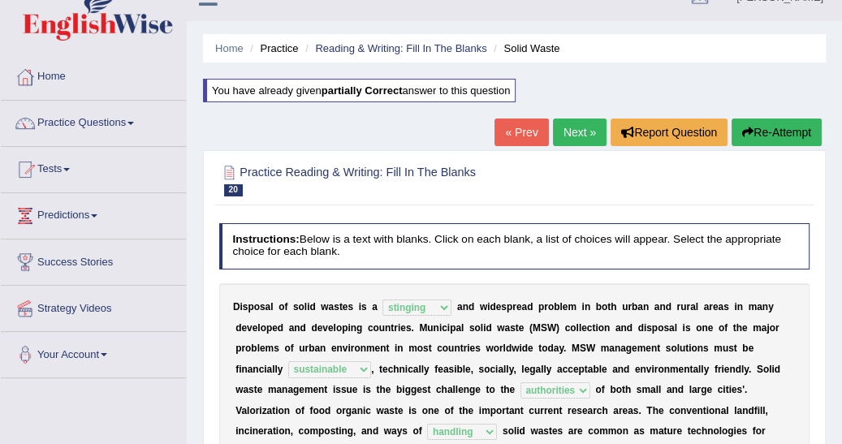
click at [578, 133] on link "Next »" at bounding box center [580, 133] width 54 height 28
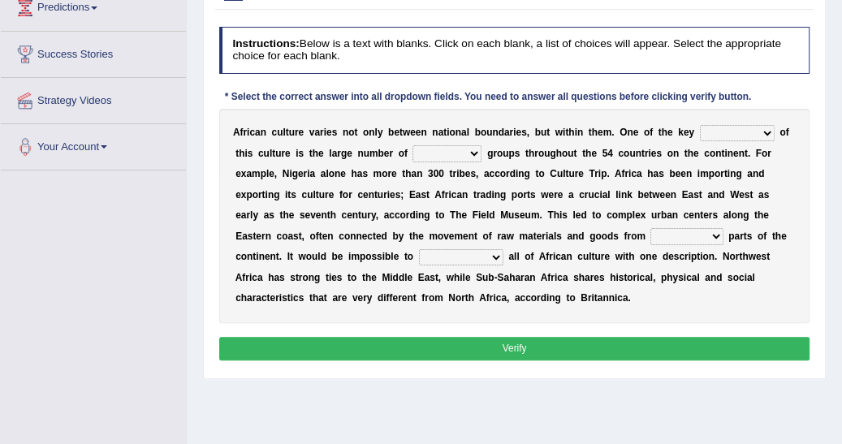
click at [736, 128] on select "conjectures features issues doubts" at bounding box center [737, 133] width 75 height 16
select select "features"
click at [700, 125] on select "conjectures features issues doubts" at bounding box center [737, 133] width 75 height 16
click at [439, 149] on select "ethic ethnic eugenic epic" at bounding box center [447, 153] width 69 height 16
select select "ethnic"
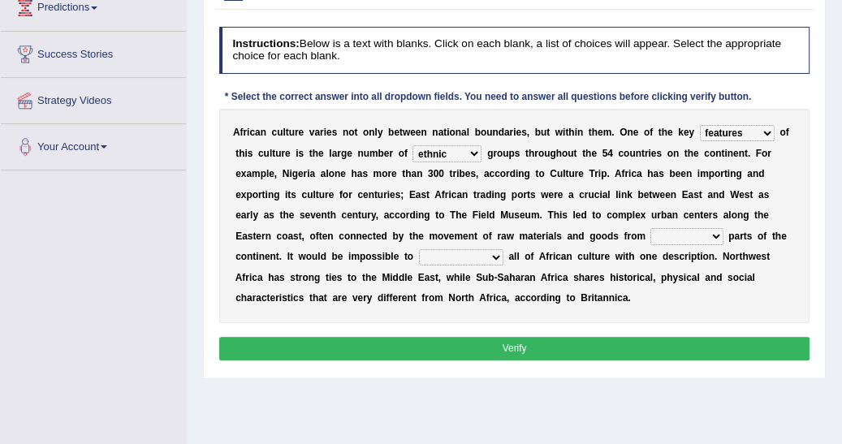
click at [413, 145] on select "ethic ethnic eugenic epic" at bounding box center [447, 153] width 69 height 16
click at [651, 234] on select "forelocked interlocked unlocked landlocked" at bounding box center [687, 236] width 72 height 16
select select "landlocked"
click at [651, 228] on select "forelocked interlocked unlocked landlocked" at bounding box center [687, 236] width 72 height 16
click at [419, 255] on select "characterize conceptualize symbolize synthesize" at bounding box center [461, 257] width 84 height 16
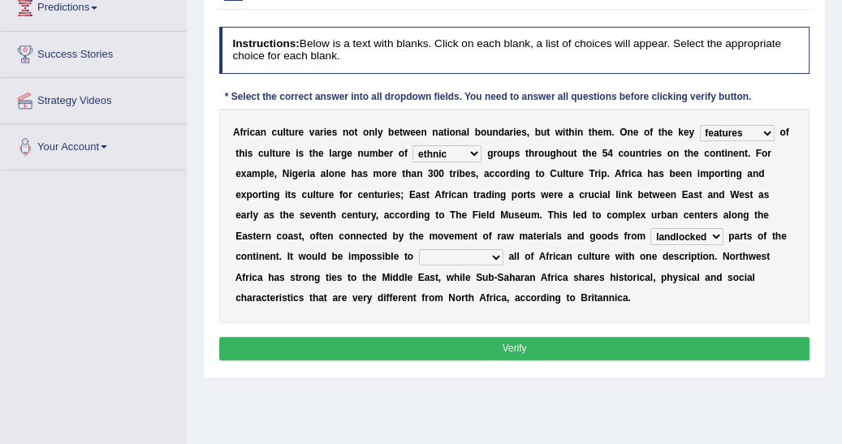
select select "symbolize"
click at [419, 249] on select "characterize conceptualize symbolize synthesize" at bounding box center [461, 257] width 84 height 16
click at [428, 344] on button "Verify" at bounding box center [514, 349] width 591 height 24
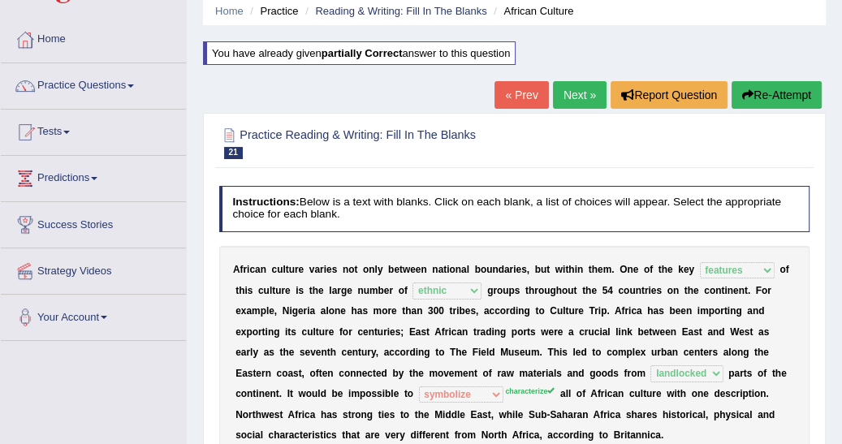
scroll to position [52, 0]
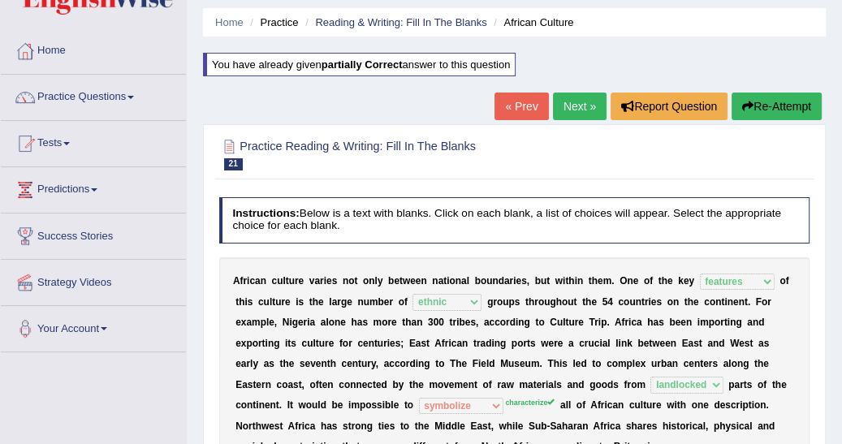
click at [582, 112] on link "Next »" at bounding box center [580, 107] width 54 height 28
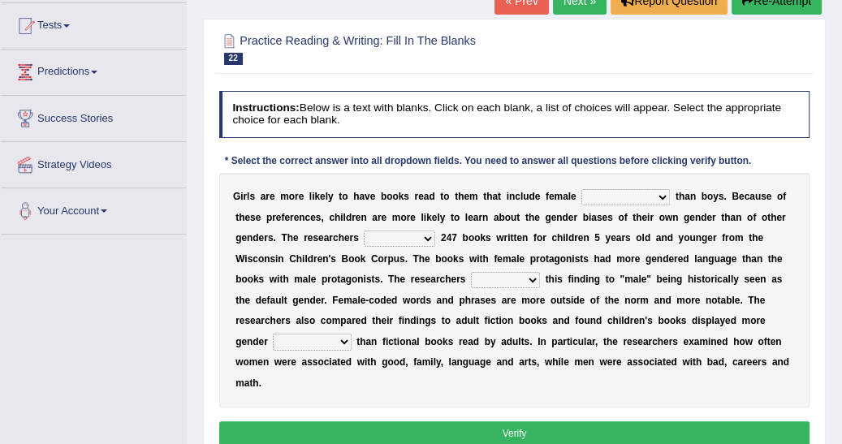
scroll to position [182, 0]
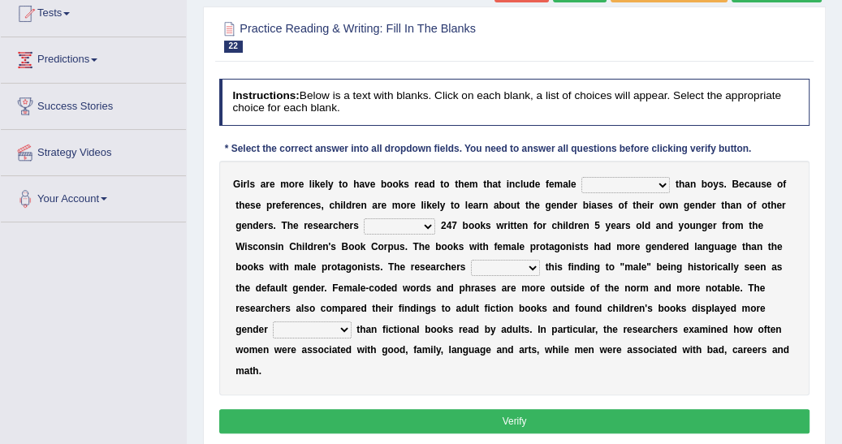
click at [635, 183] on select "protagonists cosmogonists agonists expressionists" at bounding box center [626, 185] width 89 height 16
select select "protagonists"
click at [582, 177] on select "protagonists cosmogonists agonists expressionists" at bounding box center [626, 185] width 89 height 16
click at [364, 227] on select "hydrolyzed paralyzed catalyzed analyzed" at bounding box center [399, 227] width 71 height 16
select select "analyzed"
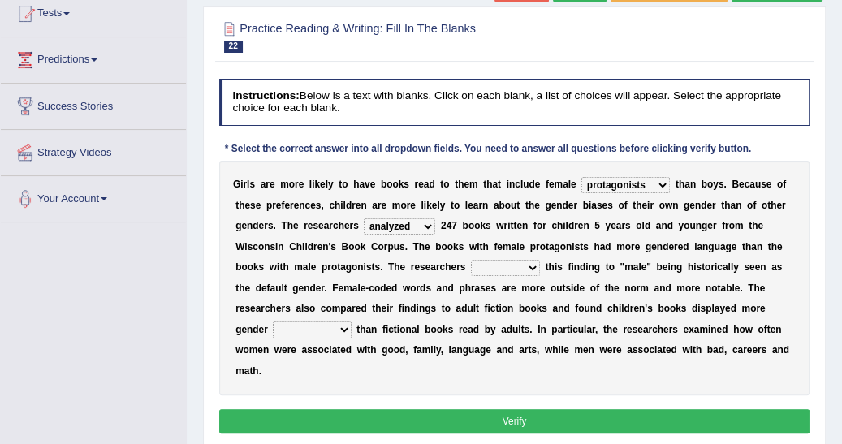
click at [364, 219] on select "hydrolyzed paralyzed catalyzed analyzed" at bounding box center [399, 227] width 71 height 16
click at [471, 266] on select "contribute tribute distribute attribute" at bounding box center [505, 268] width 69 height 16
select select "attribute"
click at [471, 260] on select "contribute tribute distribute attribute" at bounding box center [505, 268] width 69 height 16
click at [351, 322] on select "stereotypes teletypes prototypes electrotypes" at bounding box center [312, 330] width 78 height 16
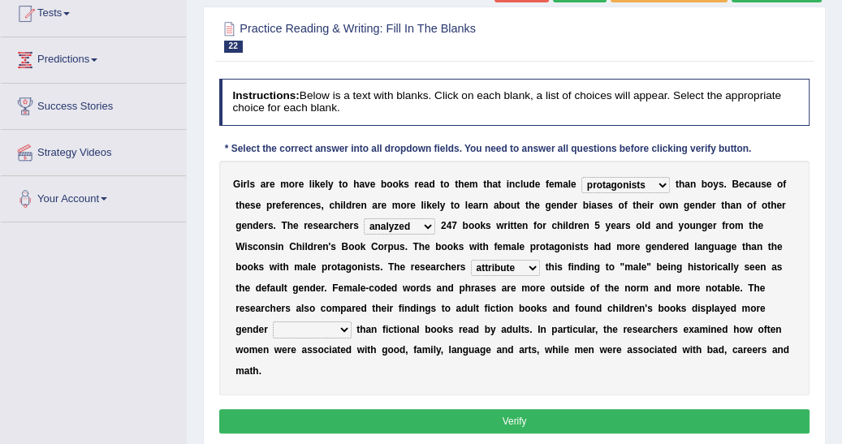
select select "stereotypes"
click at [351, 322] on select "stereotypes teletypes prototypes electrotypes" at bounding box center [312, 330] width 78 height 16
click at [537, 409] on button "Verify" at bounding box center [514, 421] width 591 height 24
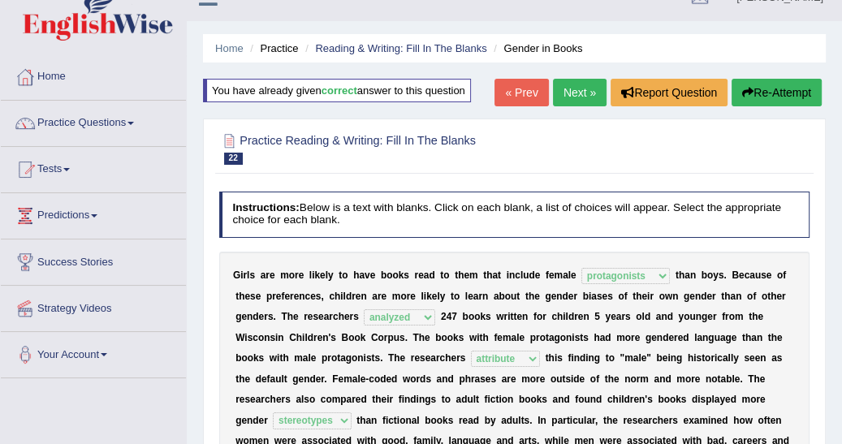
scroll to position [0, 0]
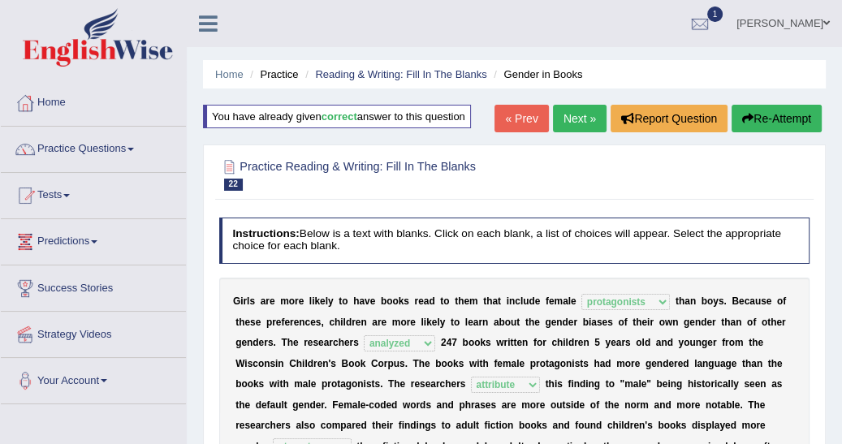
click at [101, 239] on link "Predictions" at bounding box center [93, 239] width 185 height 41
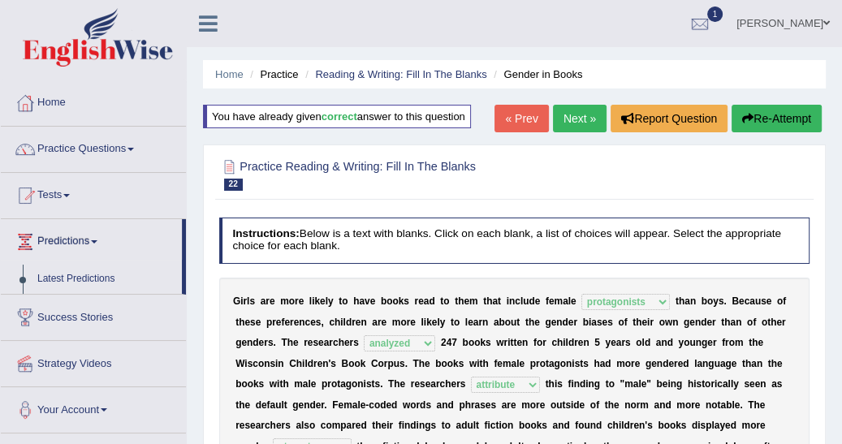
click at [582, 116] on link "Next »" at bounding box center [580, 119] width 54 height 28
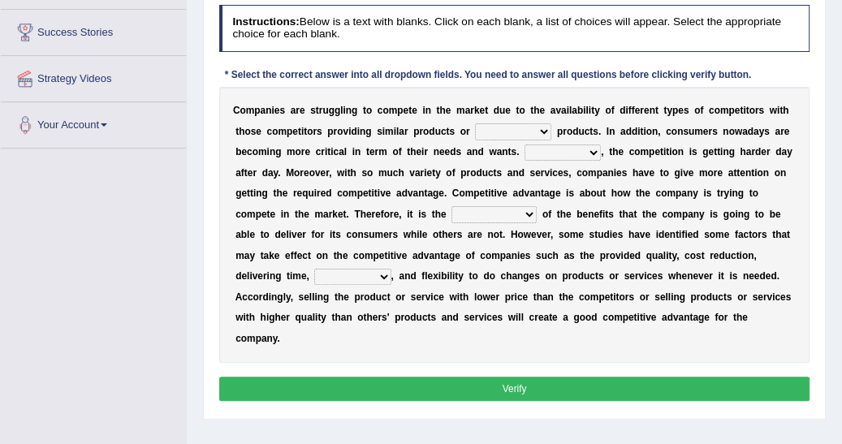
scroll to position [260, 0]
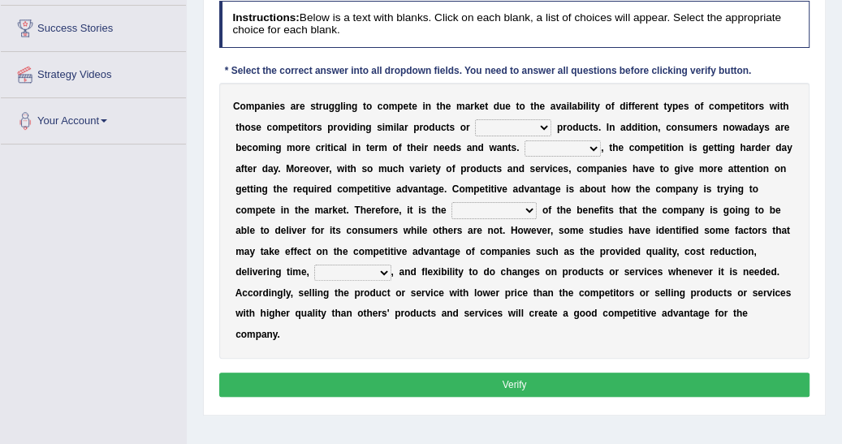
click at [492, 127] on select "constitution restitution substitution institution" at bounding box center [513, 127] width 76 height 16
select select "constitution"
click at [475, 119] on select "constitution restitution substitution institution" at bounding box center [513, 127] width 76 height 16
click at [525, 146] on select "However Instead Additionally Therefore" at bounding box center [563, 149] width 76 height 16
select select "Additionally"
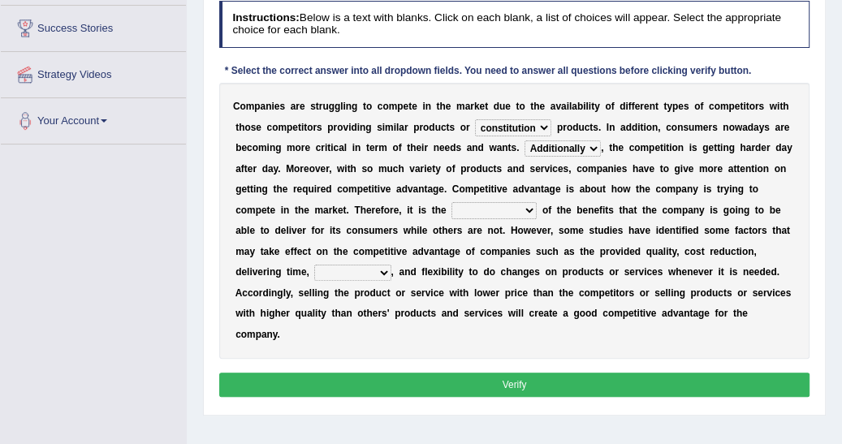
click at [525, 141] on select "However Instead Additionally Therefore" at bounding box center [563, 149] width 76 height 16
click at [452, 207] on select "dissemination ordination determination incarnation" at bounding box center [494, 210] width 85 height 16
select select "determination"
click at [452, 202] on select "dissemination ordination determination incarnation" at bounding box center [494, 210] width 85 height 16
click at [452, 206] on select "dissemination ordination determination incarnation" at bounding box center [494, 210] width 85 height 16
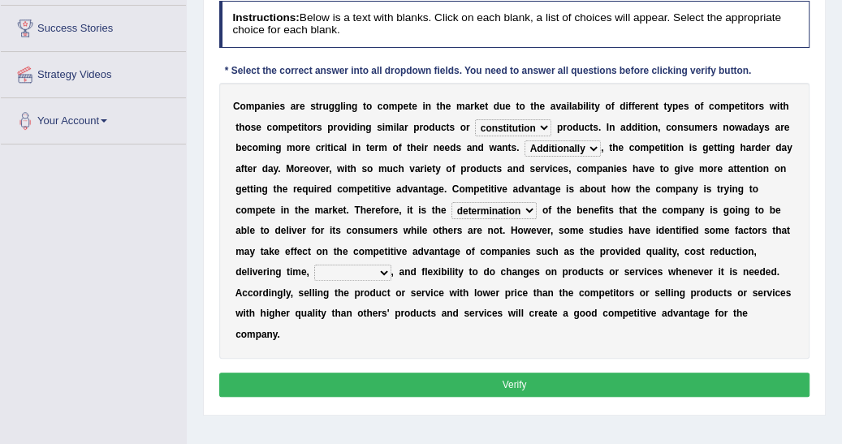
click at [391, 265] on select "captivation aggregation deprivation innovation" at bounding box center [352, 273] width 76 height 16
select select "innovation"
click at [391, 265] on select "captivation aggregation deprivation innovation" at bounding box center [352, 273] width 76 height 16
click at [654, 373] on button "Verify" at bounding box center [514, 385] width 591 height 24
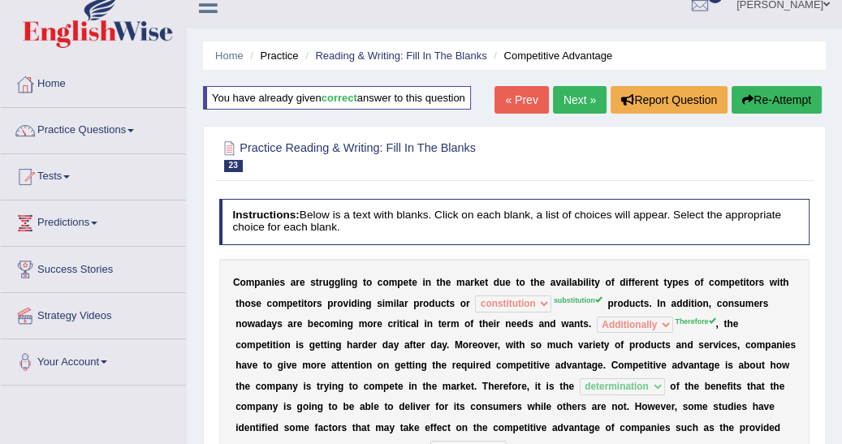
scroll to position [0, 0]
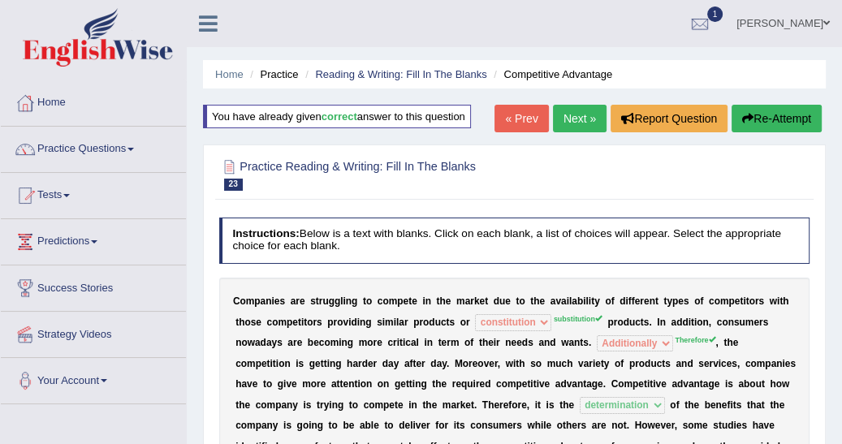
click at [770, 56] on div "Home Practice Reading & Writing: Fill In The Blanks Competitive Advantage You h…" at bounding box center [515, 406] width 656 height 812
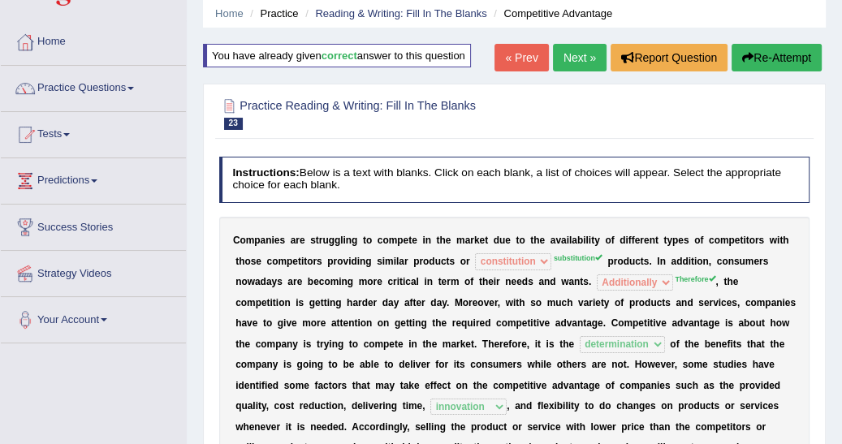
scroll to position [52, 0]
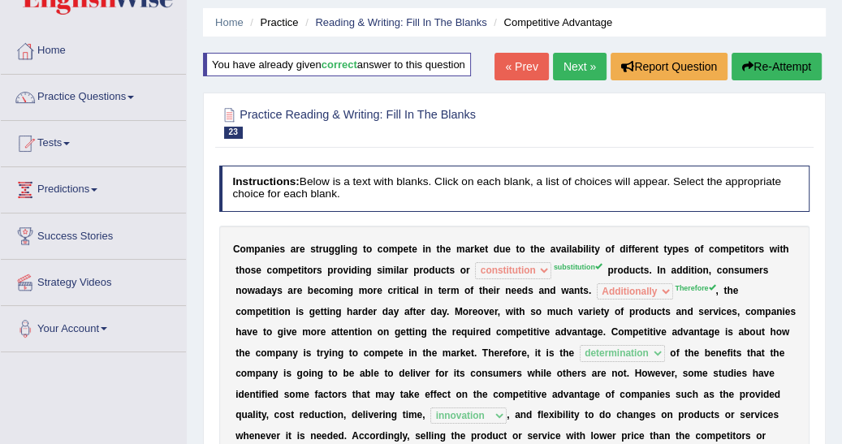
click at [565, 67] on link "Next »" at bounding box center [580, 67] width 54 height 28
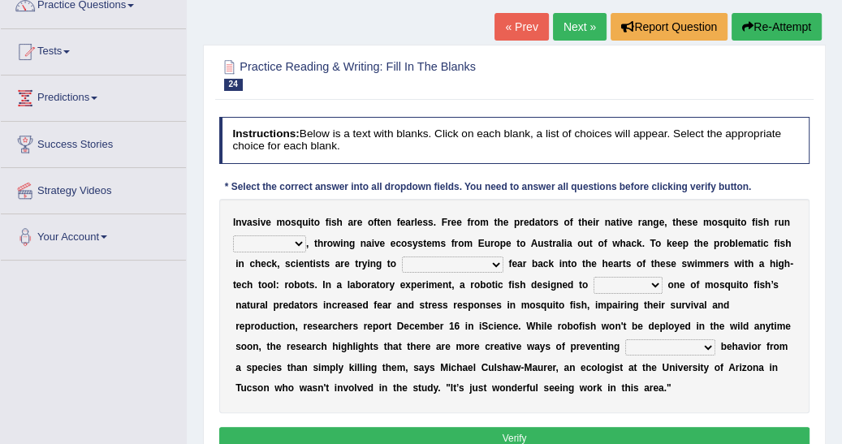
scroll to position [156, 0]
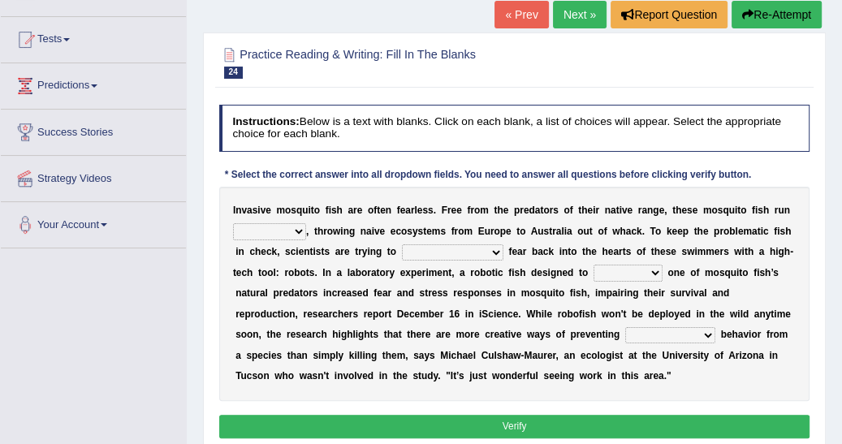
click at [293, 229] on select "occupant flippant rampant concordant" at bounding box center [269, 231] width 73 height 16
select select "rampant"
click at [233, 223] on select "occupant flippant rampant concordant" at bounding box center [269, 231] width 73 height 16
click at [440, 249] on select "accept spike strike [PERSON_NAME]" at bounding box center [453, 253] width 102 height 16
select select "strike"
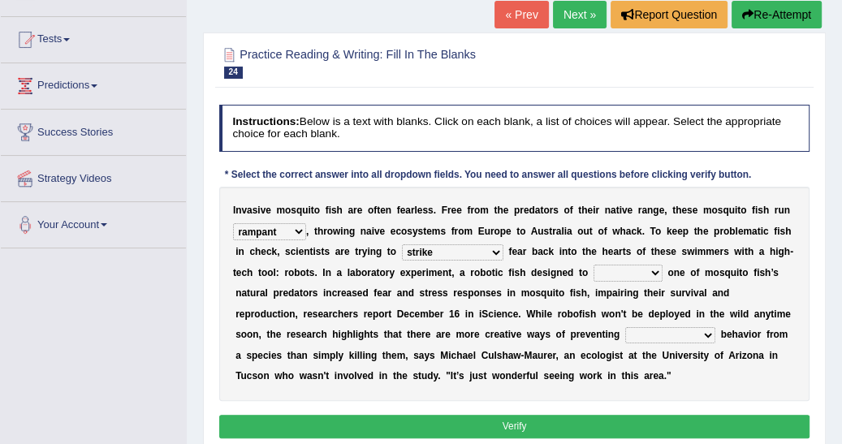
click at [402, 245] on select "accept spike strike [PERSON_NAME]" at bounding box center [453, 253] width 102 height 16
click at [594, 267] on select "bequest mimic battle conquest" at bounding box center [628, 273] width 69 height 16
select select "mimic"
click at [594, 265] on select "bequest mimic battle conquest" at bounding box center [628, 273] width 69 height 16
click at [626, 336] on select "unprivileged unprecedented uncharted unwanted" at bounding box center [671, 335] width 90 height 16
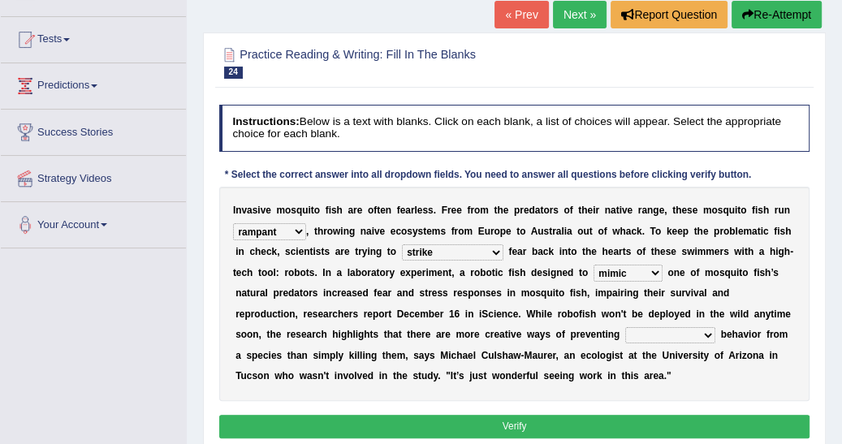
select select "unwanted"
click at [626, 327] on select "unprivileged unprecedented uncharted unwanted" at bounding box center [671, 335] width 90 height 16
click at [478, 418] on button "Verify" at bounding box center [514, 427] width 591 height 24
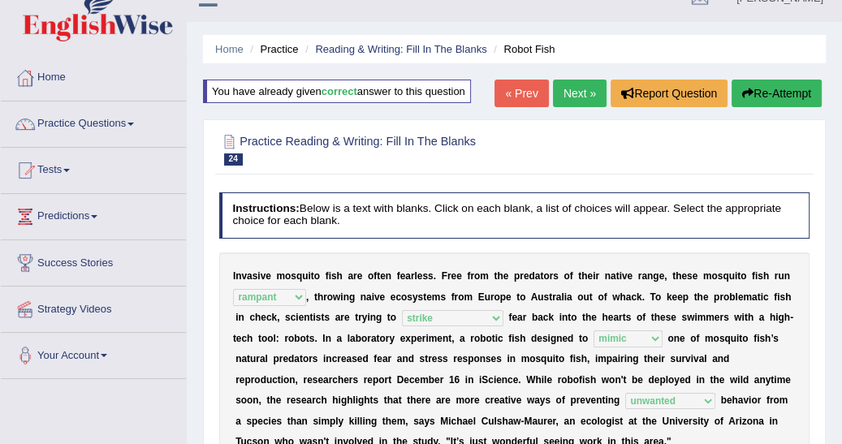
scroll to position [0, 0]
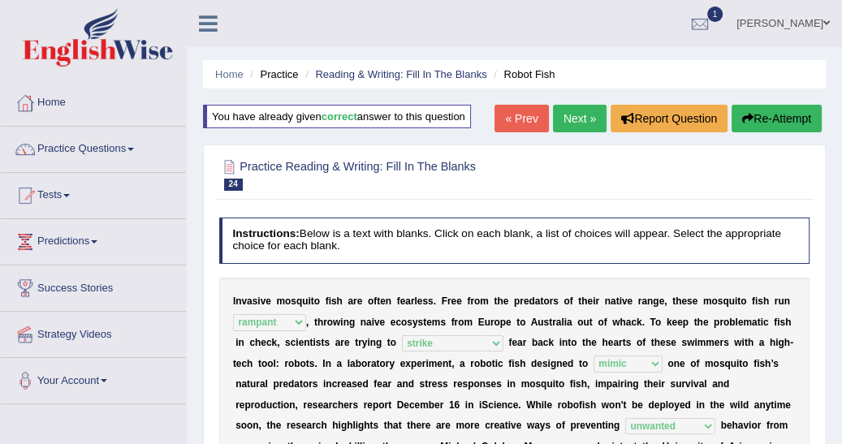
click at [582, 123] on link "Next »" at bounding box center [580, 119] width 54 height 28
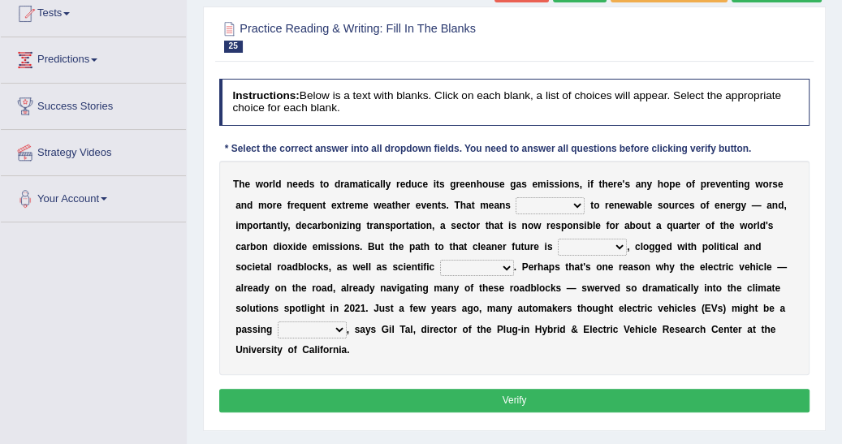
scroll to position [208, 0]
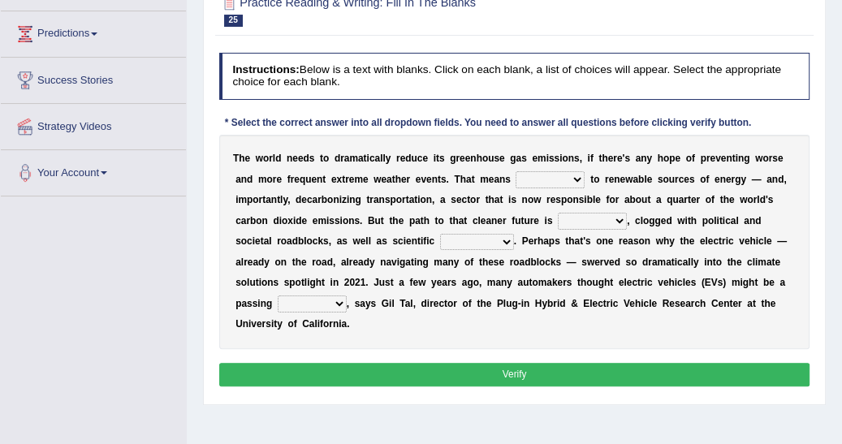
click at [516, 178] on select "grafting drafting crafting shifting" at bounding box center [550, 179] width 69 height 16
select select "shifting"
click at [516, 171] on select "grafting drafting crafting shifting" at bounding box center [550, 179] width 69 height 16
click at [558, 221] on select "daunting daunted daunt dauntless" at bounding box center [592, 221] width 69 height 16
select select "daunting"
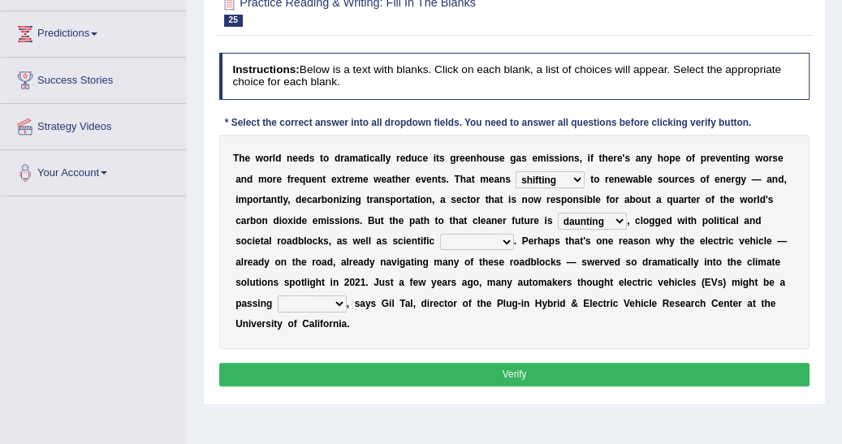
click at [558, 213] on select "daunting daunted daunt dauntless" at bounding box center [592, 221] width 69 height 16
click at [347, 296] on select "fad gad tad lad" at bounding box center [312, 304] width 69 height 16
select select "fad"
click at [347, 296] on select "fad gad tad lad" at bounding box center [312, 304] width 69 height 16
click at [440, 240] on select "spectacles obstacles tentacles receptacles" at bounding box center [477, 242] width 74 height 16
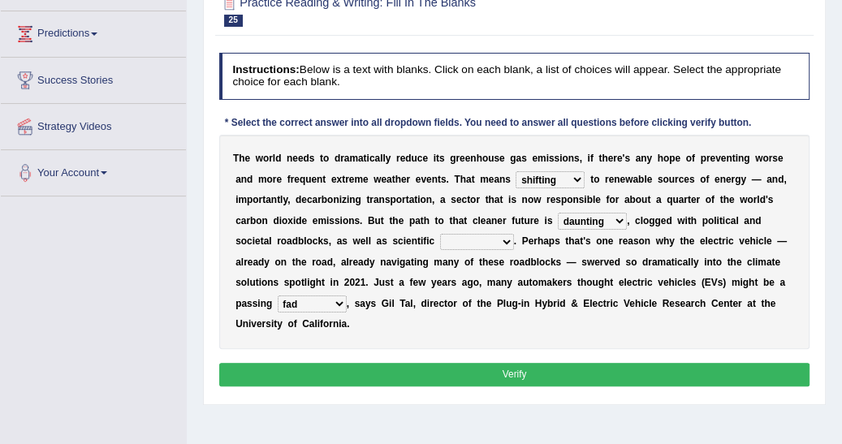
select select "obstacles"
click at [440, 234] on select "spectacles obstacles tentacles receptacles" at bounding box center [477, 242] width 74 height 16
click at [489, 363] on button "Verify" at bounding box center [514, 375] width 591 height 24
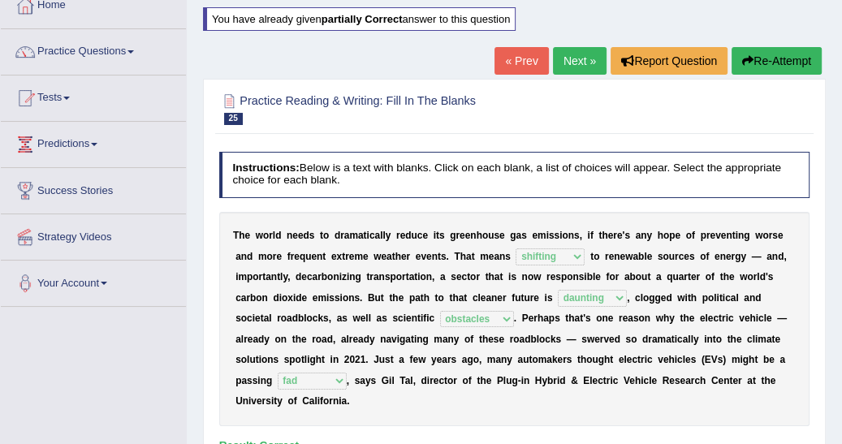
scroll to position [78, 0]
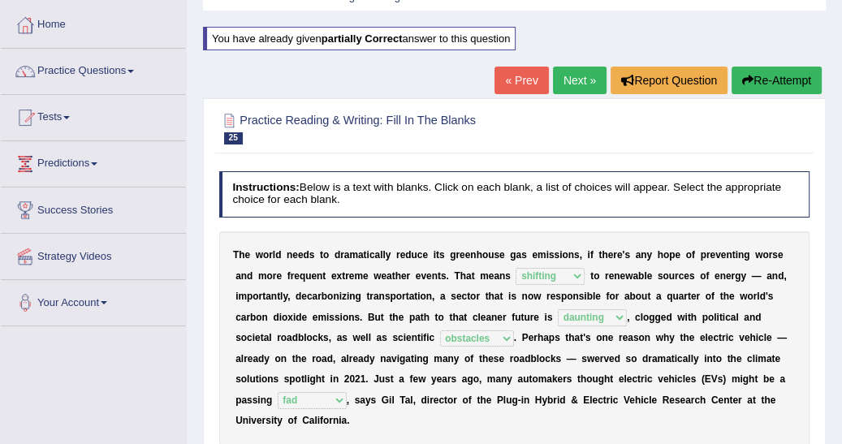
click at [587, 80] on link "Next »" at bounding box center [580, 81] width 54 height 28
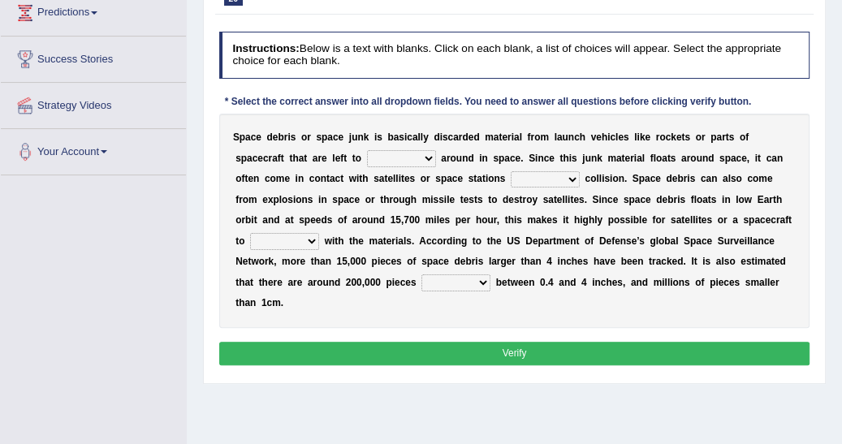
scroll to position [234, 0]
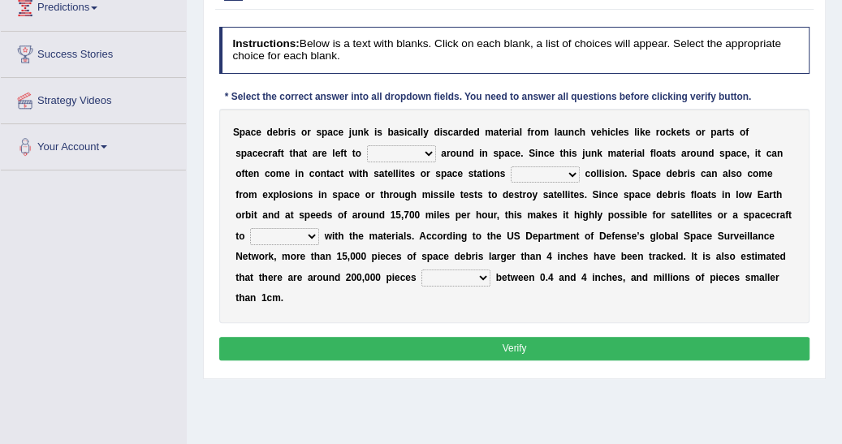
click at [367, 149] on select "twist center roam loll" at bounding box center [401, 153] width 69 height 16
select select "twist"
click at [367, 145] on select "twist center roam loll" at bounding box center [401, 153] width 69 height 16
click at [511, 171] on select "risks risk risked risking" at bounding box center [545, 175] width 69 height 16
select select "risk"
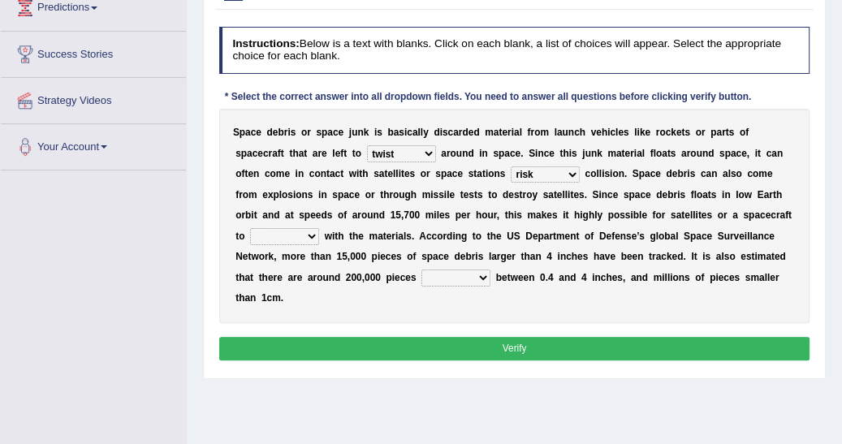
click at [511, 167] on select "risks risk risked risking" at bounding box center [545, 175] width 69 height 16
click at [319, 228] on select "collect collate collide collocate" at bounding box center [284, 236] width 69 height 16
select select "collide"
click at [319, 228] on select "collect collate collide collocate" at bounding box center [284, 236] width 69 height 16
click at [422, 279] on select "sized sizing size sizes" at bounding box center [456, 278] width 69 height 16
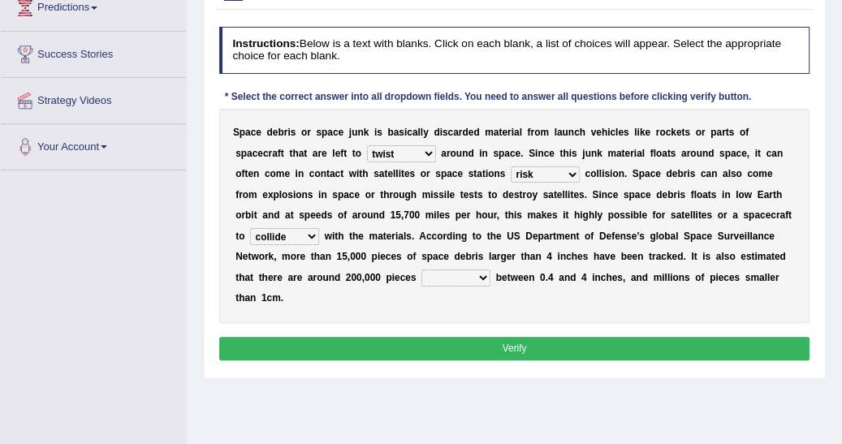
select select "sized"
click at [422, 270] on select "sized sizing size sizes" at bounding box center [456, 278] width 69 height 16
click at [509, 337] on button "Verify" at bounding box center [514, 349] width 591 height 24
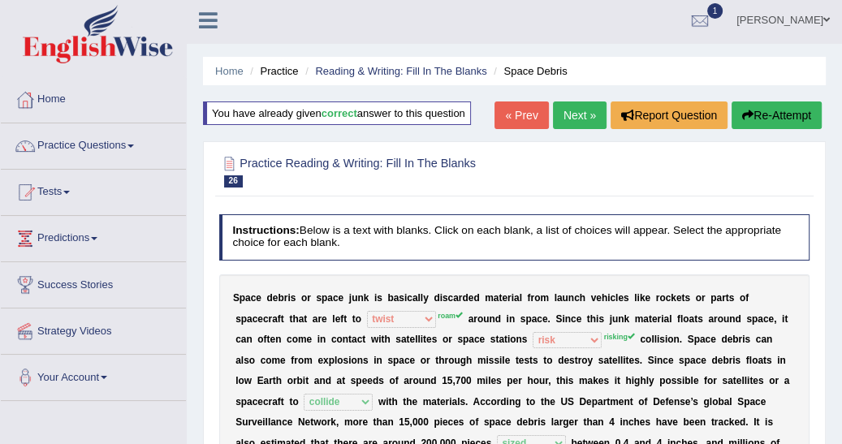
scroll to position [0, 0]
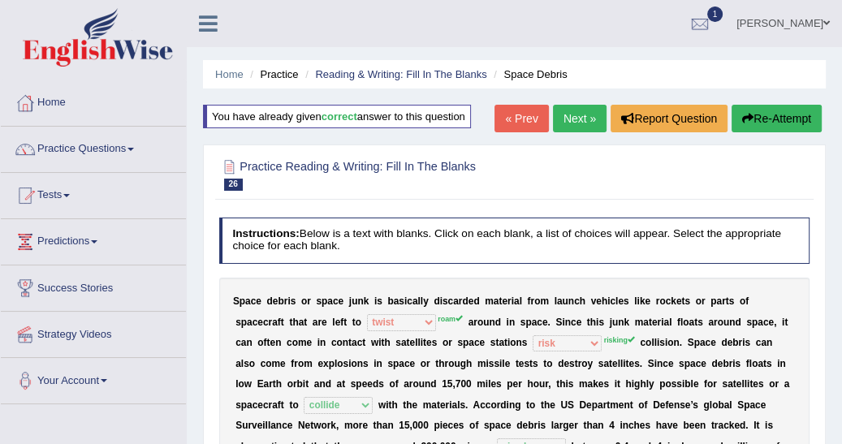
click at [587, 118] on link "Next »" at bounding box center [580, 119] width 54 height 28
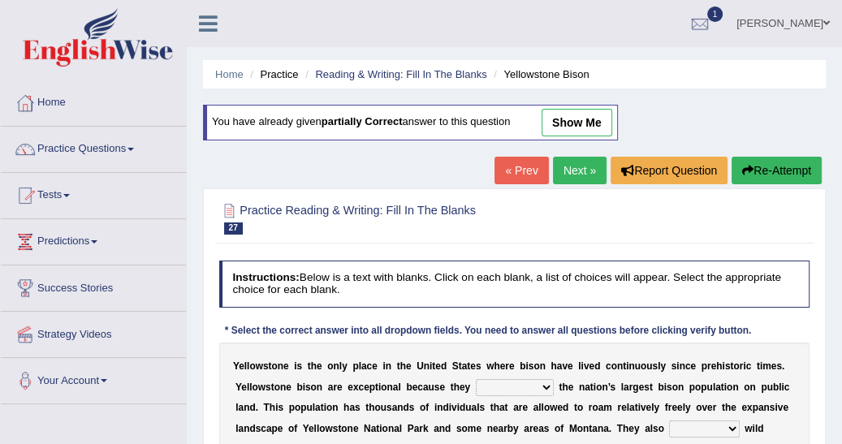
click at [525, 384] on select "congregate comprise consist compromise" at bounding box center [515, 387] width 78 height 16
select select "compromise"
click at [476, 379] on select "congregate comprise consist compromise" at bounding box center [515, 387] width 78 height 16
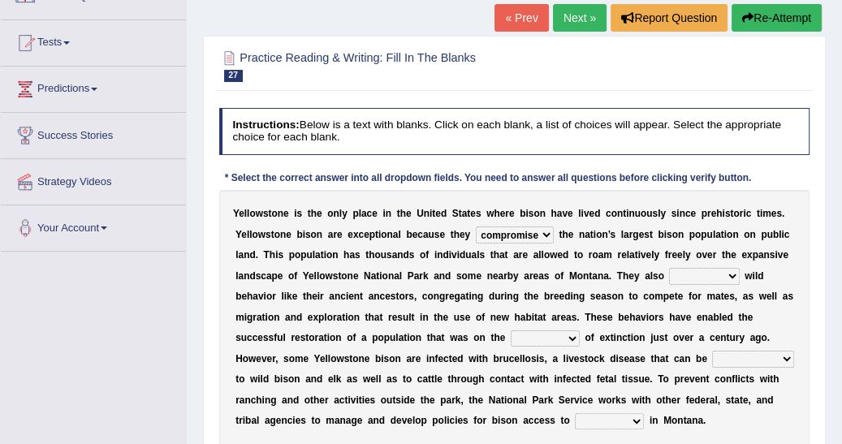
scroll to position [156, 0]
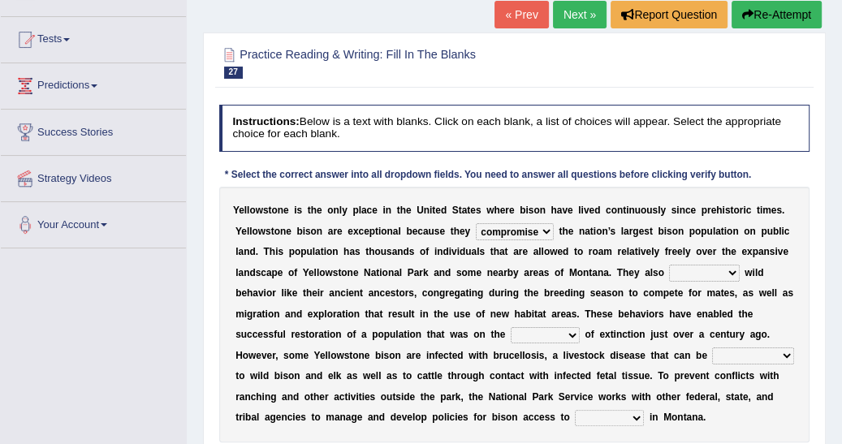
click at [669, 269] on select "exhibit disregard resist encourage" at bounding box center [704, 273] width 70 height 16
select select "exhibit"
click at [669, 265] on select "exhibit disregard resist encourage" at bounding box center [704, 273] width 70 height 16
click at [511, 329] on select "brine brink danger brindle" at bounding box center [545, 335] width 69 height 16
select select "brink"
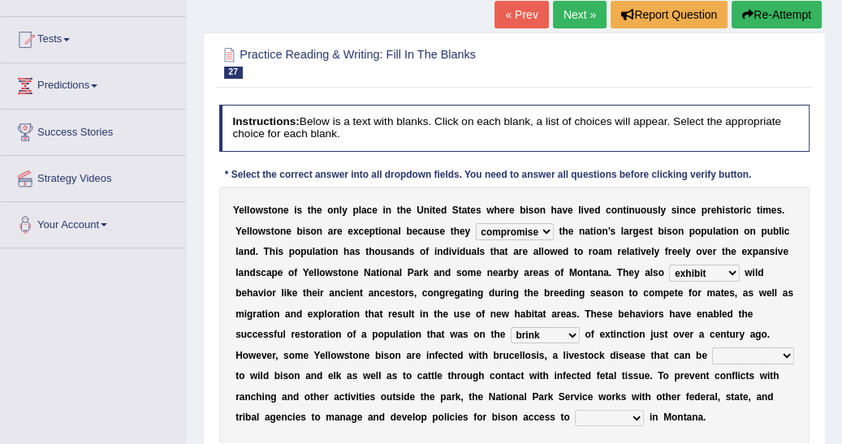
click at [511, 327] on select "brine brink danger brindle" at bounding box center [545, 335] width 69 height 16
click at [712, 352] on select "transplanted transported transgressed transmitted" at bounding box center [752, 356] width 81 height 16
select select "transmitted"
click at [712, 348] on select "transplanted transported transgressed transmitted" at bounding box center [752, 356] width 81 height 16
click at [575, 417] on select "habitat habitat habitant food" at bounding box center [609, 418] width 69 height 16
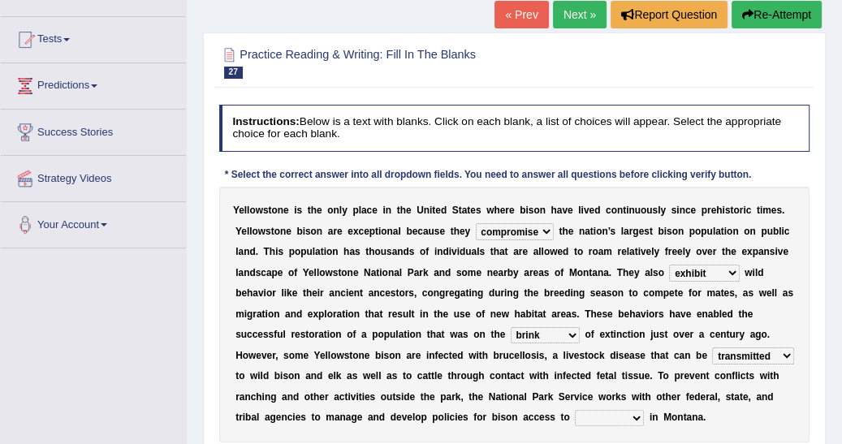
select select "food"
click at [575, 410] on select "habitat habitat habitant food" at bounding box center [609, 418] width 69 height 16
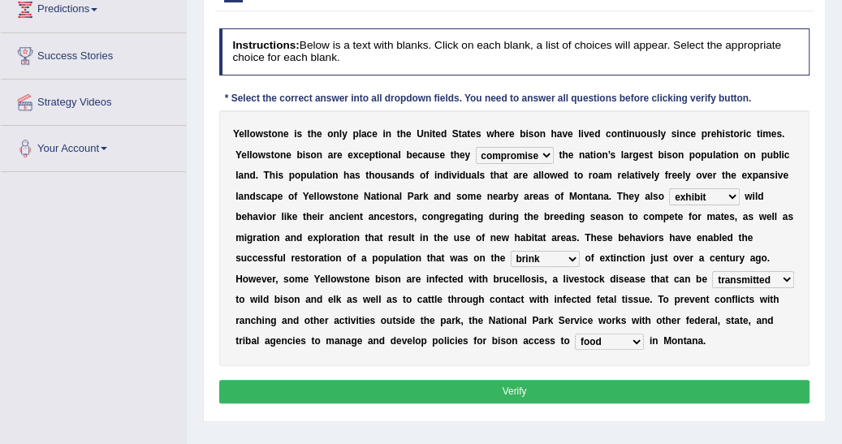
scroll to position [234, 0]
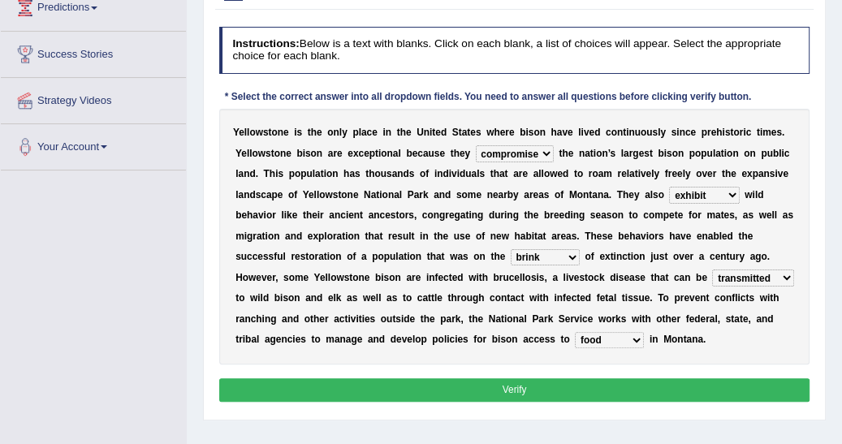
click at [561, 388] on button "Verify" at bounding box center [514, 391] width 591 height 24
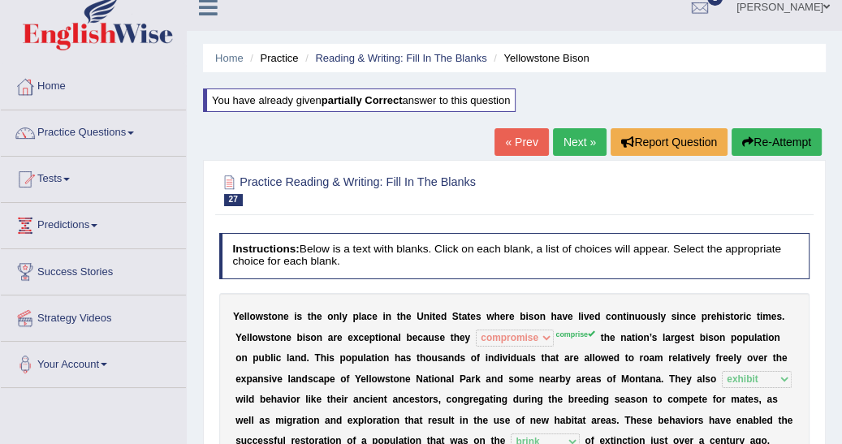
scroll to position [0, 0]
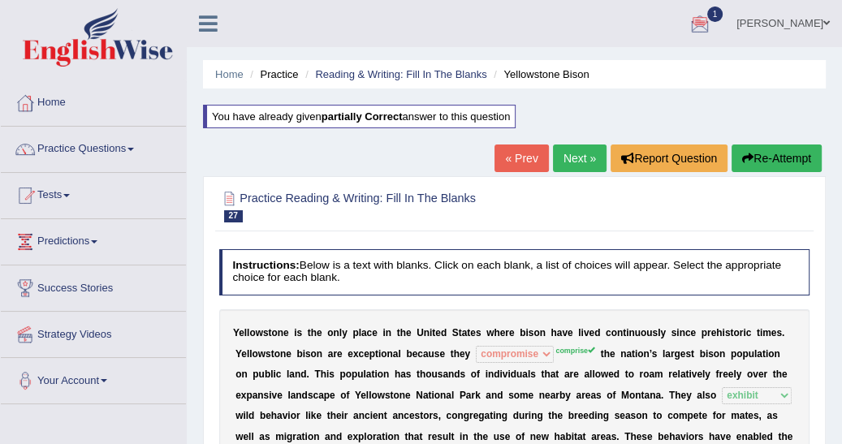
click at [134, 148] on span at bounding box center [131, 149] width 6 height 3
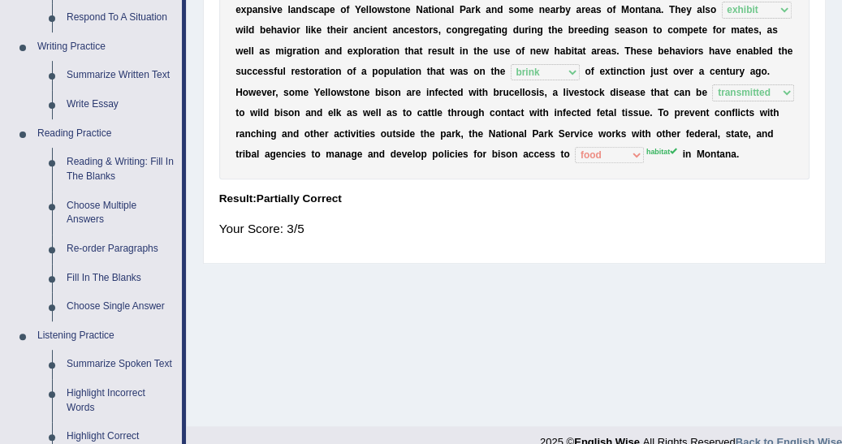
scroll to position [390, 0]
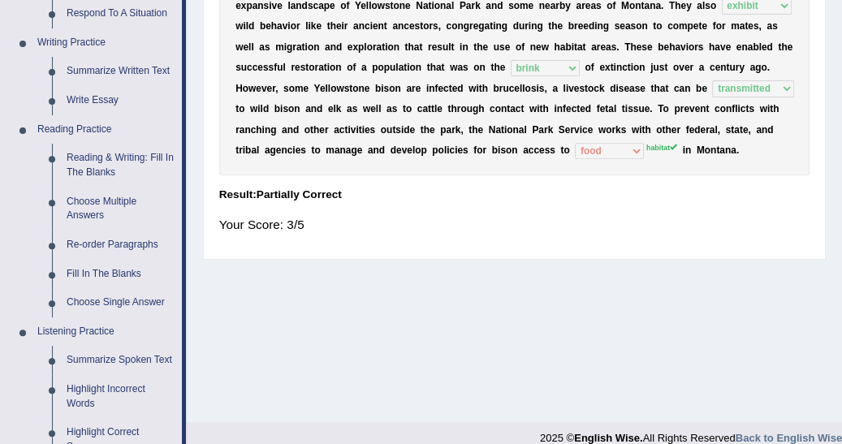
click at [104, 247] on link "Re-order Paragraphs" at bounding box center [120, 245] width 123 height 29
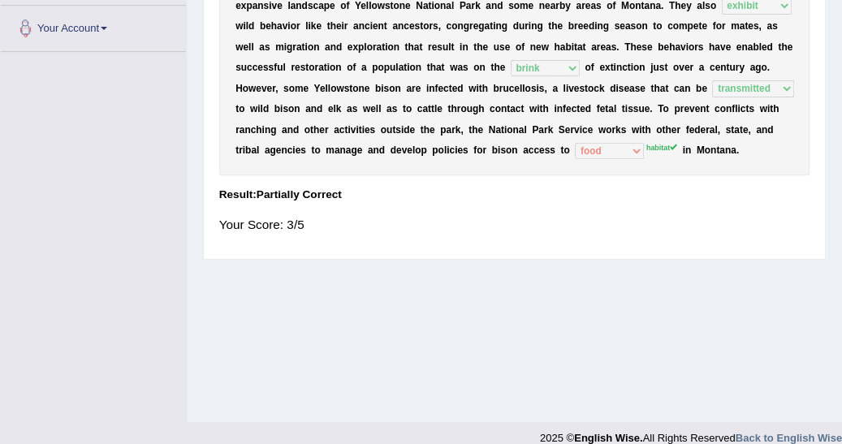
scroll to position [409, 0]
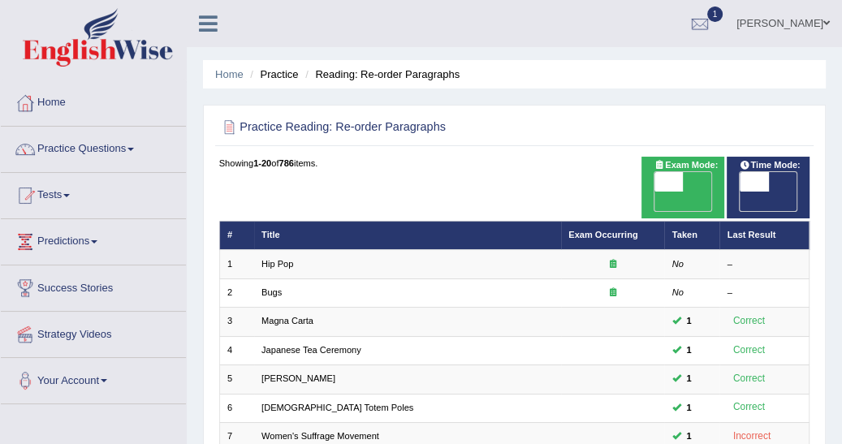
click at [97, 242] on span at bounding box center [94, 241] width 6 height 3
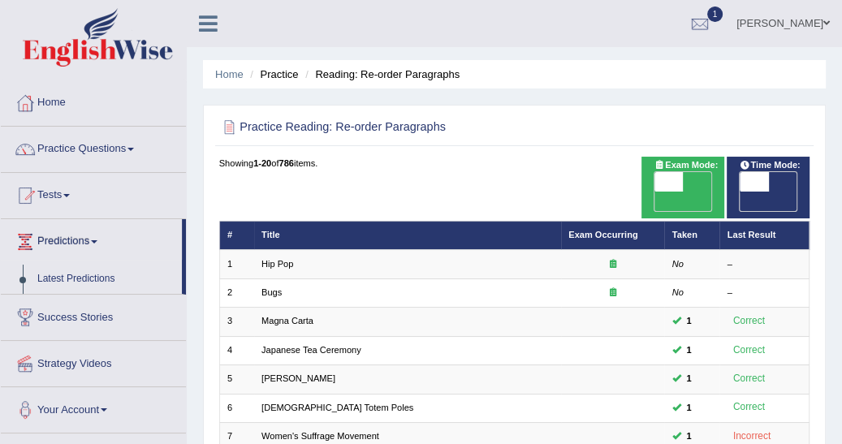
click at [98, 275] on link "Latest Predictions" at bounding box center [106, 279] width 152 height 29
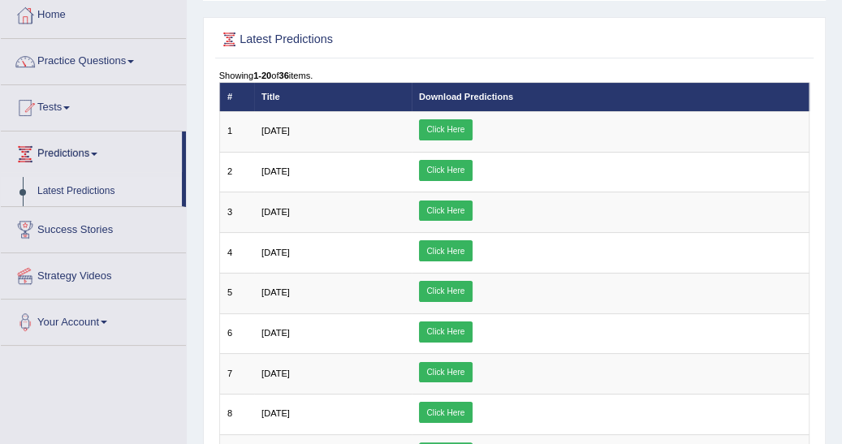
scroll to position [88, 0]
click at [473, 128] on link "Click Here" at bounding box center [446, 129] width 54 height 21
